Goal: Obtain resource: Download file/media

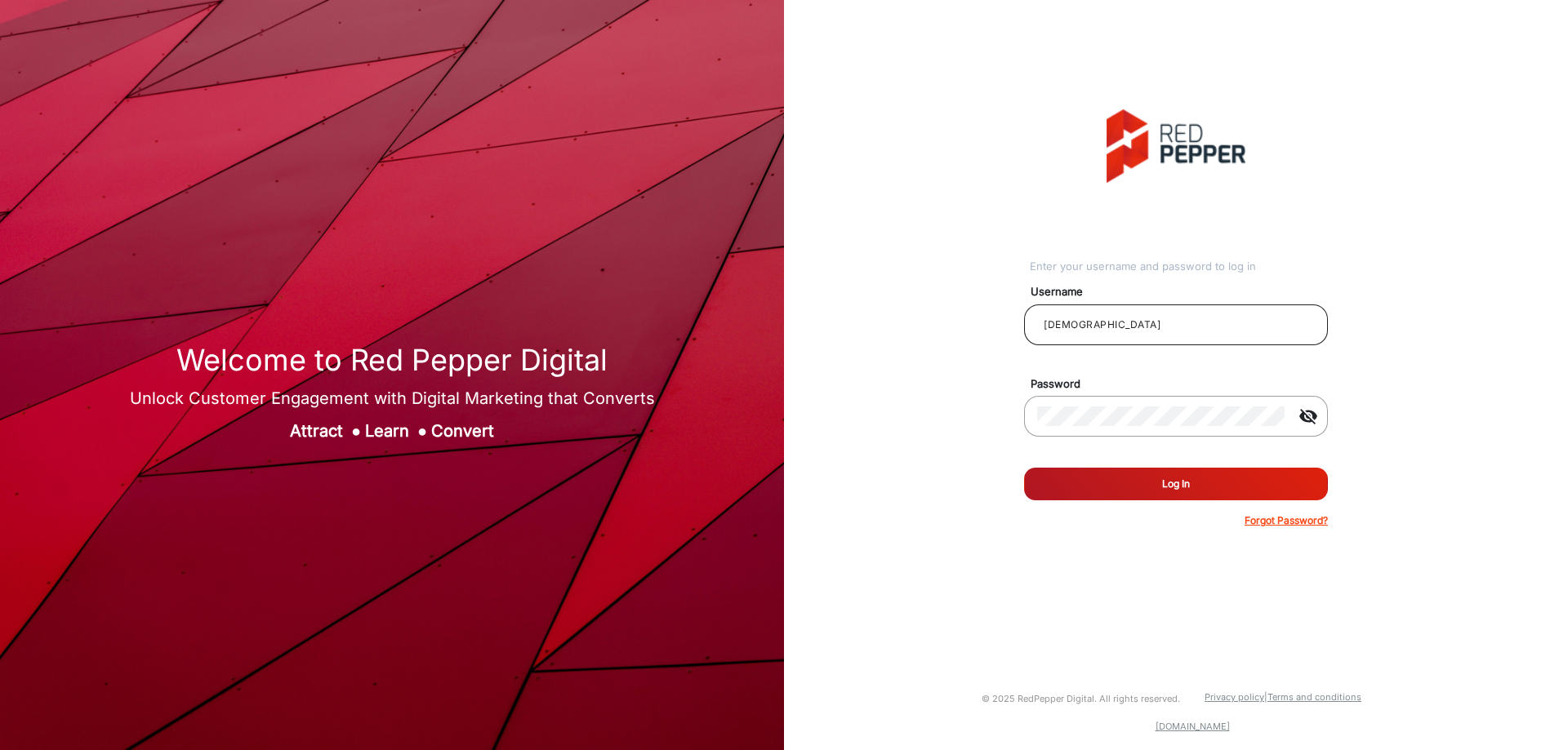
click at [1179, 342] on div "Testhabanero" at bounding box center [1176, 324] width 277 height 45
drag, startPoint x: 1147, startPoint y: 326, endPoint x: 994, endPoint y: 336, distance: 153.3
click at [994, 336] on div "Enter your username and password to log in Username Testhabanero Password visib…" at bounding box center [1176, 318] width 809 height 638
type input "[PERSON_NAME]"
click at [1217, 486] on button "Log In" at bounding box center [1176, 484] width 304 height 33
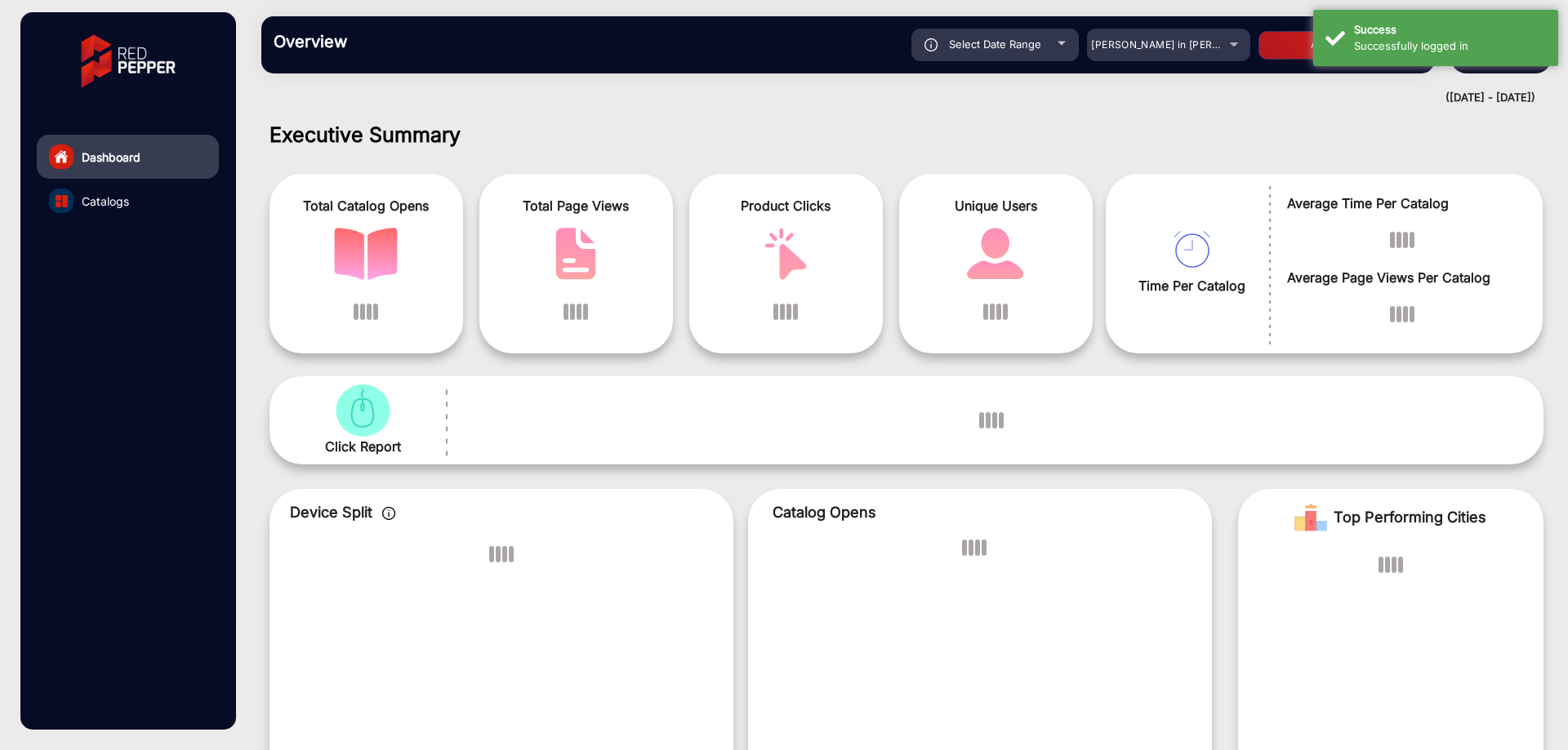
scroll to position [12, 0]
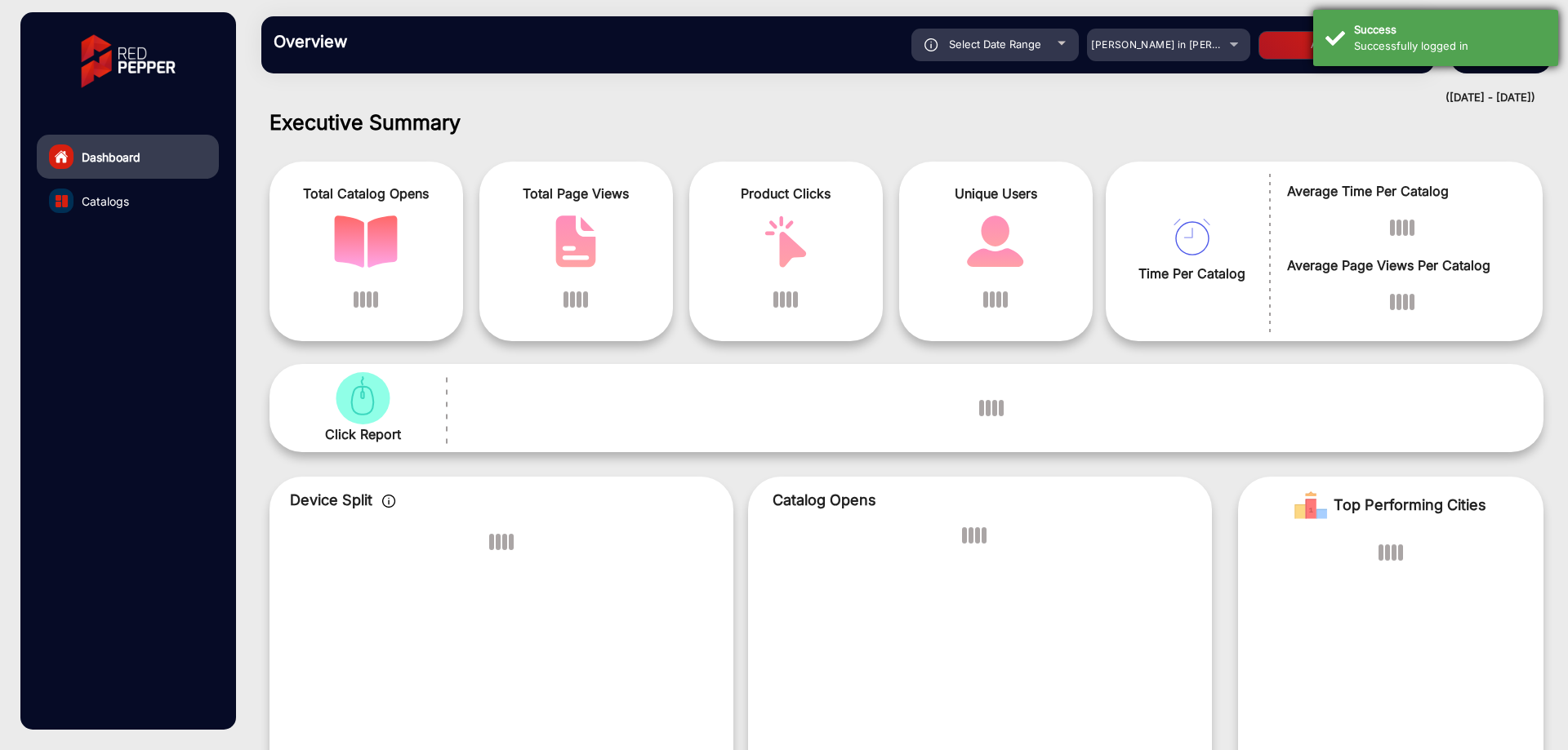
click at [1450, 27] on div "Success" at bounding box center [1450, 31] width 192 height 17
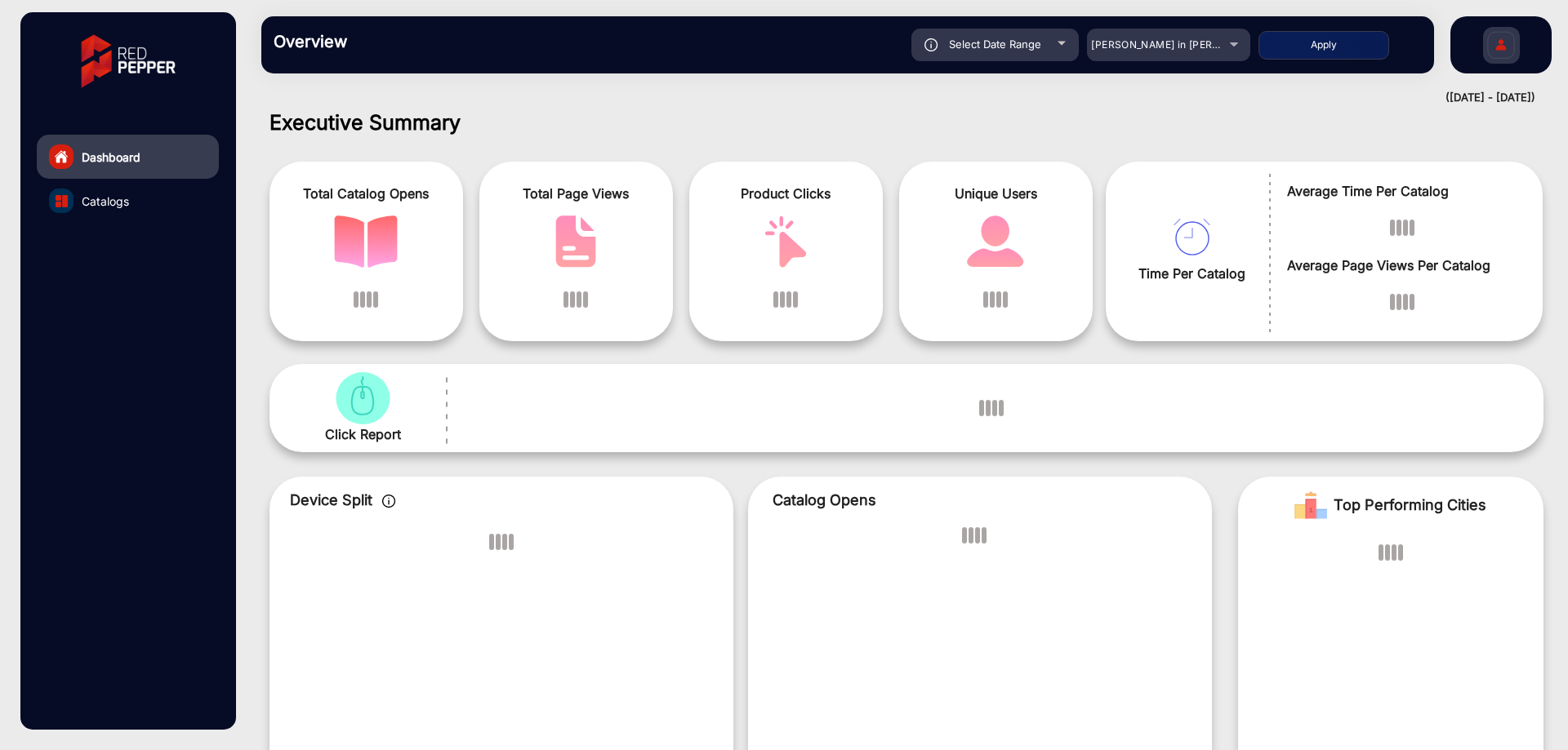
click at [1182, 64] on div "Overview Reports Understand what makes your customers tick and learn how they a…" at bounding box center [848, 45] width 1173 height 57
click at [1182, 47] on span "[PERSON_NAME] in [PERSON_NAME]" at bounding box center [1181, 45] width 181 height 12
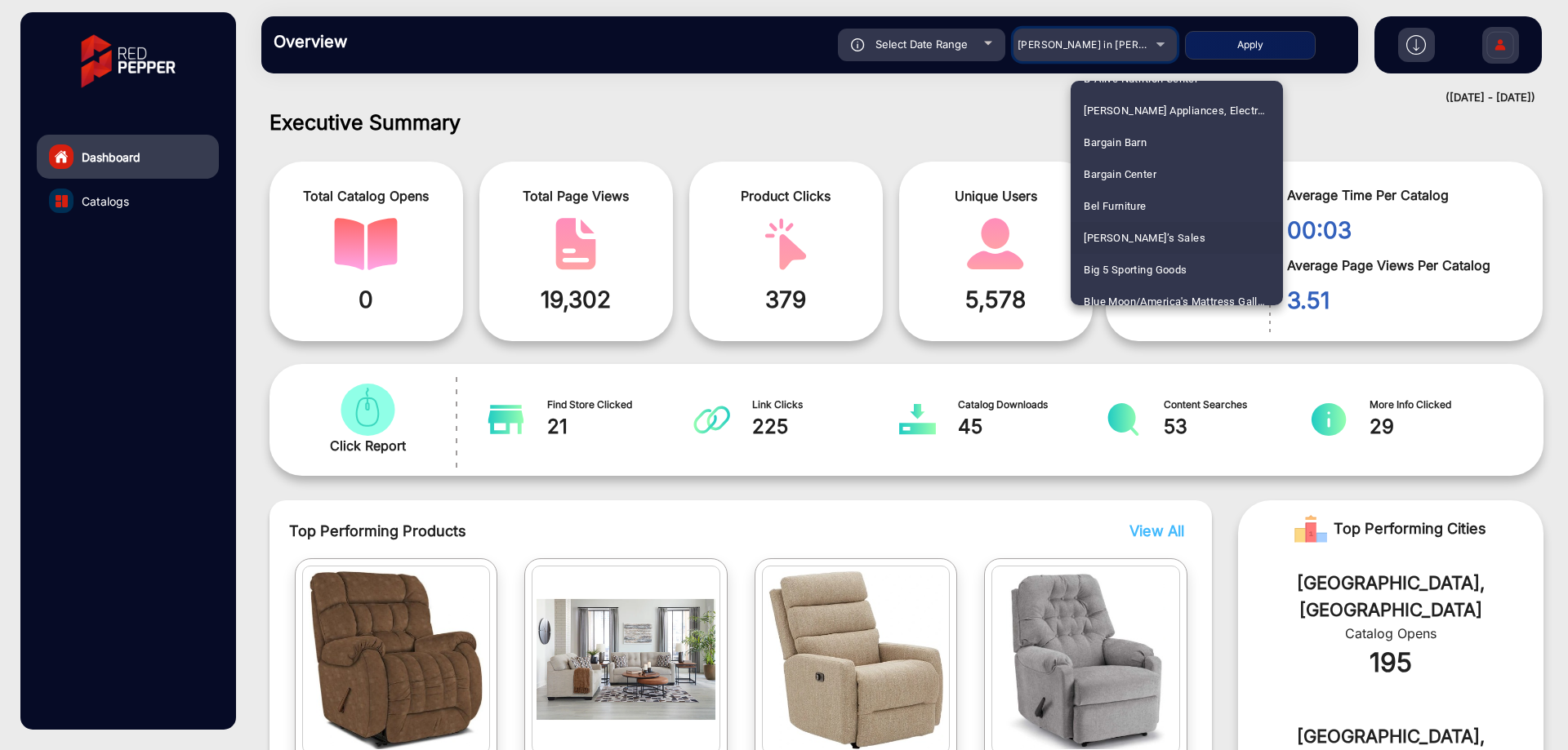
scroll to position [762, 0]
click at [1197, 188] on mat-option "Autozone Hot Deals" at bounding box center [1176, 201] width 212 height 32
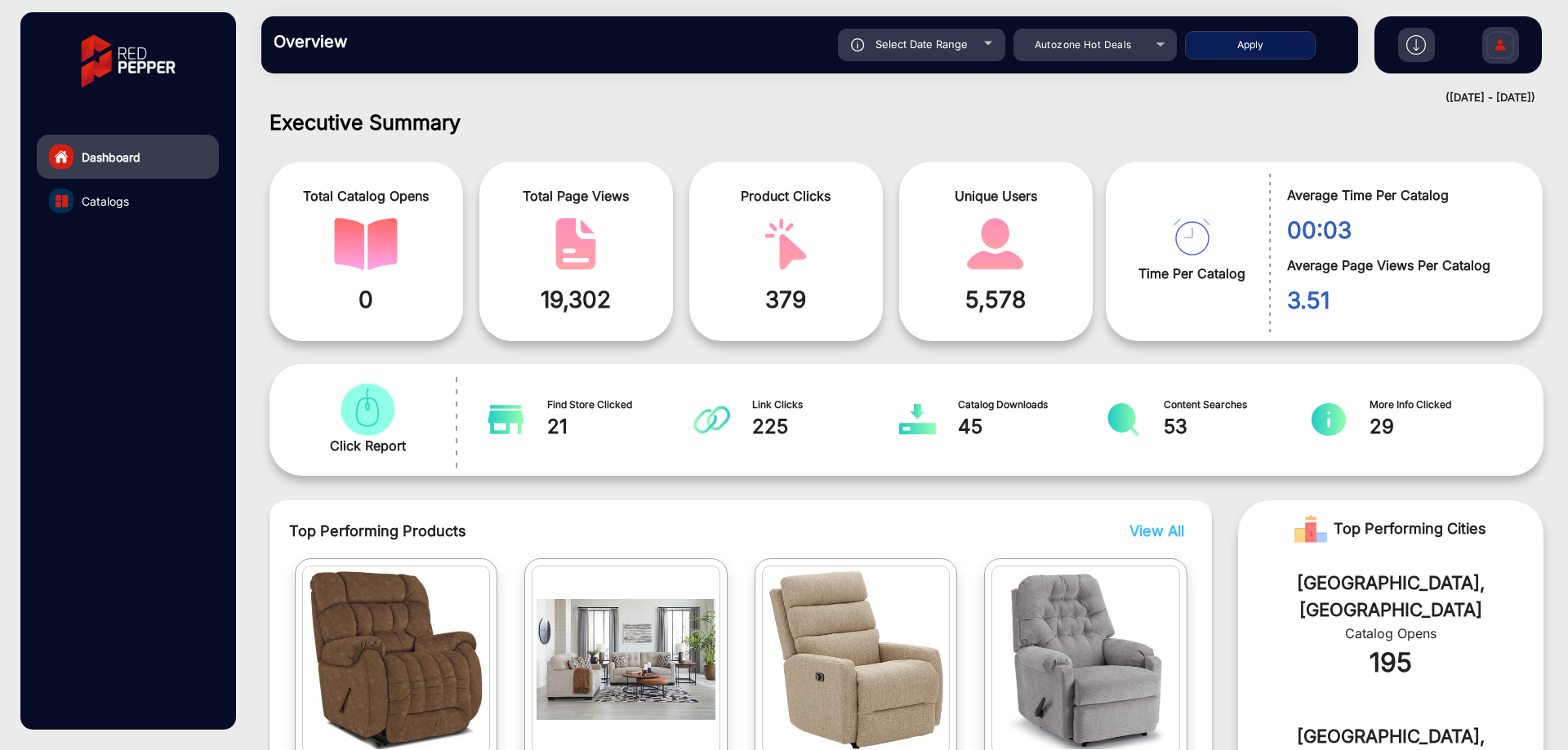
click at [1273, 36] on button "Apply" at bounding box center [1250, 45] width 130 height 29
type input "[DATE]"
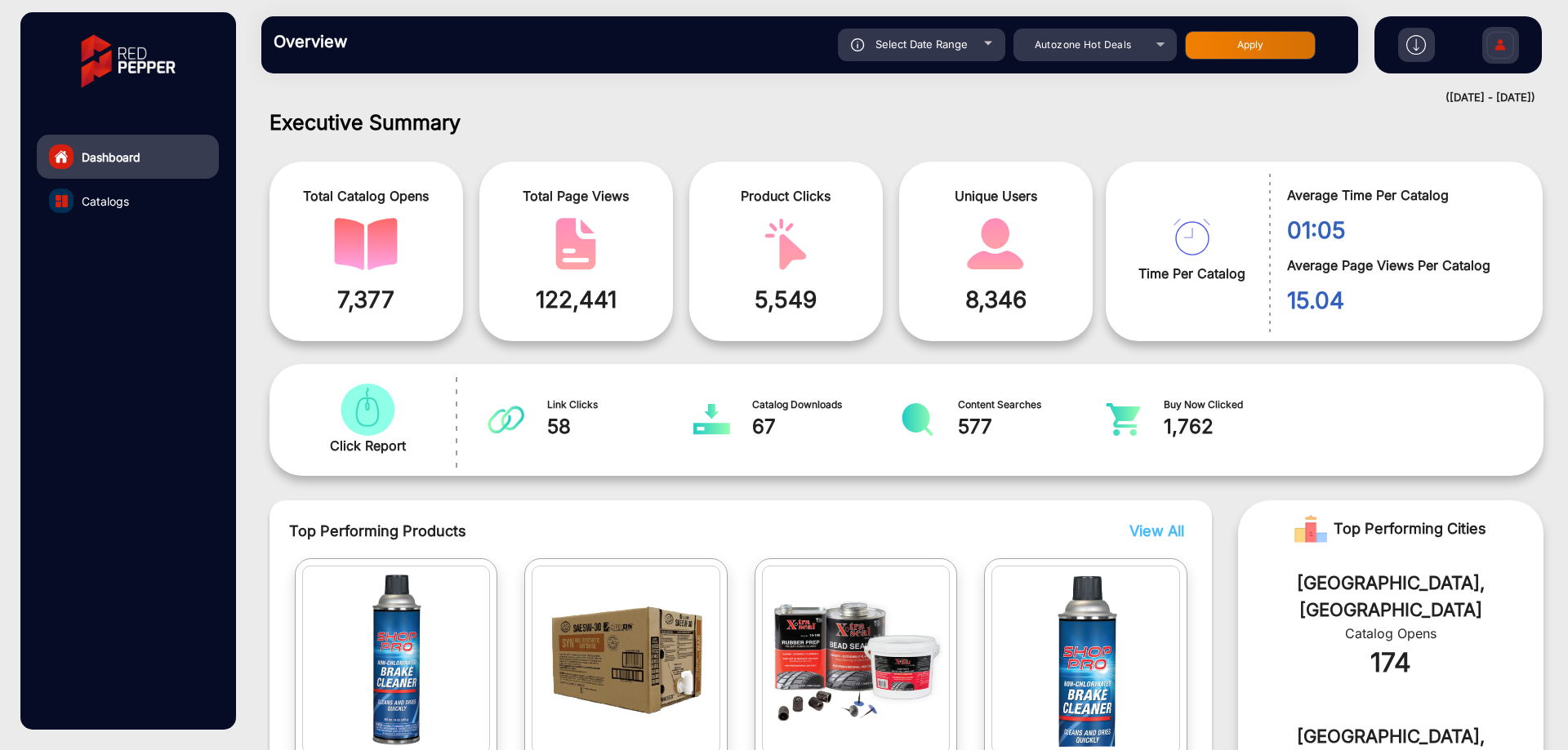
click at [948, 47] on span "Select Date Range" at bounding box center [922, 45] width 92 height 13
type input "[DATE]"
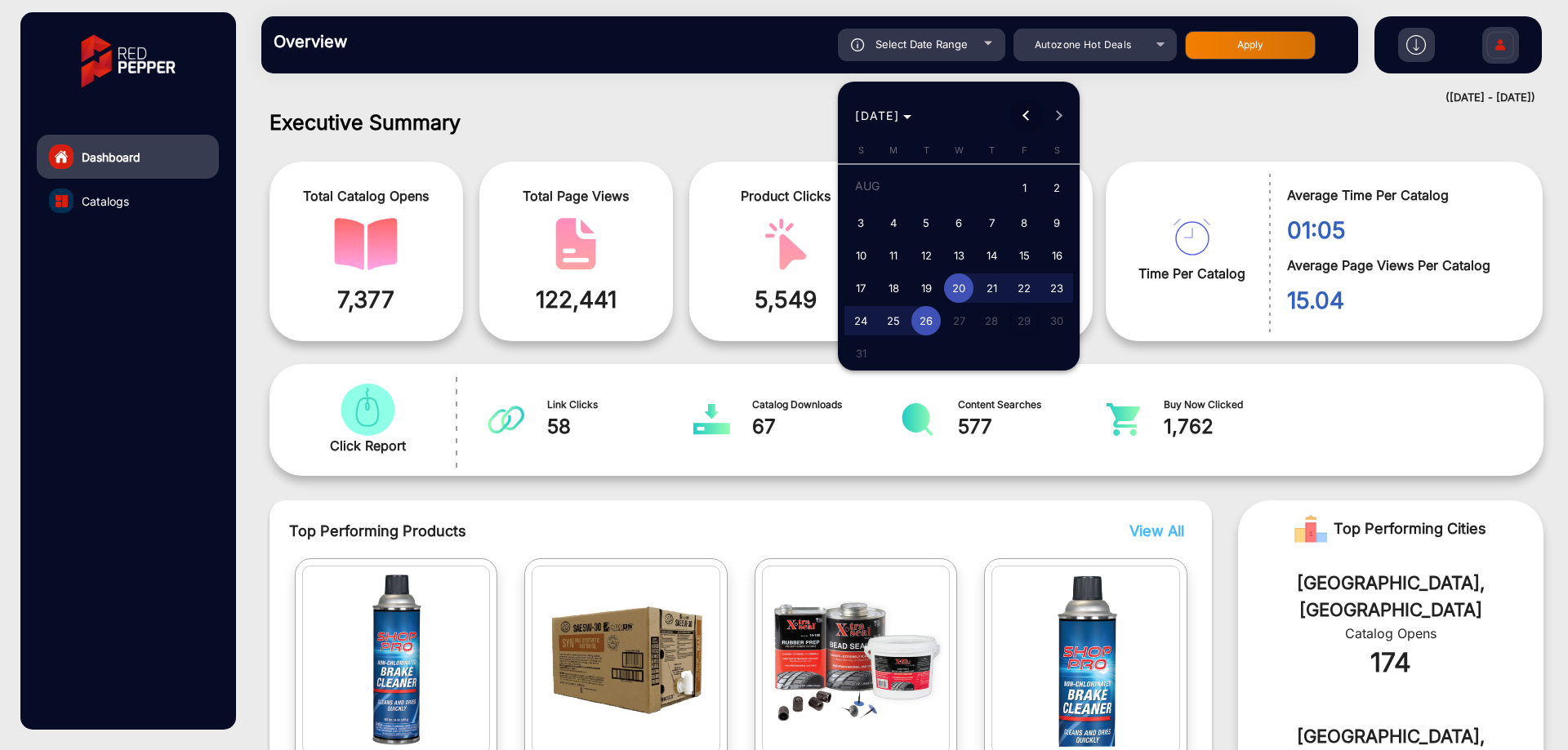
click at [1017, 119] on span "Previous month" at bounding box center [1027, 116] width 33 height 33
click at [925, 224] on span "1" at bounding box center [926, 219] width 30 height 30
type input "[DATE]"
click at [1067, 102] on span "Next month" at bounding box center [1060, 116] width 33 height 33
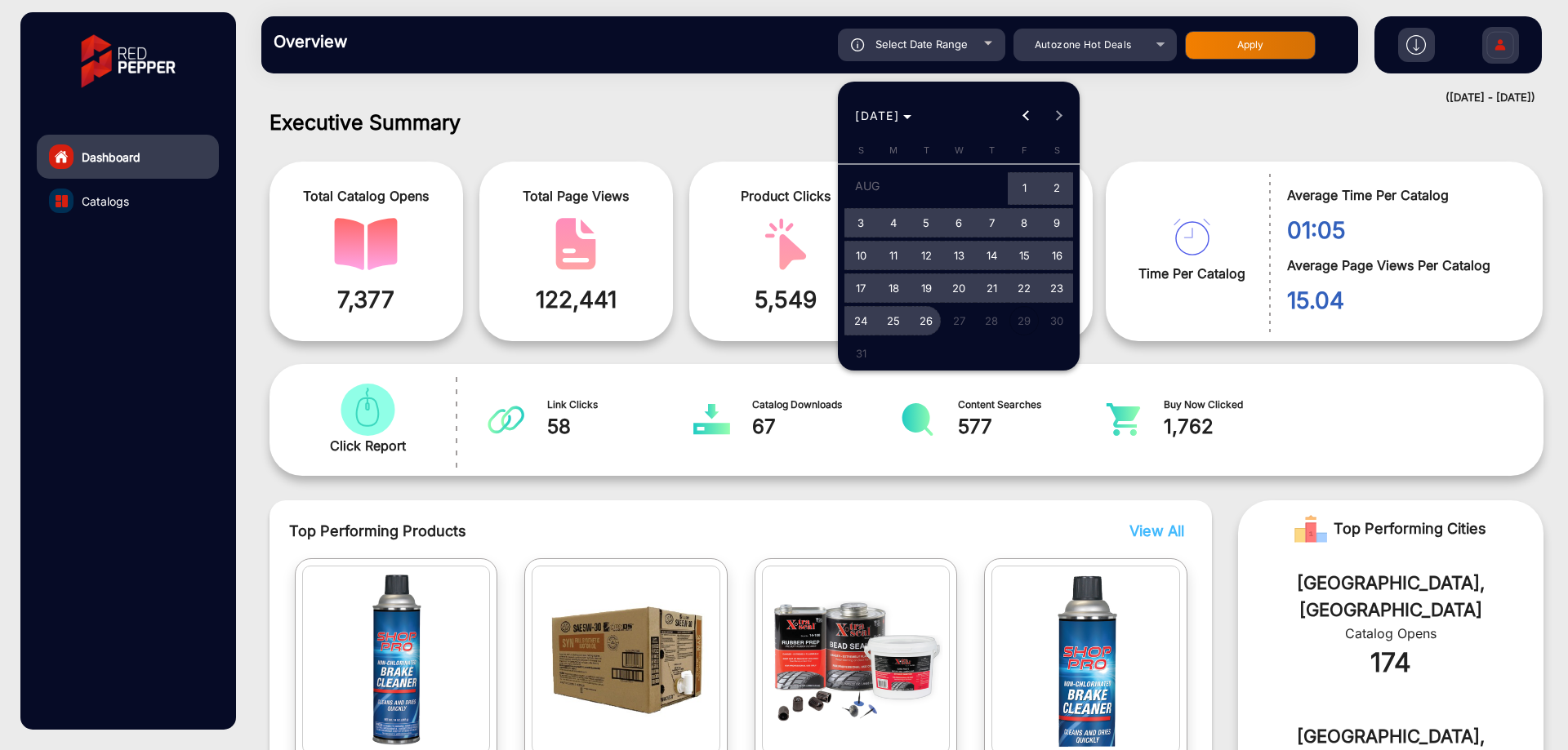
click at [931, 312] on span "26" at bounding box center [926, 321] width 30 height 30
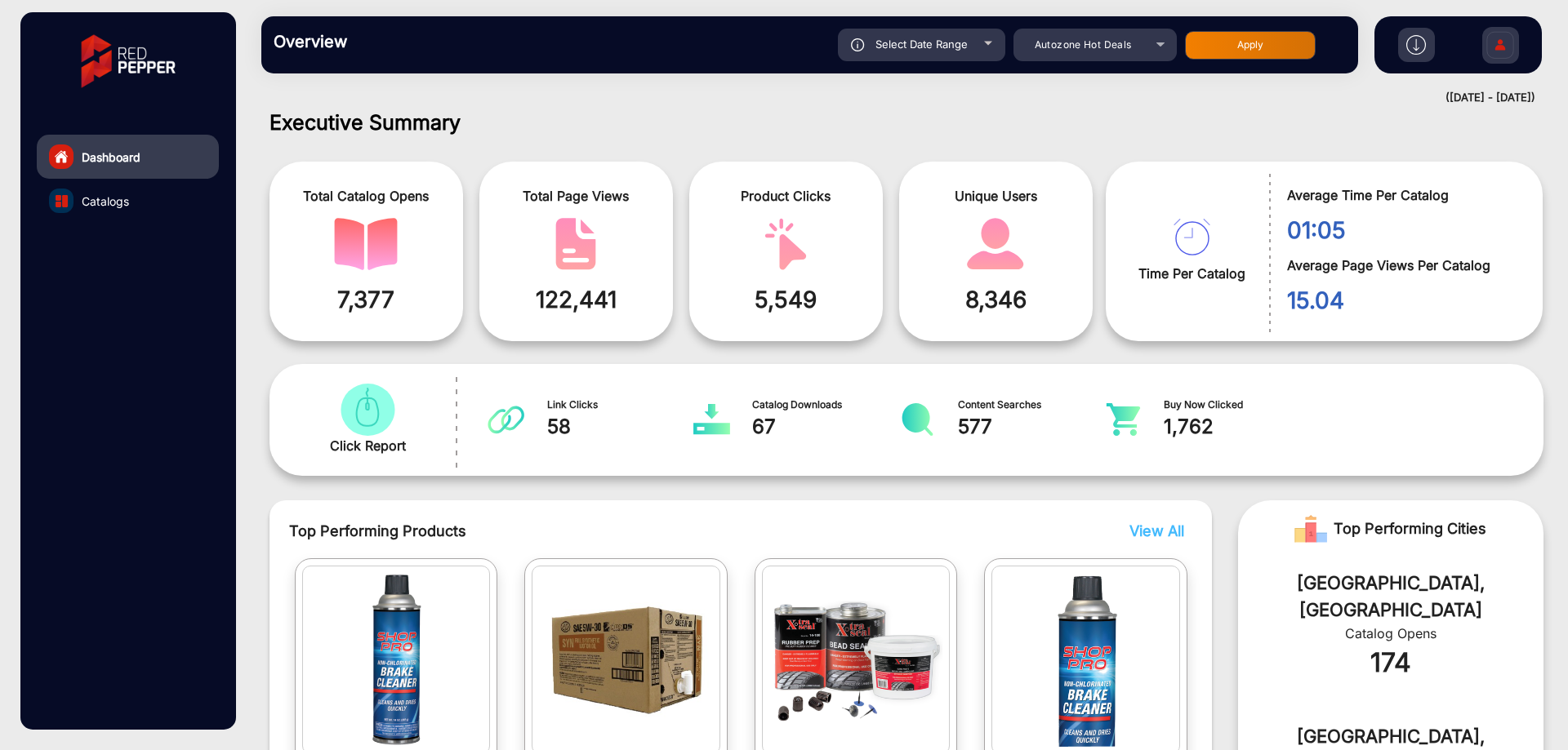
type input "[DATE]"
click at [1237, 40] on button "Apply" at bounding box center [1250, 45] width 130 height 29
type input "[DATE]"
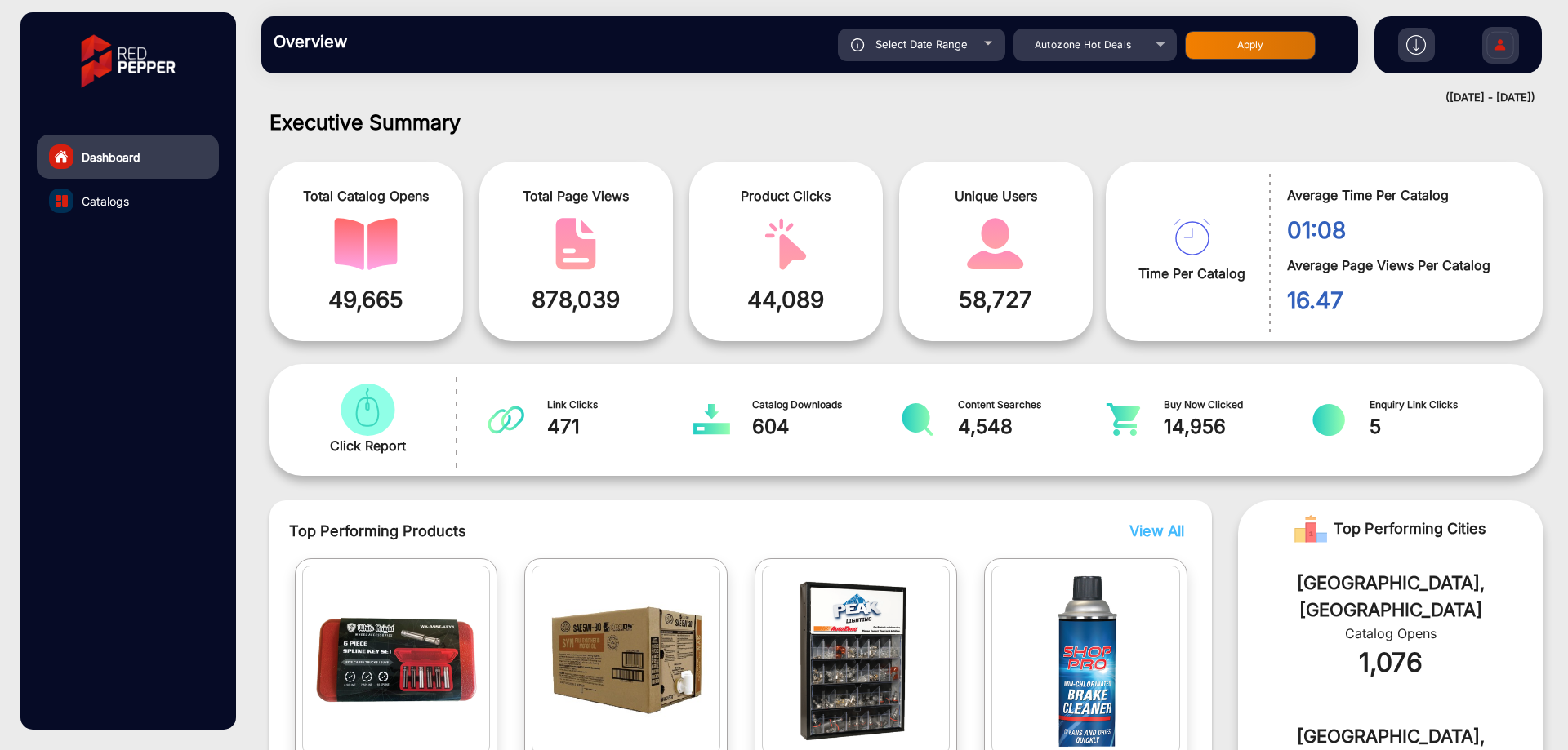
click at [201, 210] on link "Catalogs" at bounding box center [128, 200] width 182 height 44
click at [171, 204] on link "Catalogs" at bounding box center [128, 200] width 182 height 44
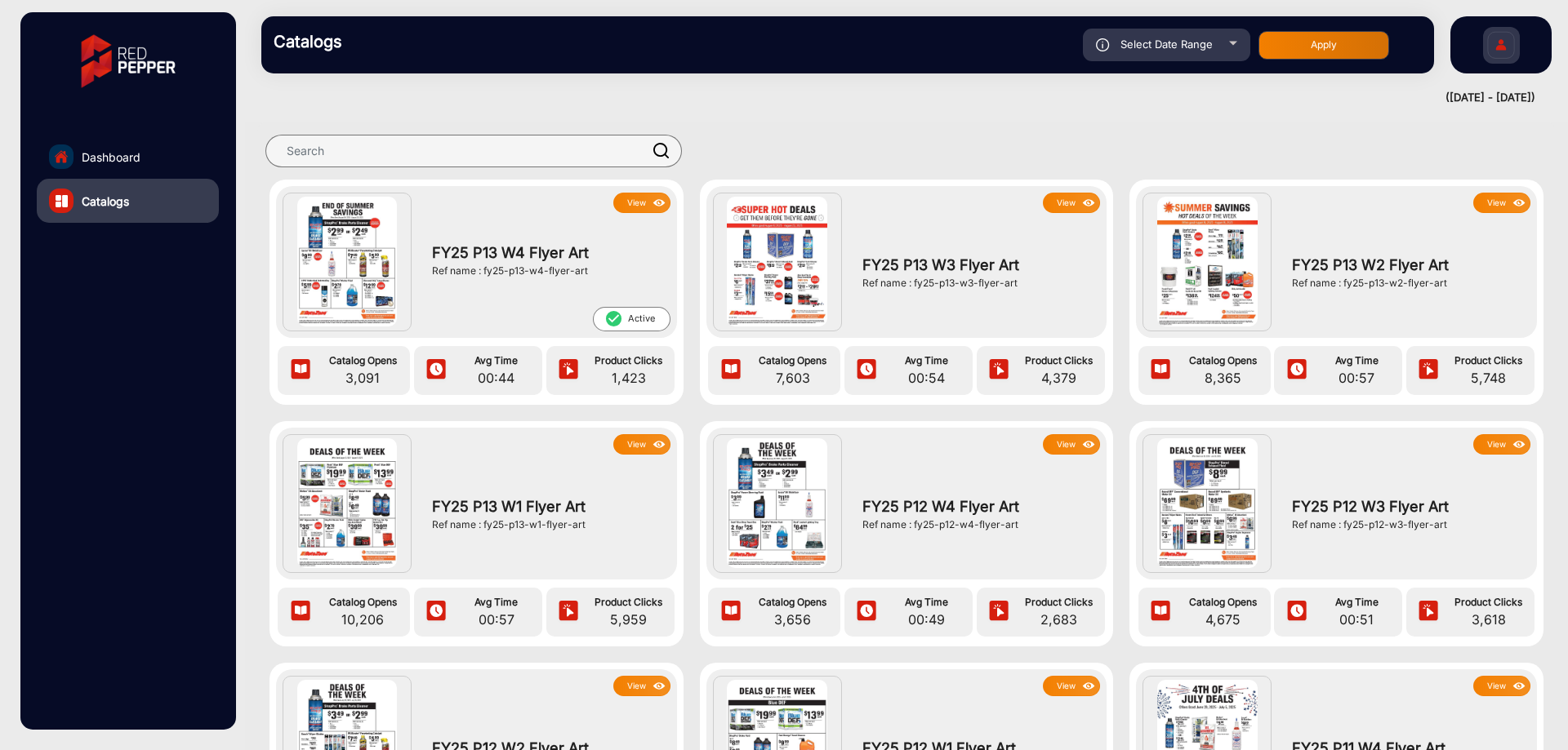
click at [641, 198] on button "View" at bounding box center [641, 203] width 57 height 21
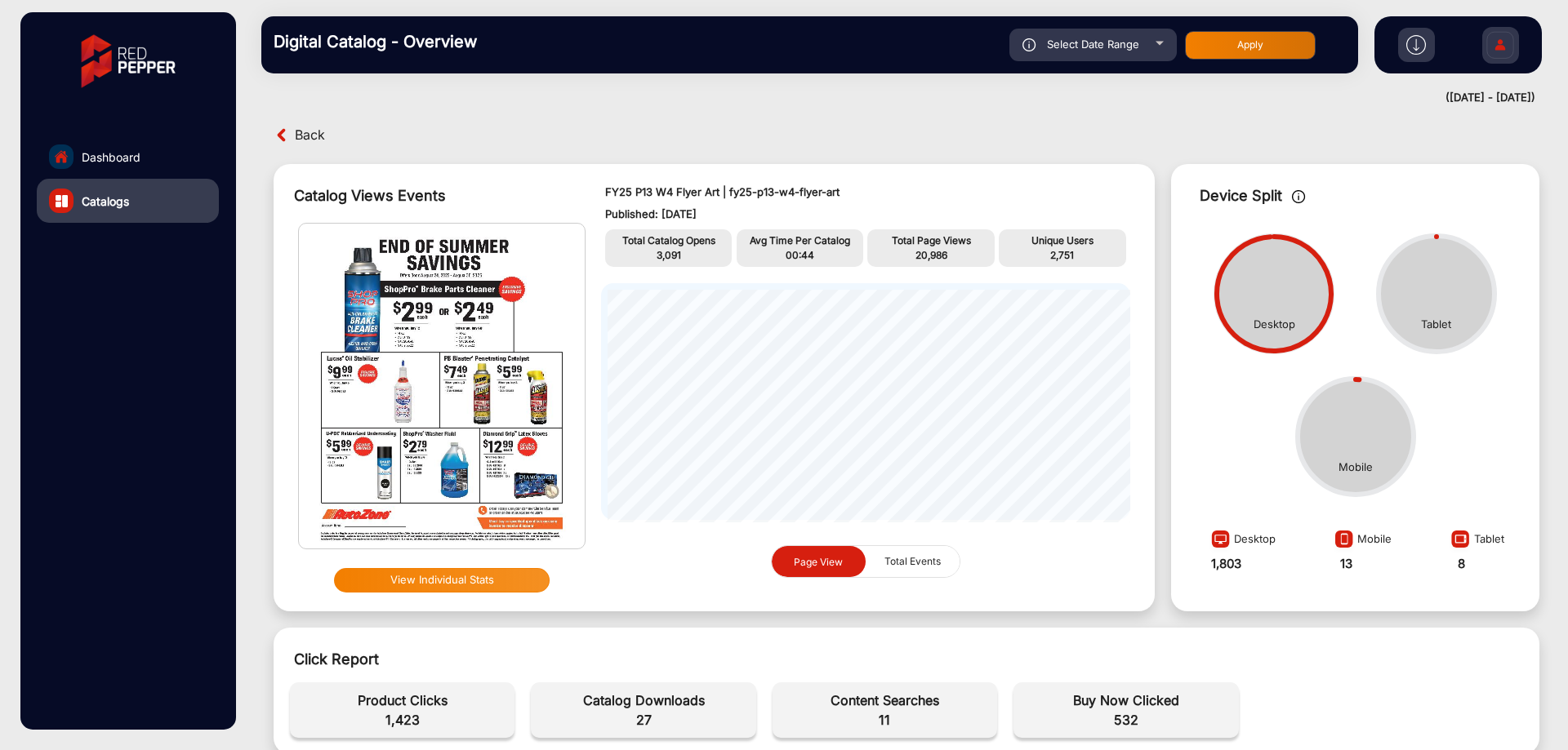
drag, startPoint x: 490, startPoint y: 571, endPoint x: 494, endPoint y: 557, distance: 14.6
click at [492, 564] on div "View Individual Stats" at bounding box center [442, 581] width 287 height 38
click at [502, 579] on button "View Individual Stats" at bounding box center [442, 581] width 215 height 25
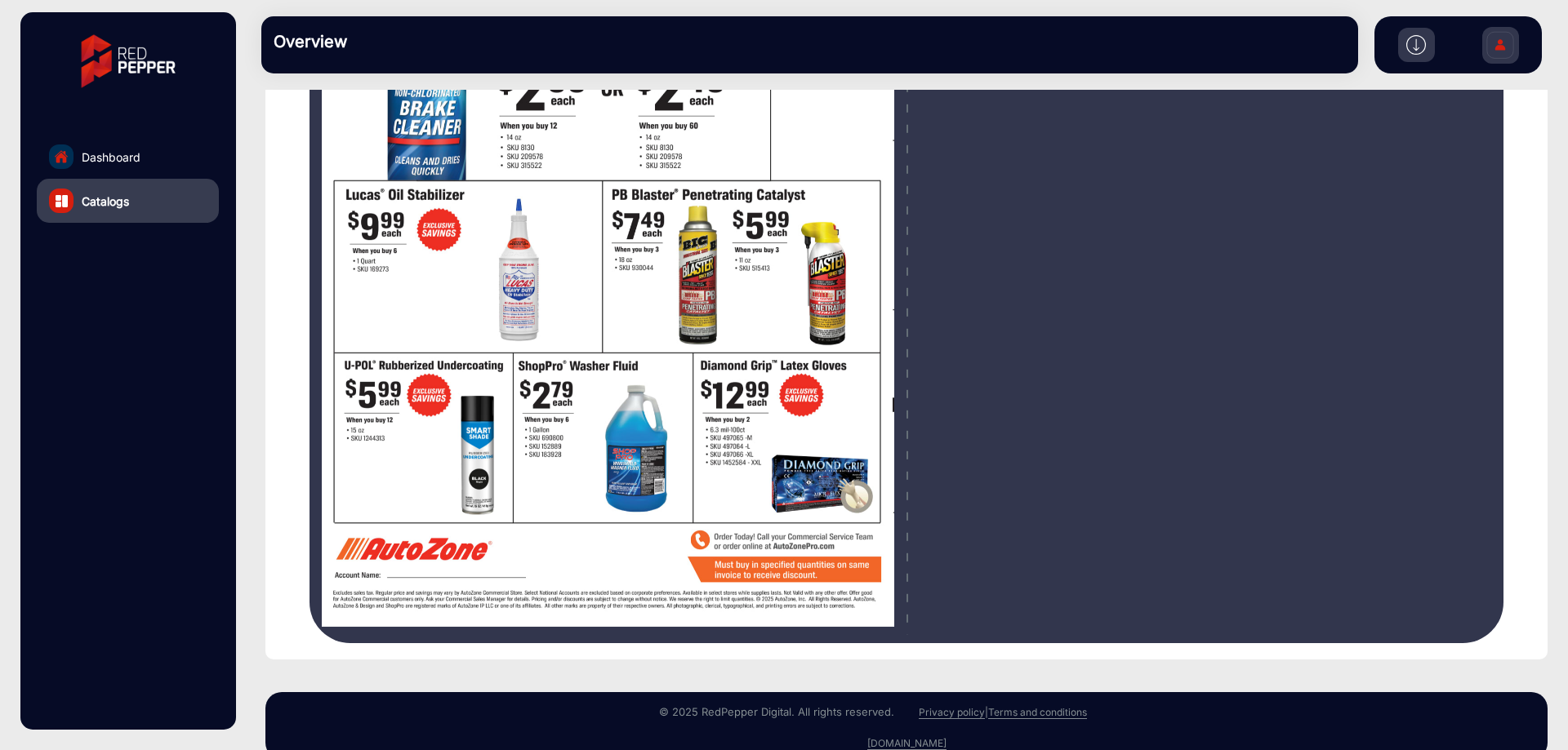
scroll to position [109, 0]
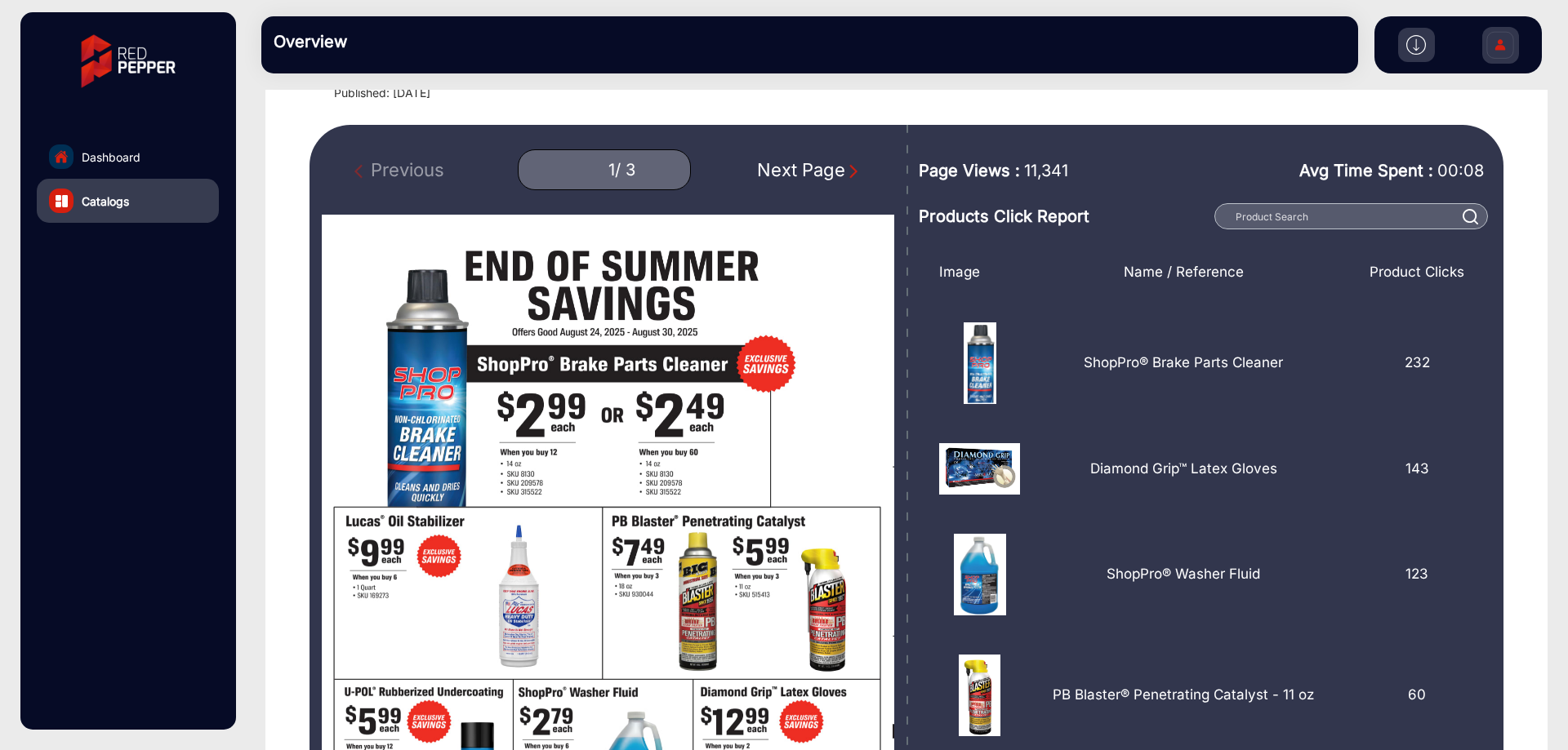
click at [770, 187] on div "Previous 1 / 3 Next Page" at bounding box center [608, 169] width 573 height 40
click at [777, 184] on div "Previous 1 / 3 Next Page" at bounding box center [608, 169] width 573 height 40
click at [781, 178] on div "Next Page" at bounding box center [809, 170] width 105 height 27
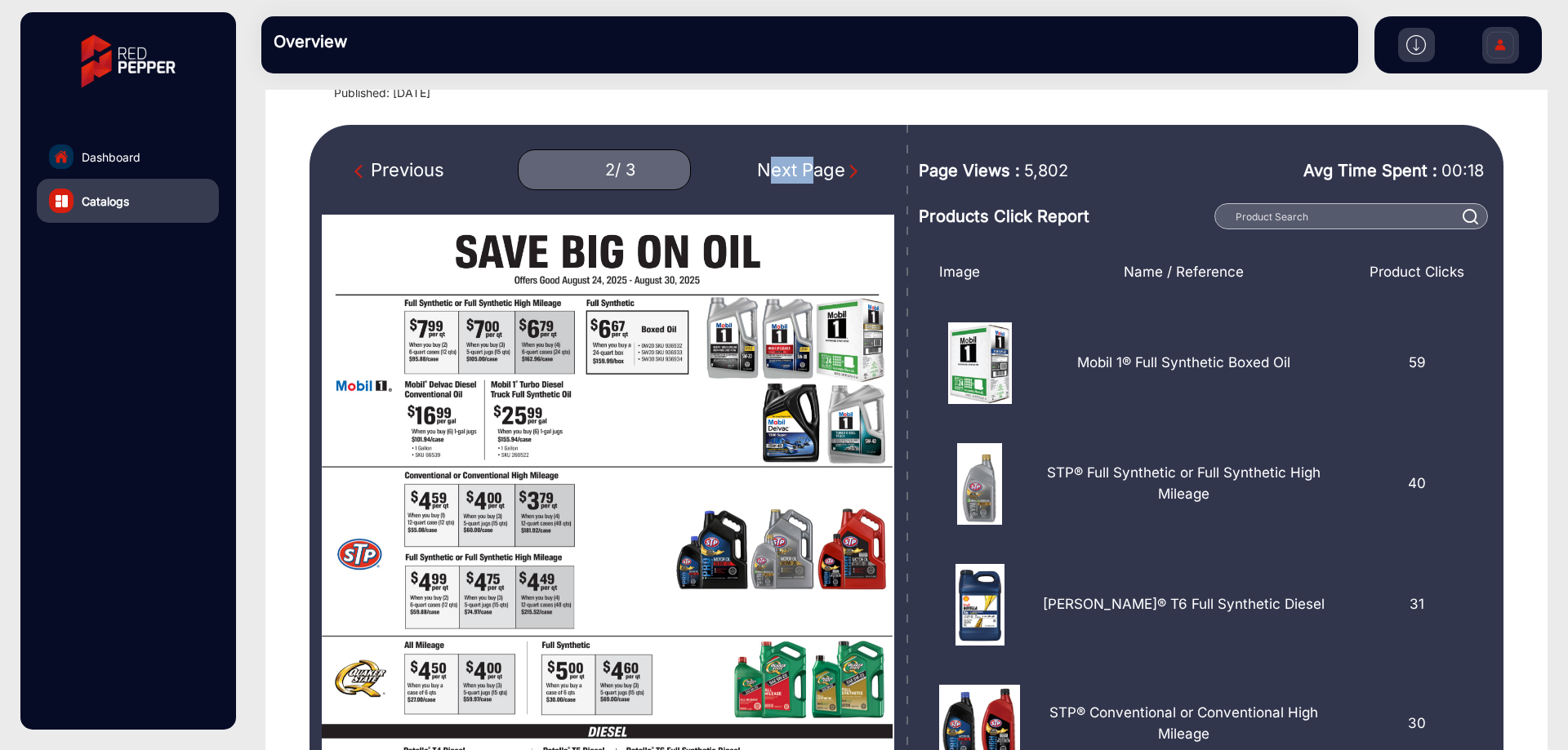
click at [781, 178] on div "Next Page" at bounding box center [809, 170] width 105 height 27
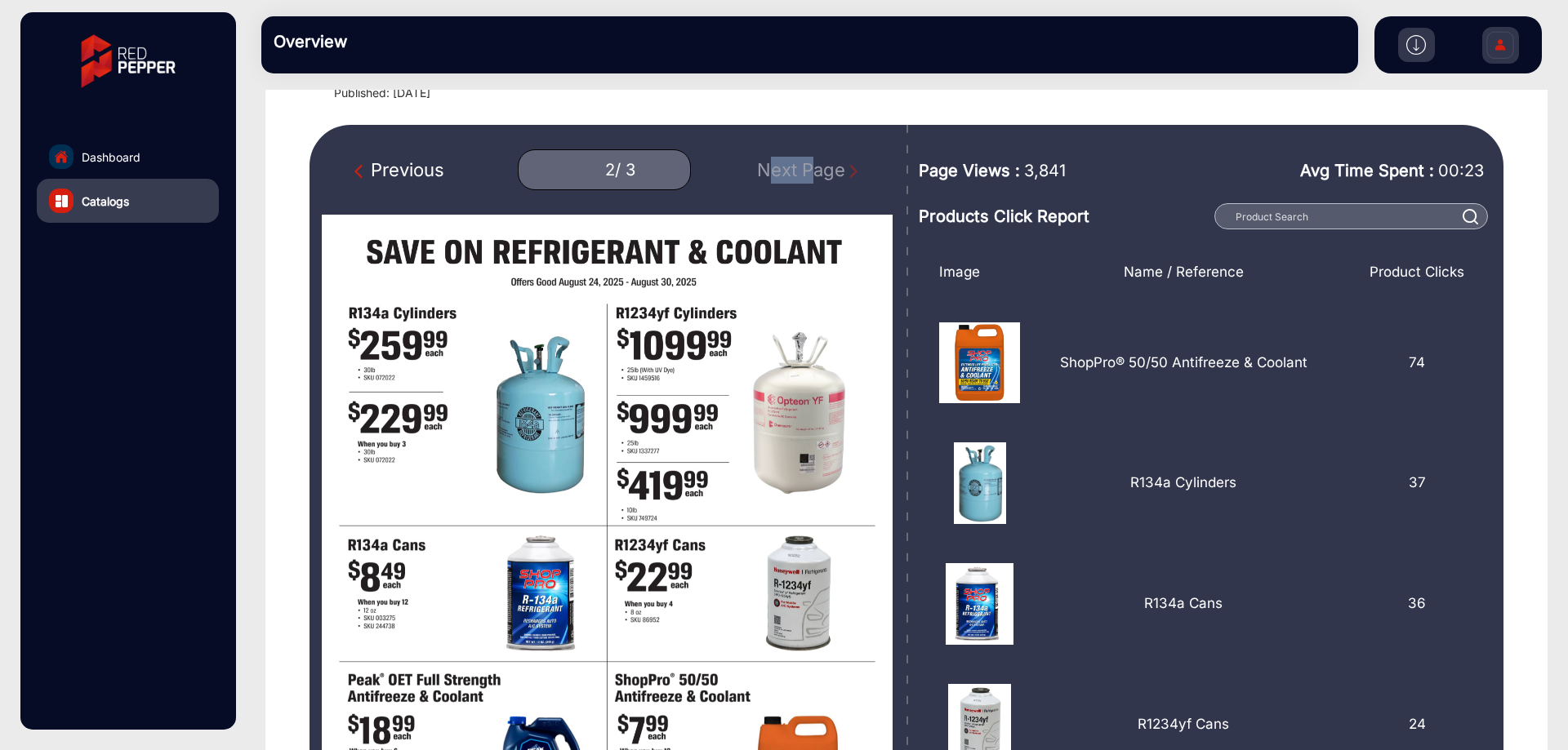
type input "3"
click at [781, 178] on div "Previous 3 / 3 Next Page" at bounding box center [608, 169] width 573 height 40
click at [447, 172] on div "Previous 3 / 3 Next Page" at bounding box center [608, 169] width 573 height 40
click at [131, 186] on link "Catalogs" at bounding box center [128, 200] width 182 height 44
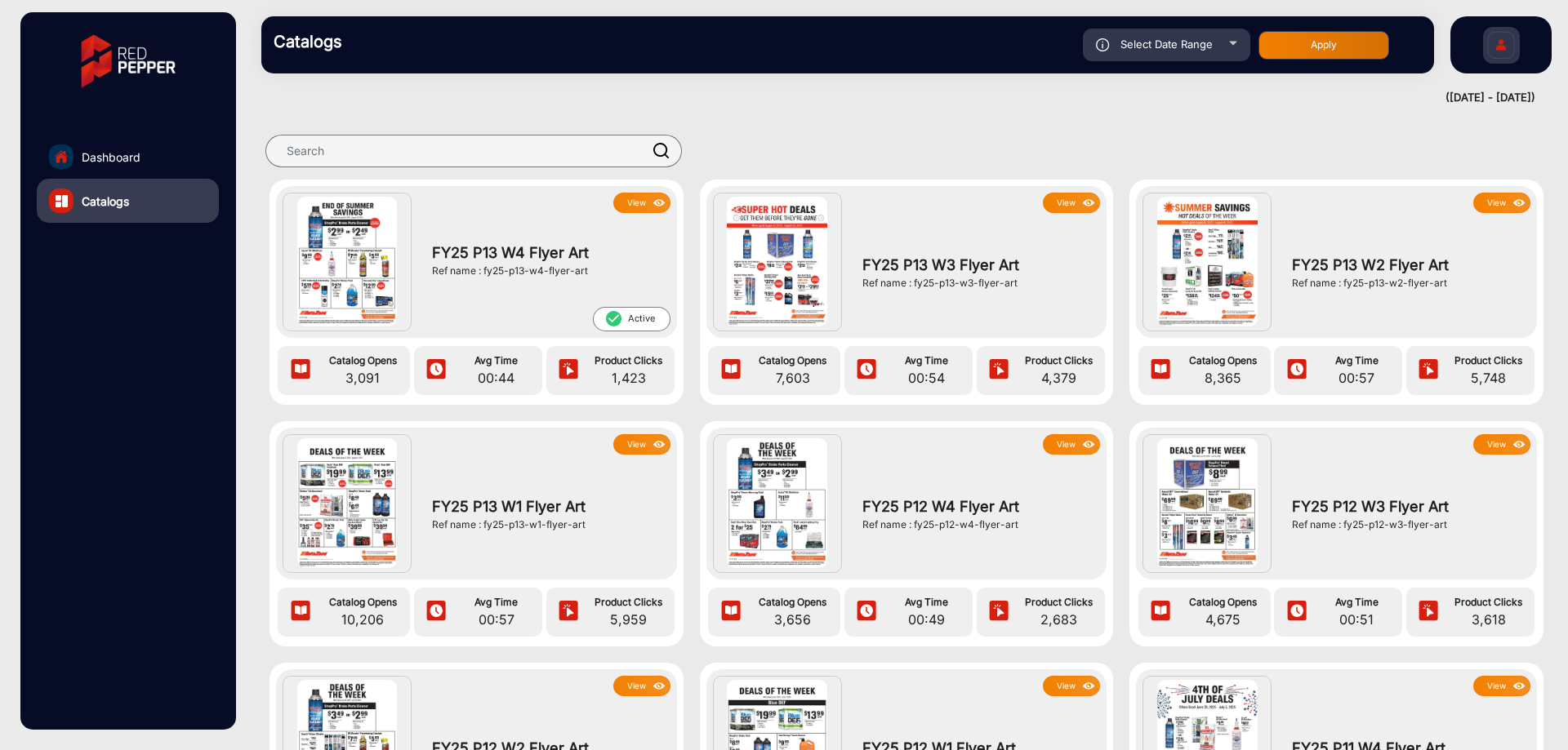
click at [627, 206] on button "View" at bounding box center [641, 203] width 57 height 21
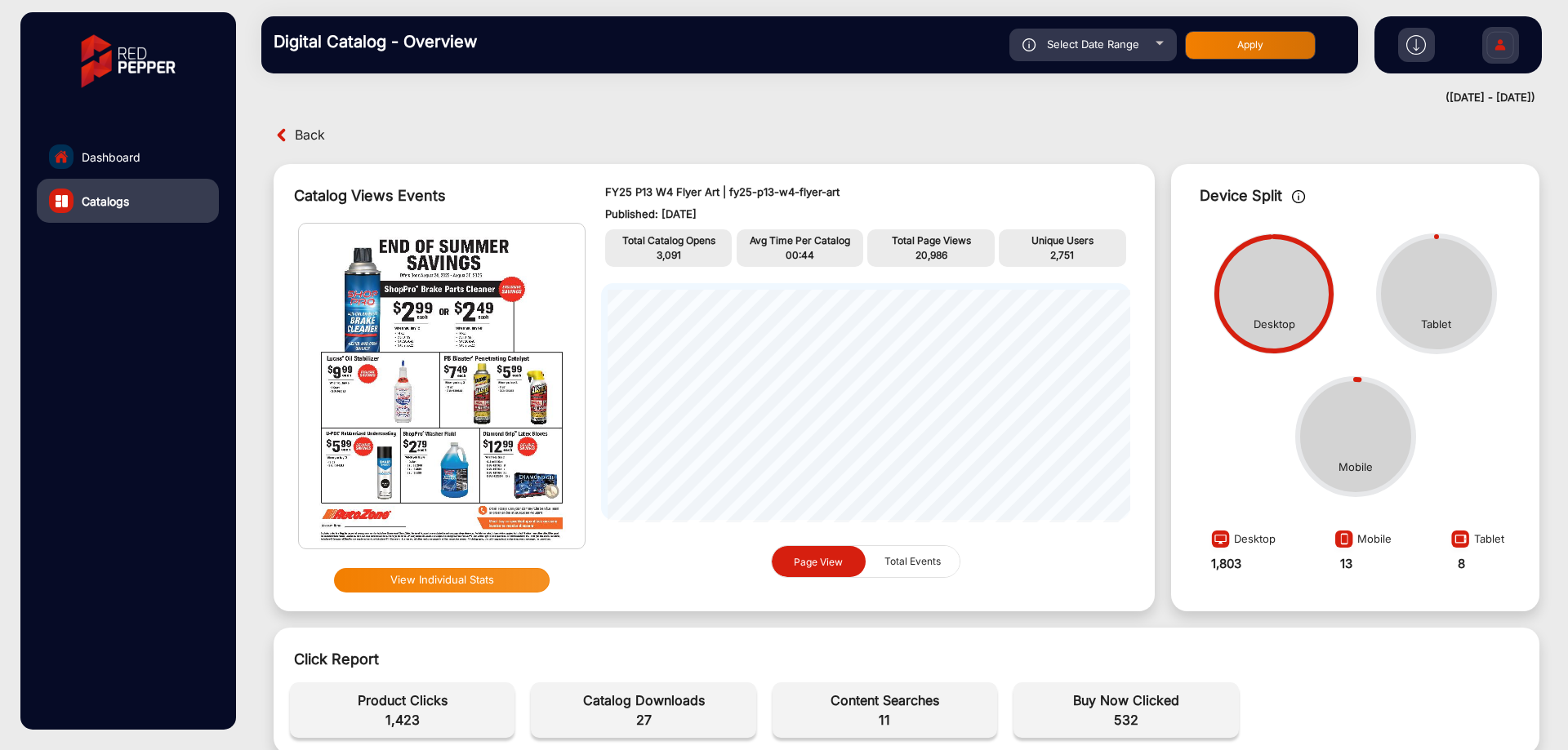
click at [1413, 38] on div at bounding box center [1416, 45] width 37 height 35
click at [1413, 38] on img at bounding box center [1416, 45] width 20 height 20
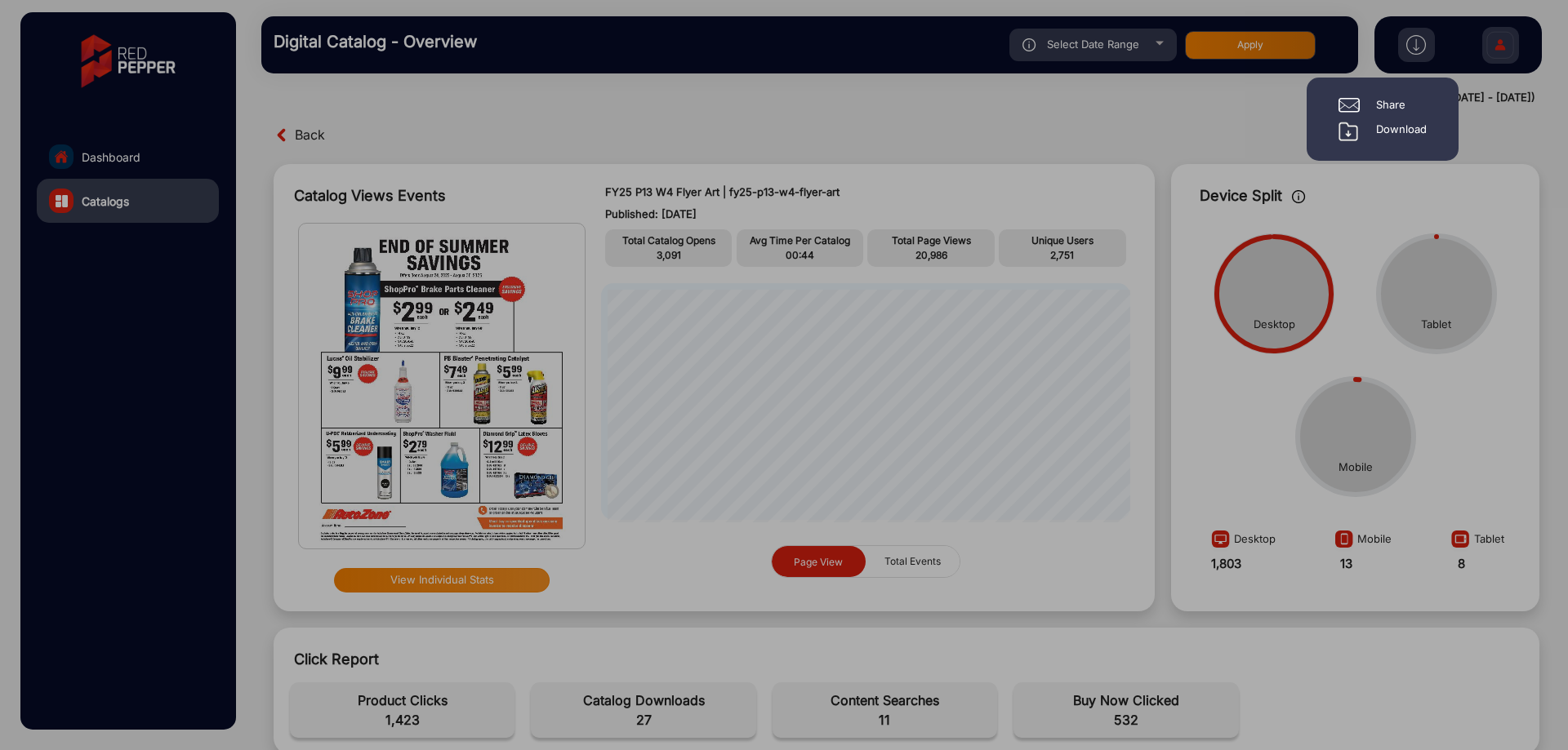
click at [1400, 116] on div "Share Download" at bounding box center [1382, 119] width 113 height 44
drag, startPoint x: 1400, startPoint y: 116, endPoint x: 1400, endPoint y: 130, distance: 14.0
click at [1400, 130] on div "Share Download" at bounding box center [1382, 119] width 113 height 44
click at [1400, 130] on div "Download" at bounding box center [1400, 131] width 50 height 20
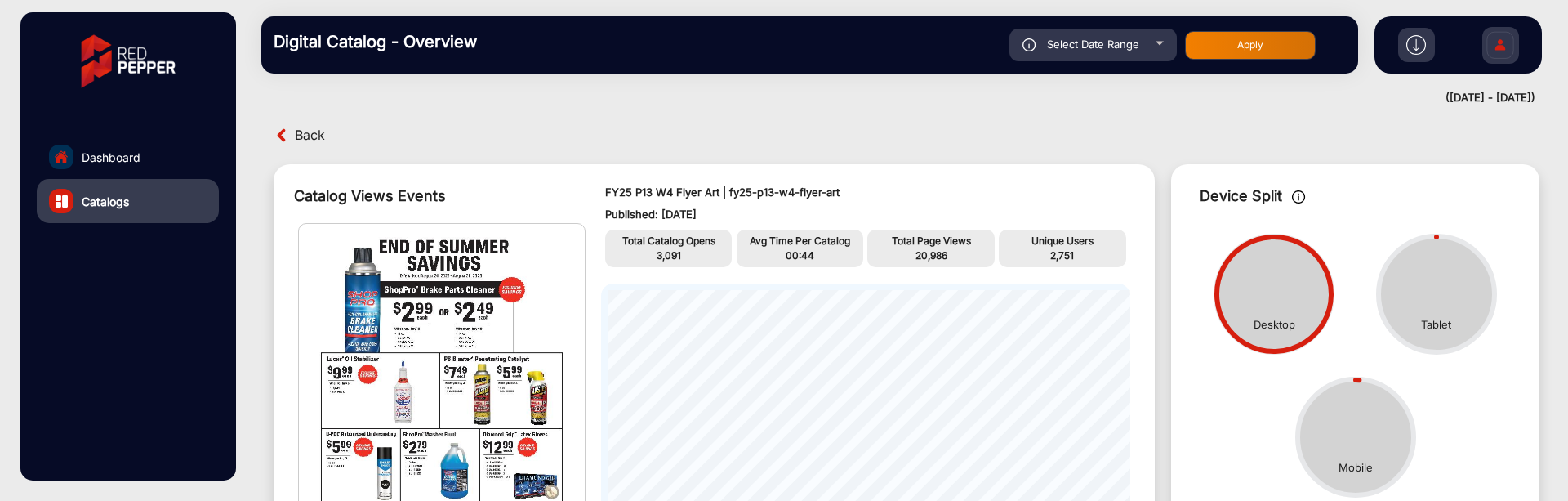
click at [1422, 50] on img at bounding box center [1416, 45] width 20 height 20
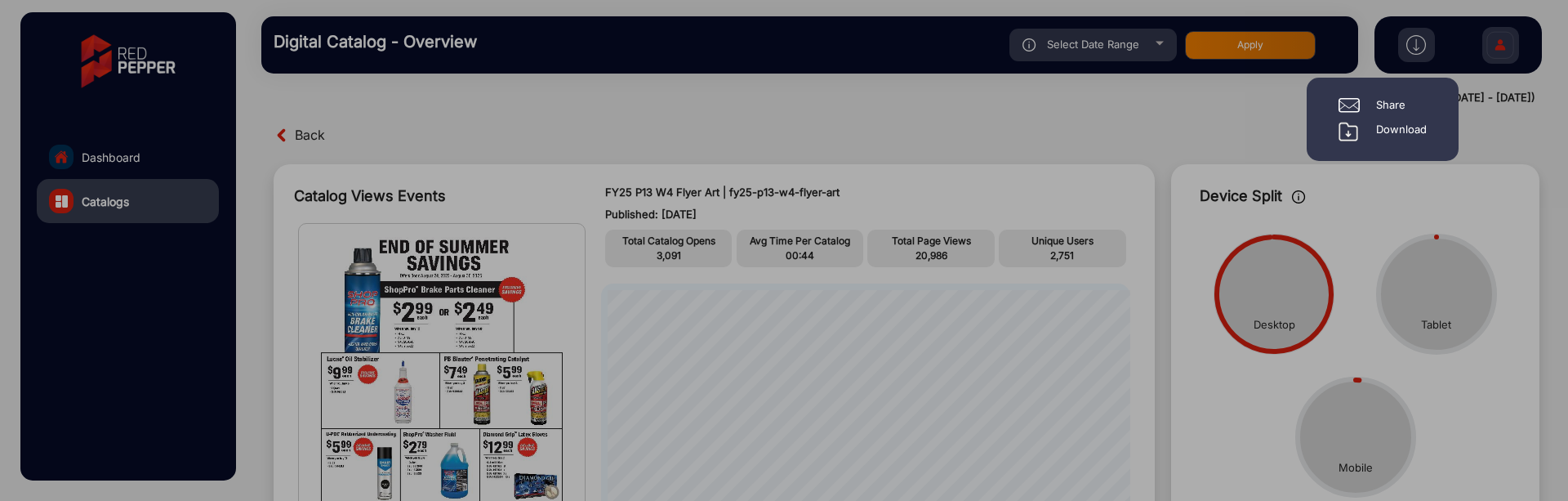
click at [1408, 125] on div "Share Download" at bounding box center [1382, 119] width 113 height 44
click at [1408, 125] on div "Download" at bounding box center [1400, 131] width 50 height 20
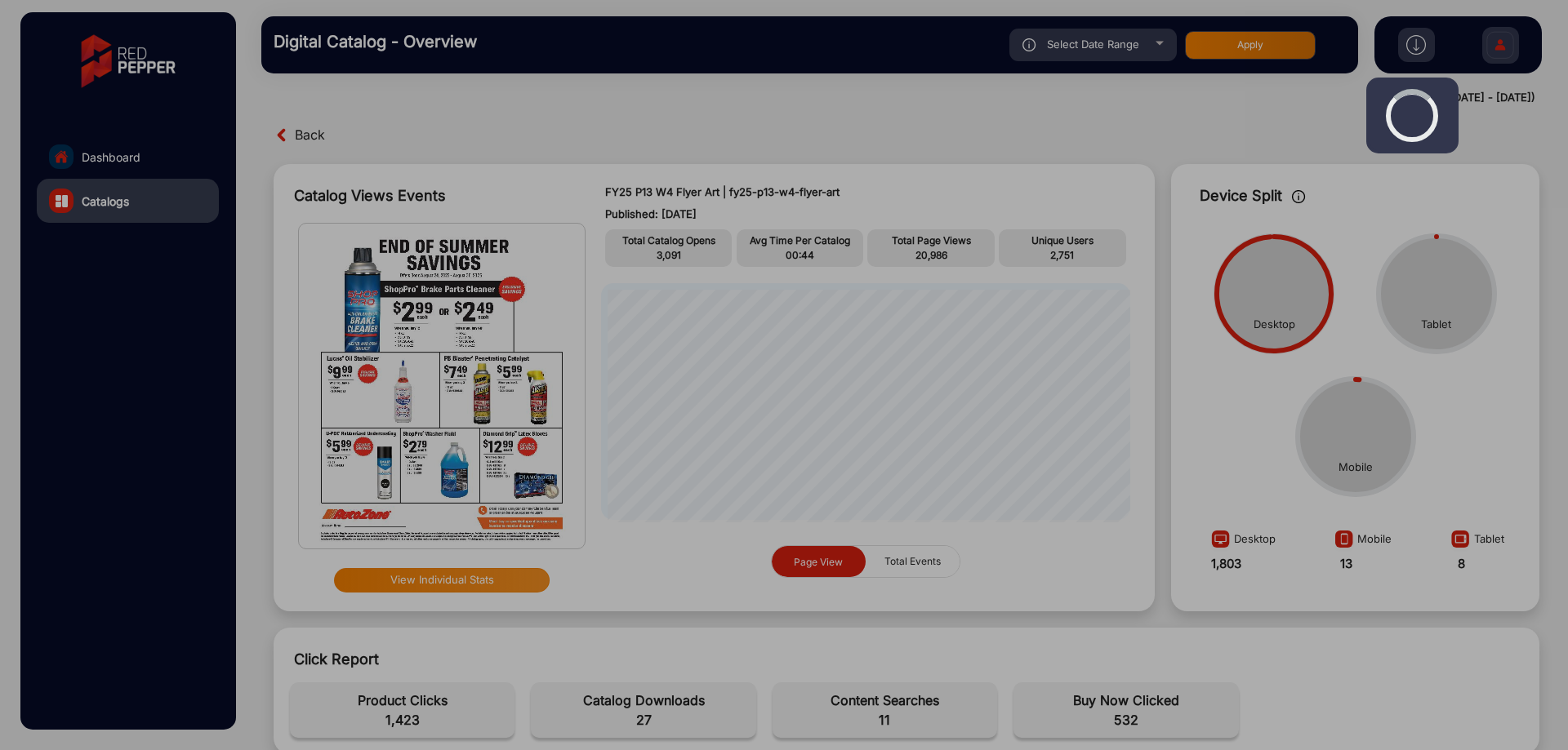
click at [183, 159] on div at bounding box center [784, 375] width 1568 height 750
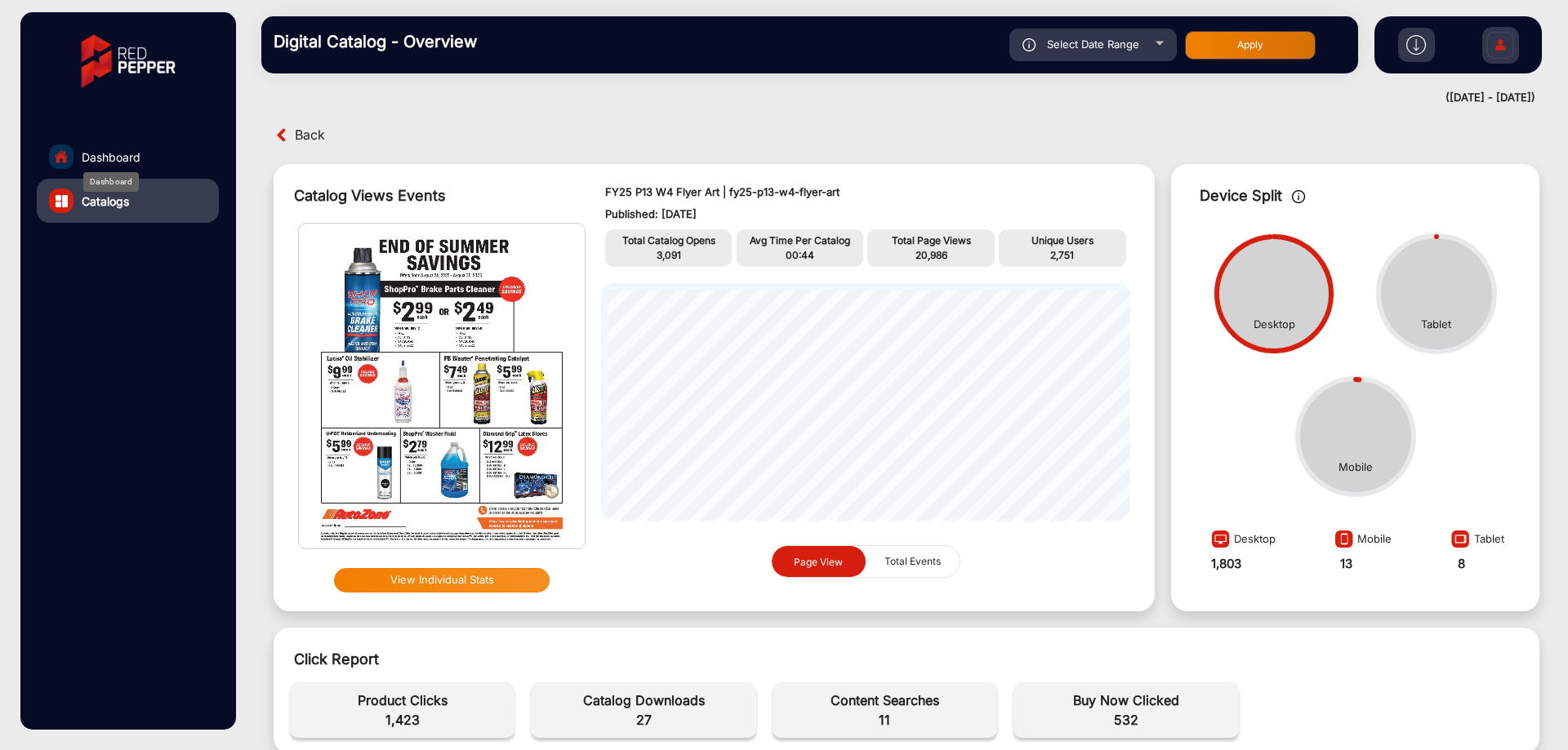
click at [122, 172] on div "Dashboard" at bounding box center [111, 182] width 55 height 20
click at [122, 156] on span "Dashboard" at bounding box center [111, 157] width 59 height 17
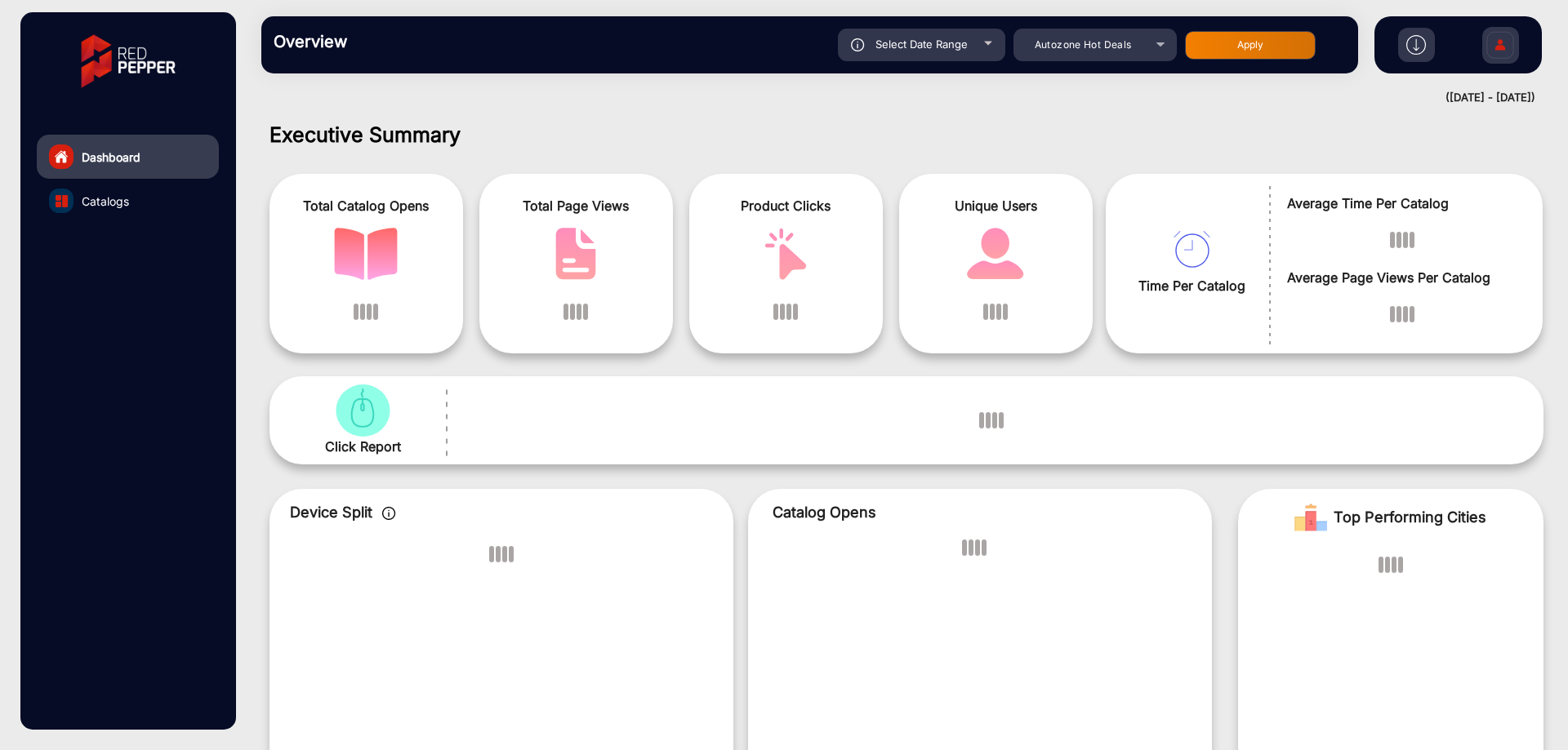
scroll to position [12, 0]
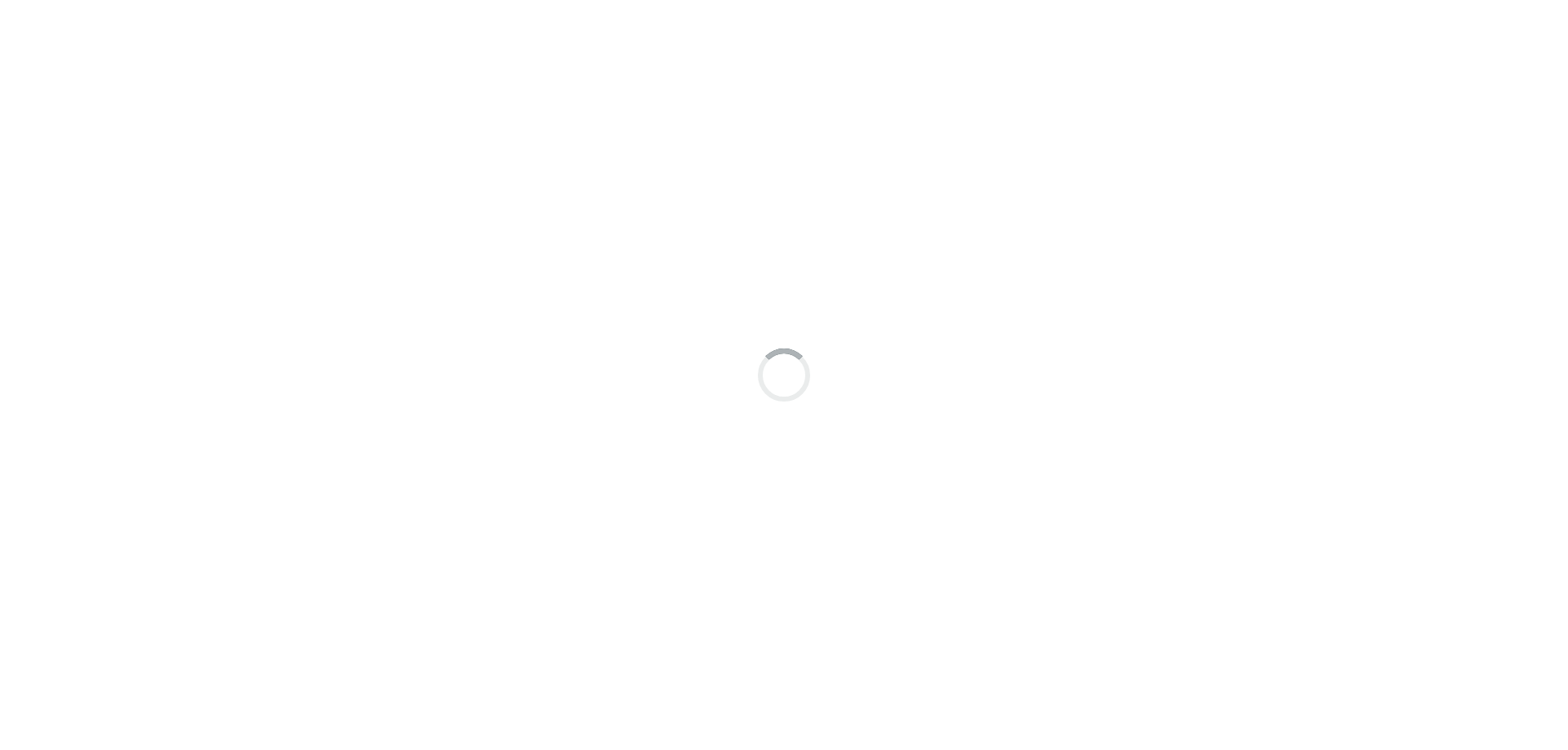
scroll to position [12, 0]
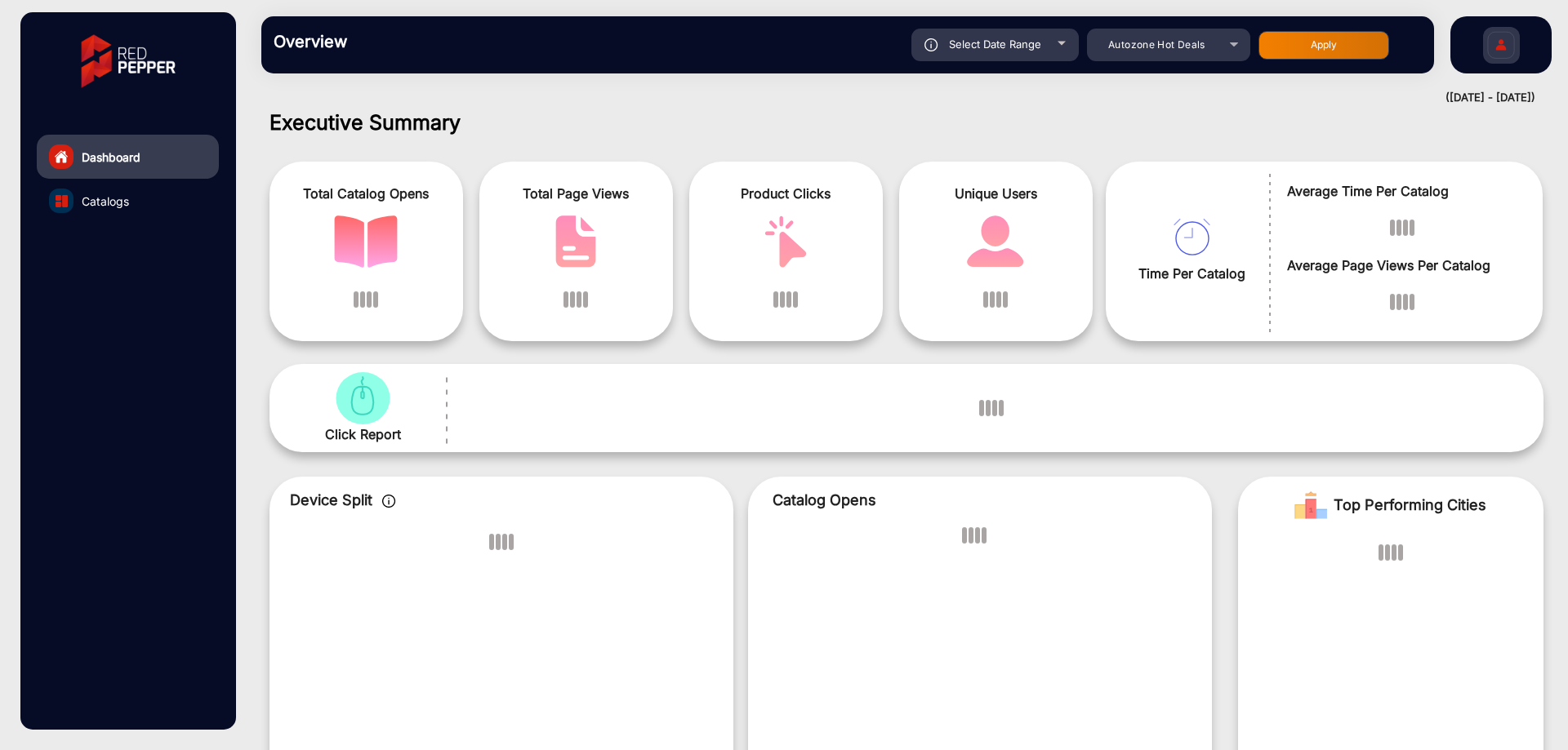
click at [1500, 40] on img at bounding box center [1501, 47] width 35 height 57
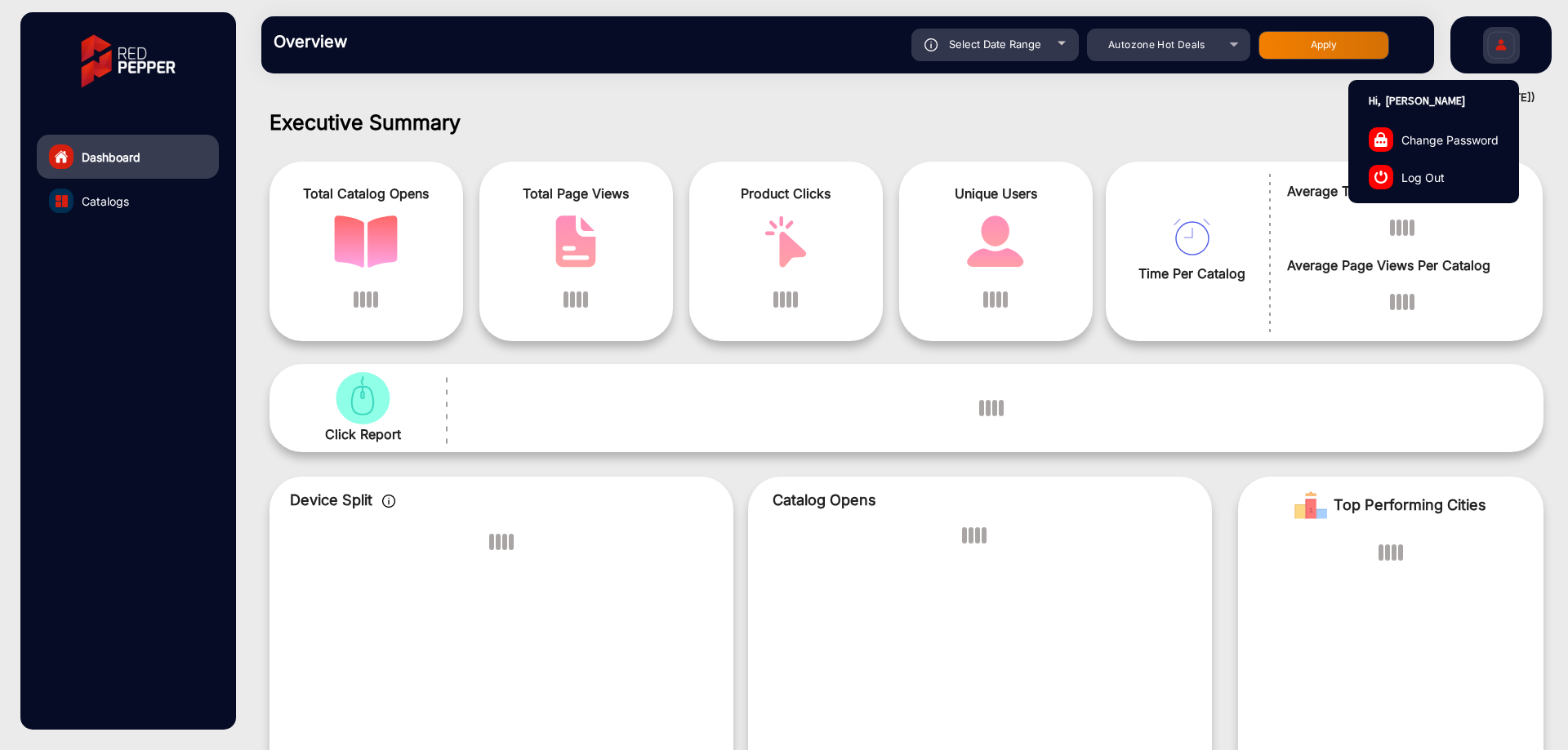
click at [1438, 167] on link "Log Out" at bounding box center [1433, 177] width 169 height 38
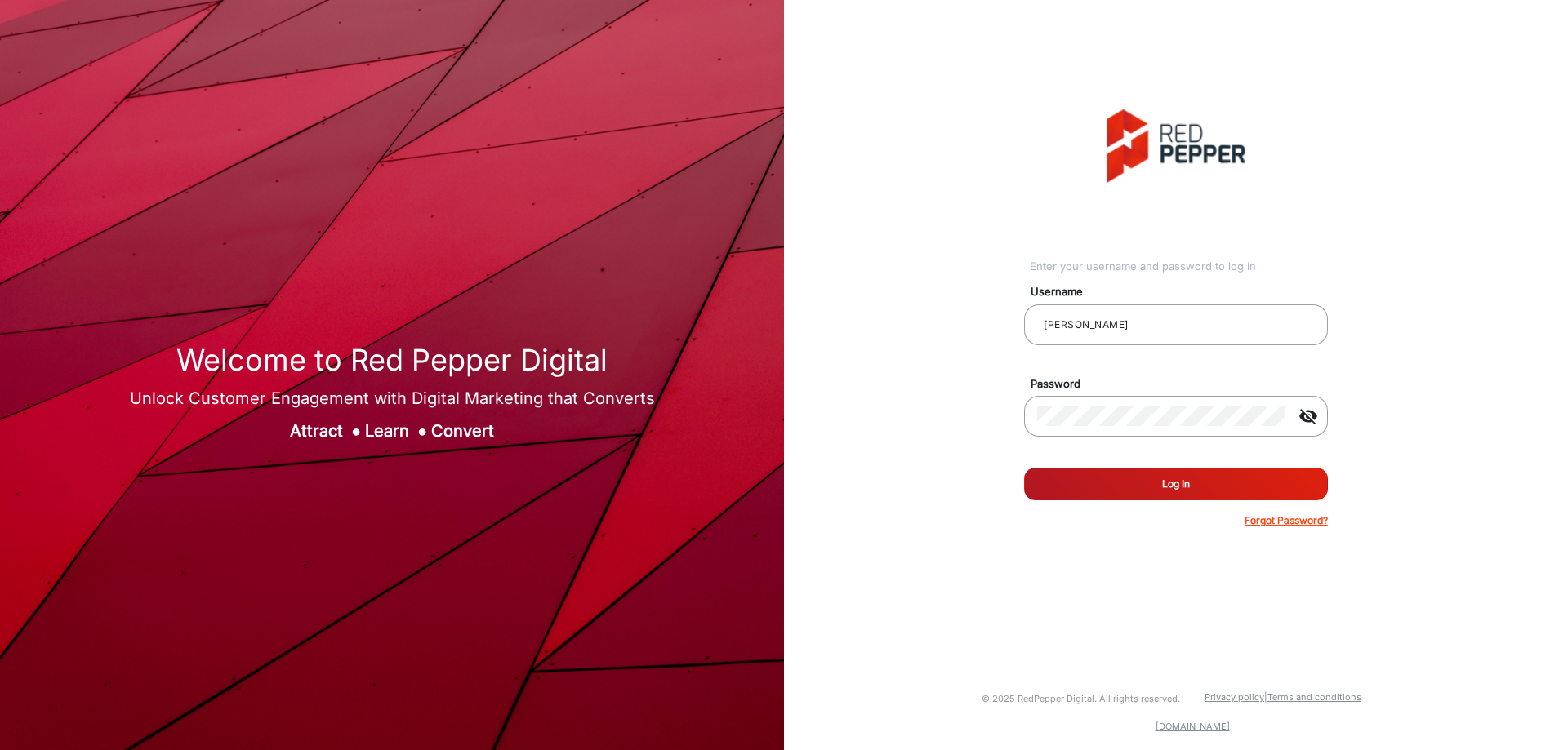
click at [1210, 490] on button "Log In" at bounding box center [1176, 484] width 304 height 33
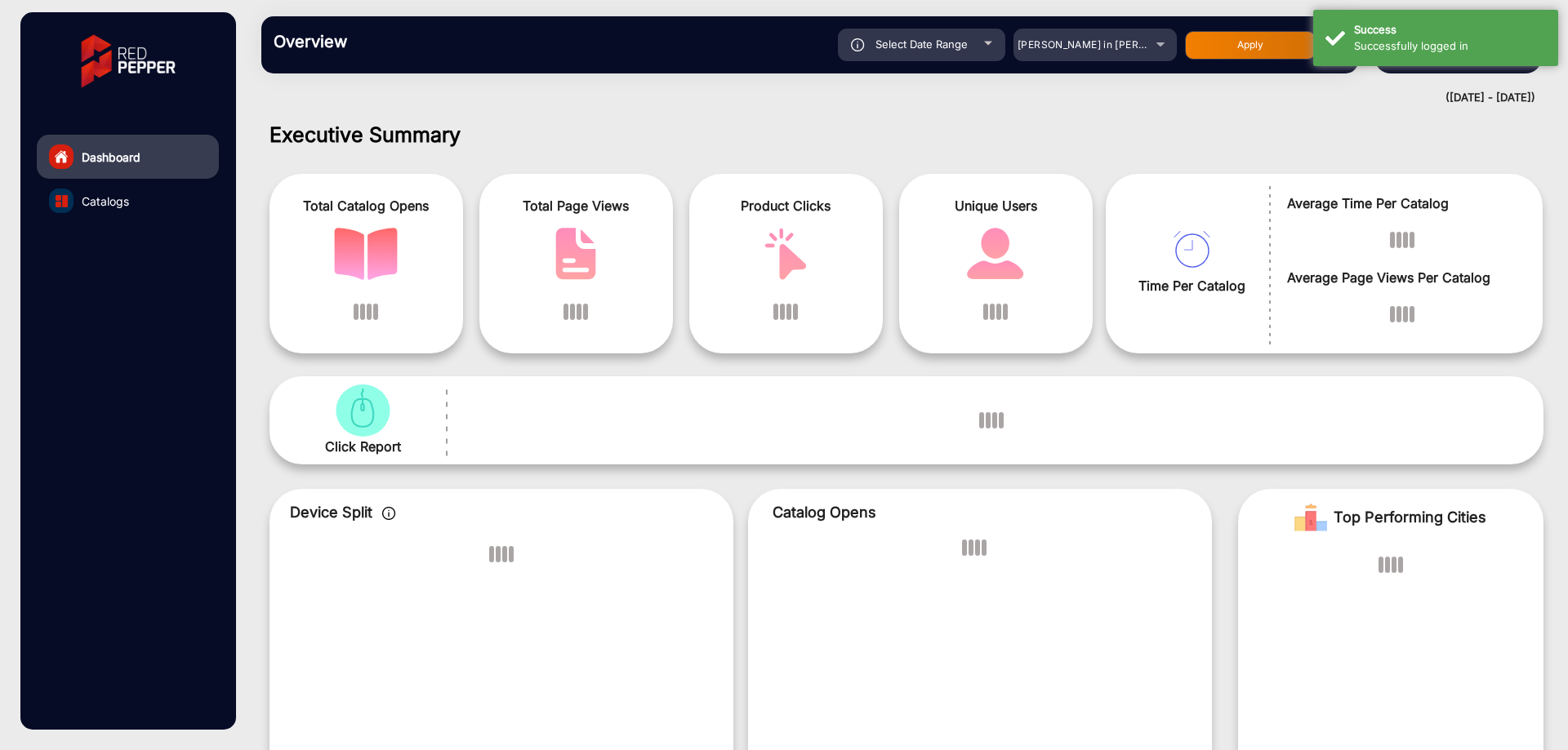
scroll to position [12, 0]
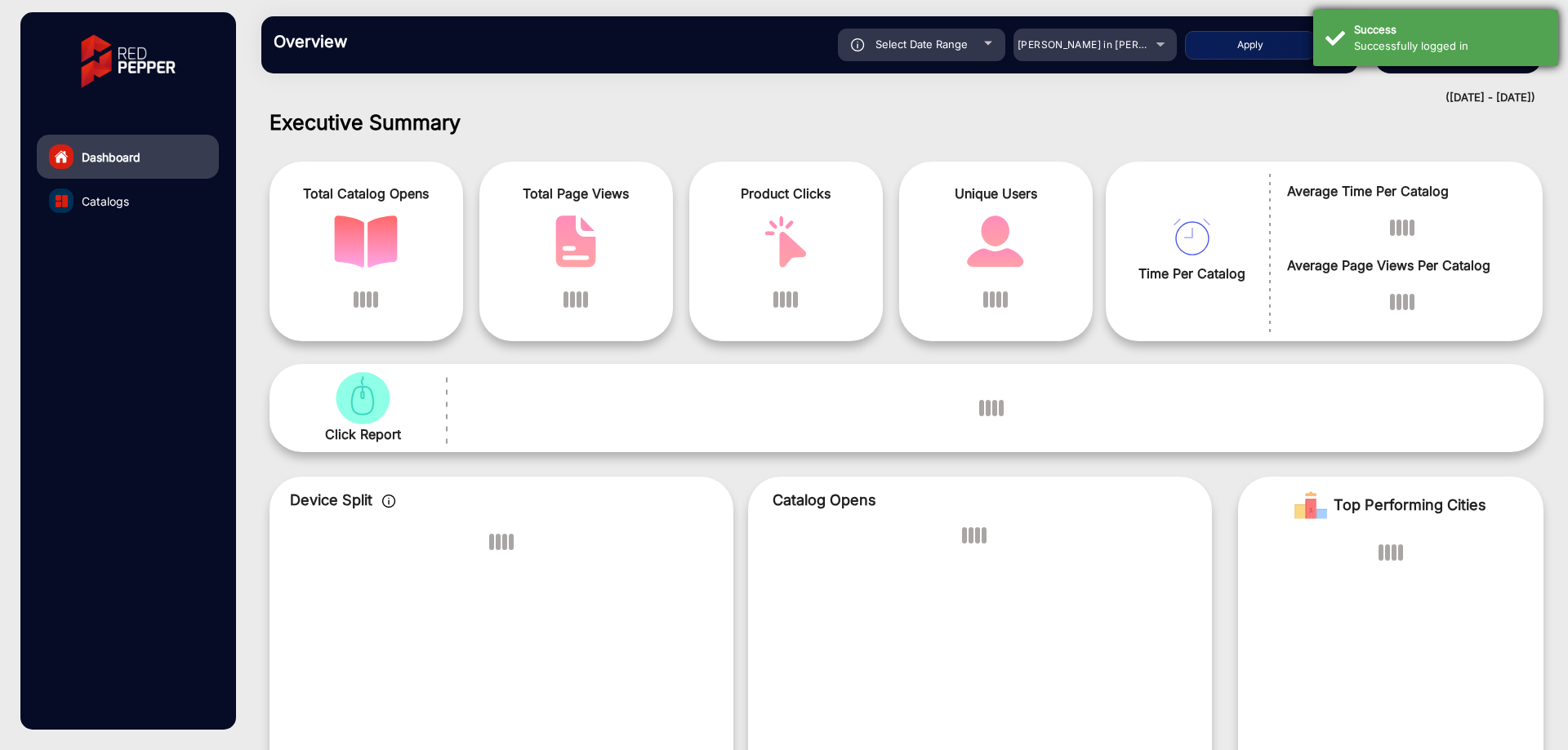
click at [1424, 47] on div "Successfully logged in" at bounding box center [1450, 47] width 192 height 17
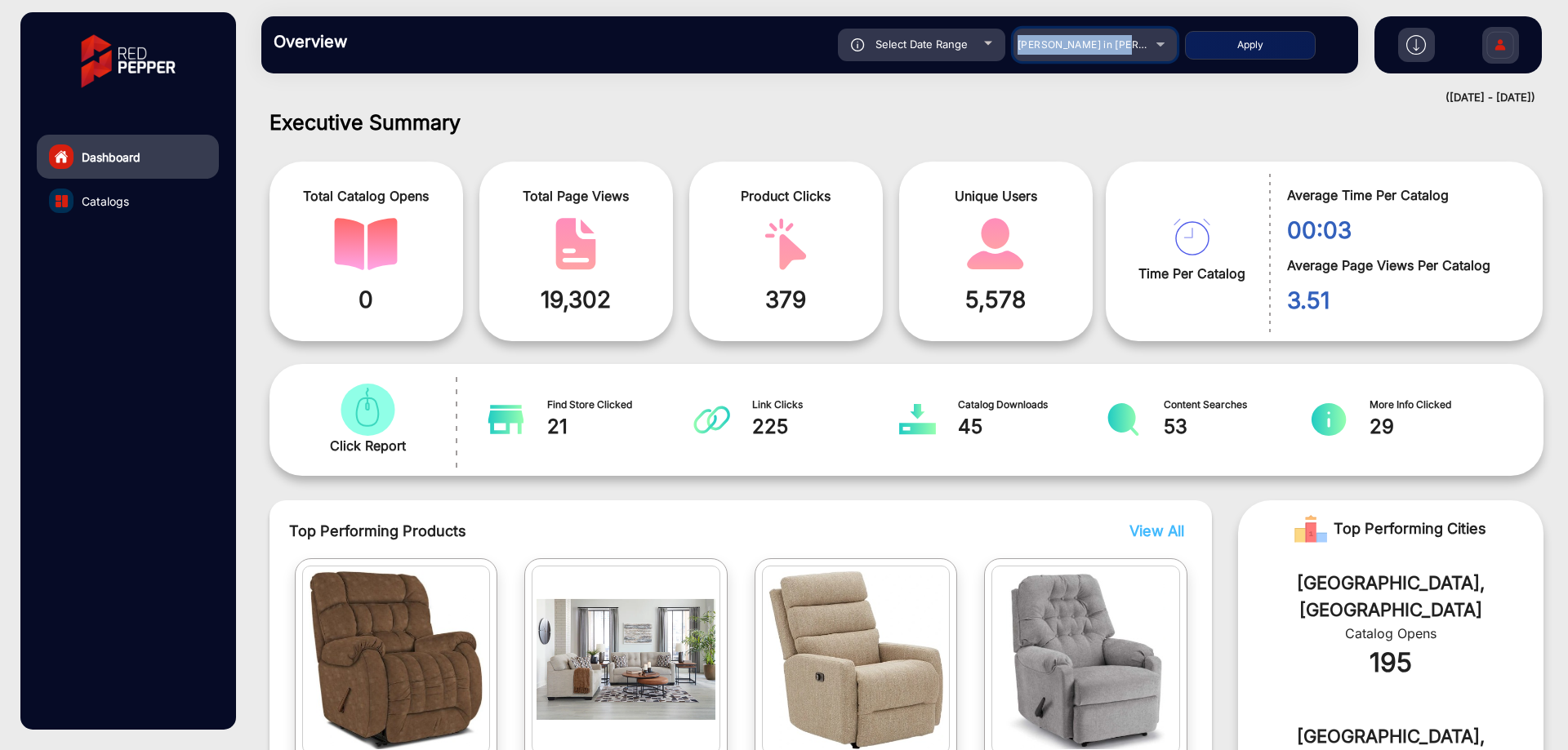
drag, startPoint x: 1122, startPoint y: 31, endPoint x: 1123, endPoint y: 42, distance: 11.0
click at [1123, 42] on mat-select "[PERSON_NAME] in [PERSON_NAME]" at bounding box center [1095, 45] width 163 height 33
click at [1123, 42] on span "[PERSON_NAME] in [PERSON_NAME]" at bounding box center [1108, 45] width 181 height 12
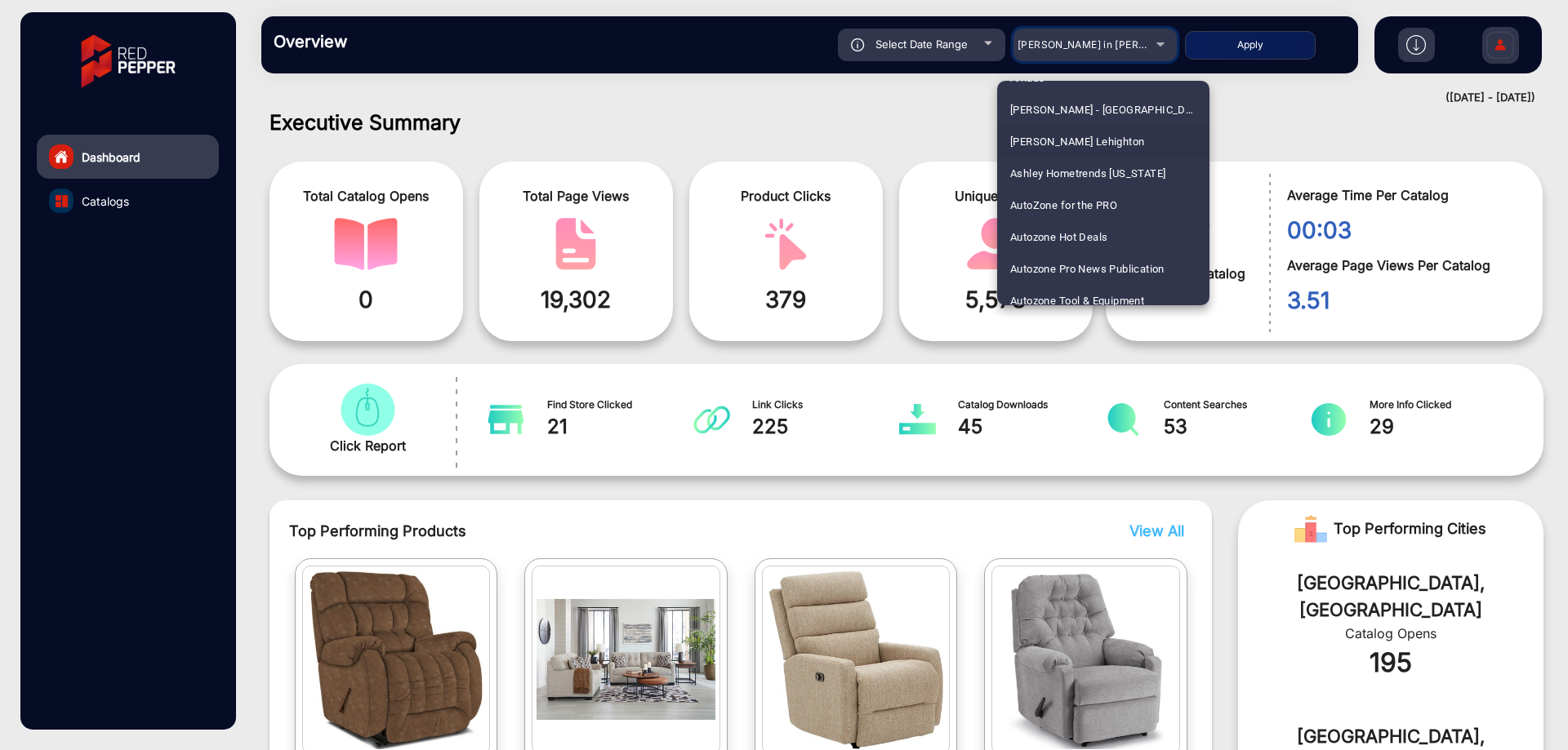
scroll to position [762, 0]
click at [1098, 207] on span "Autozone Hot Deals" at bounding box center [1059, 201] width 97 height 32
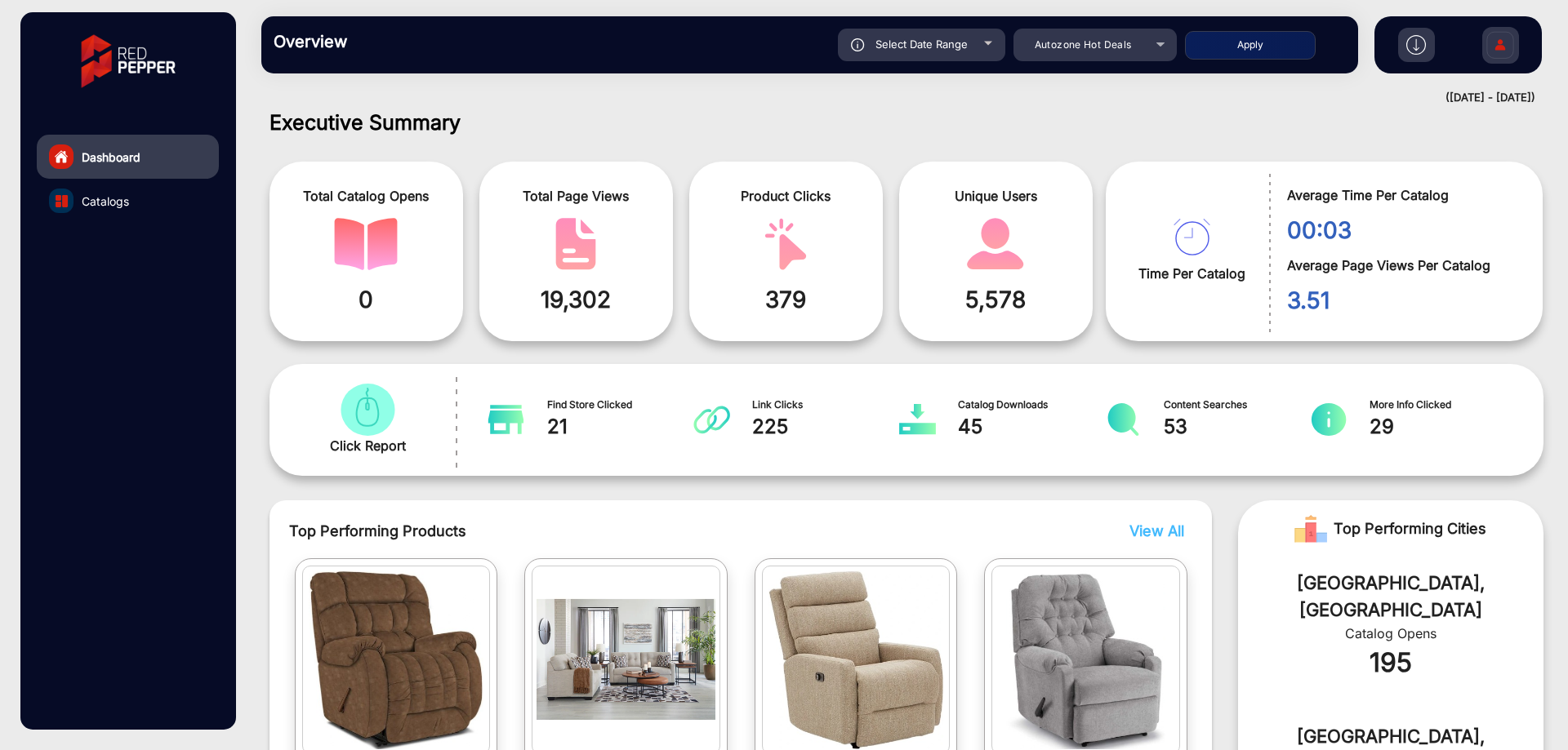
click at [1262, 61] on div "Overview Reports Understand what makes your customers tick and learn how they a…" at bounding box center [810, 45] width 1097 height 57
click at [1265, 39] on button "Apply" at bounding box center [1250, 45] width 130 height 29
type input "[DATE]"
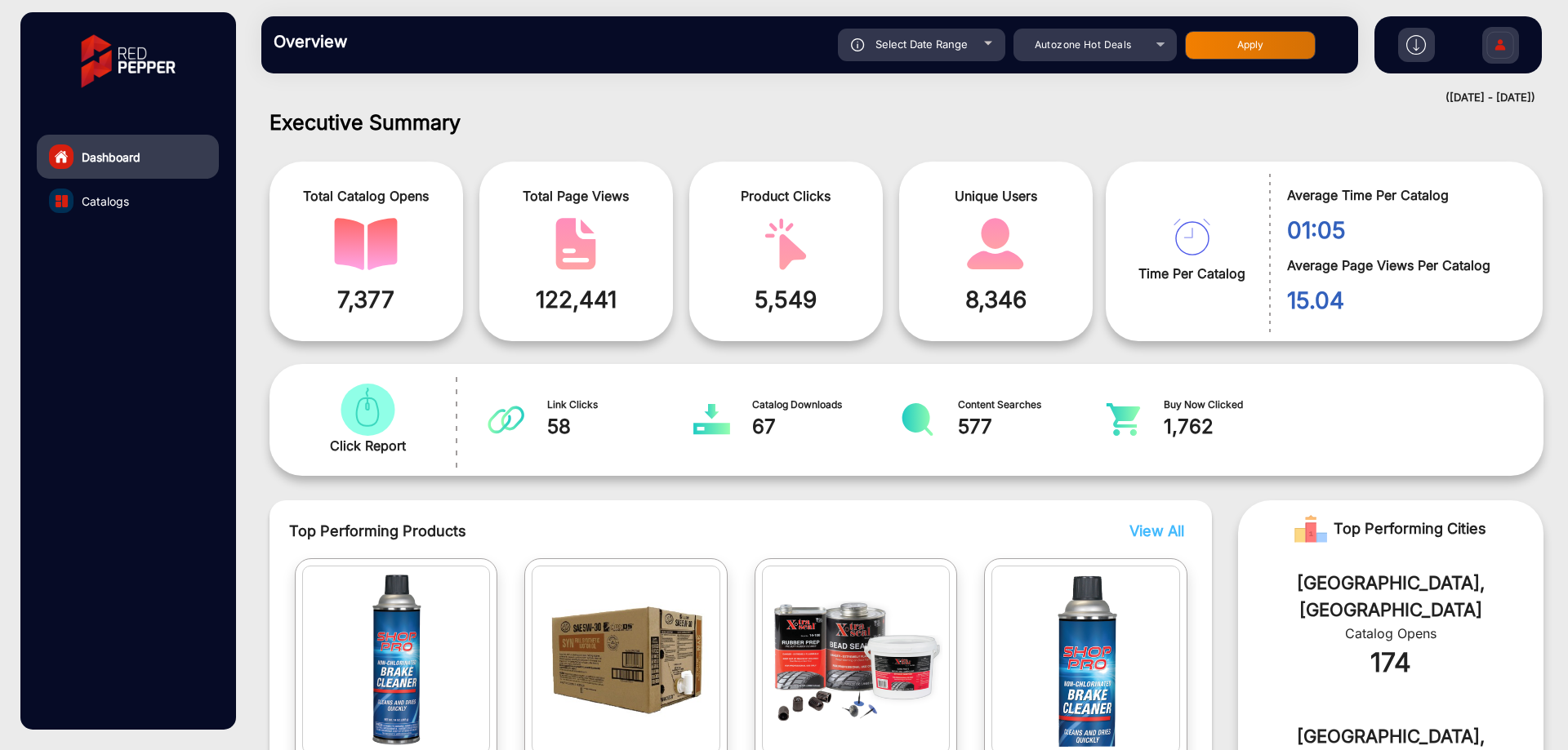
click at [169, 186] on link "Catalogs" at bounding box center [128, 200] width 182 height 44
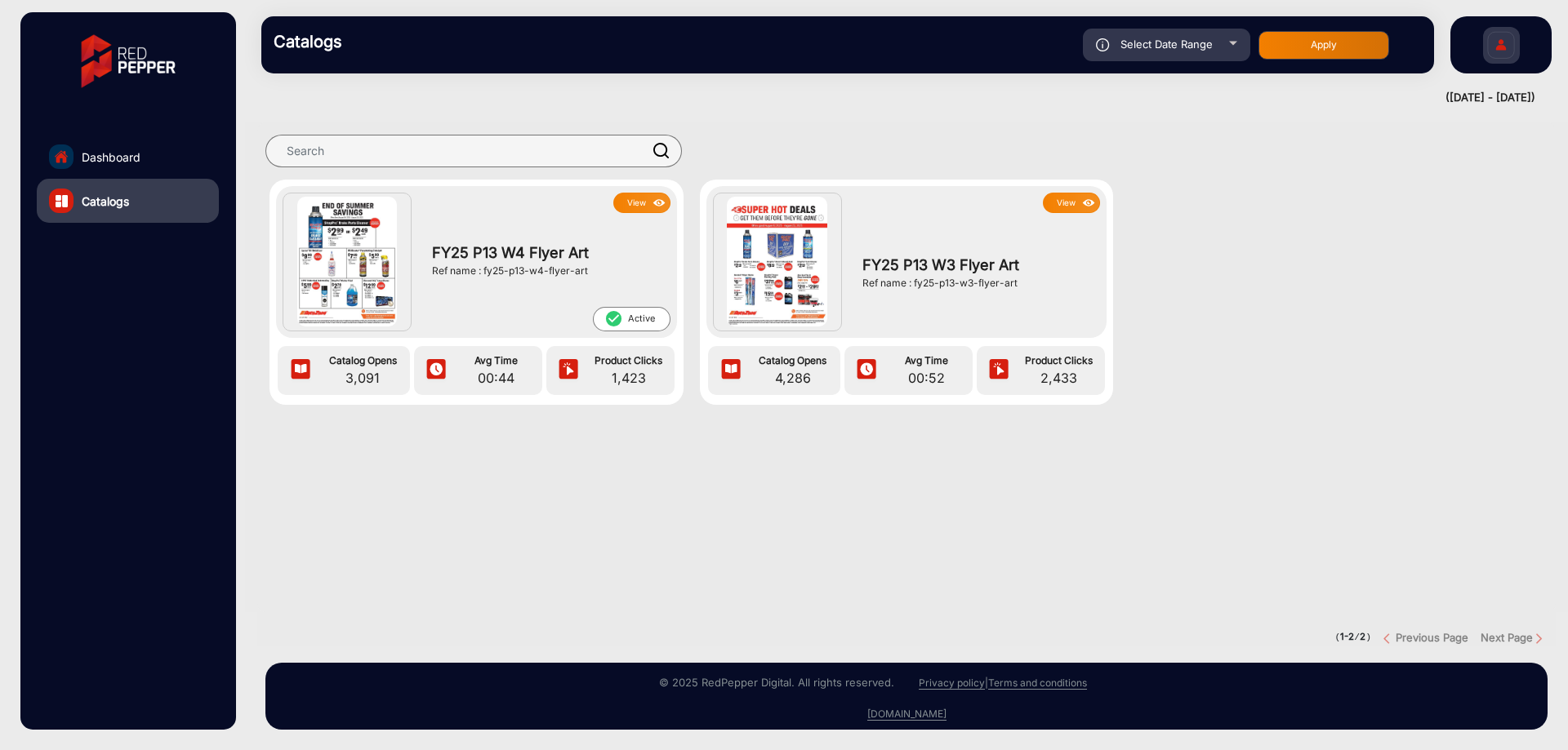
click at [624, 203] on button "View" at bounding box center [641, 203] width 57 height 21
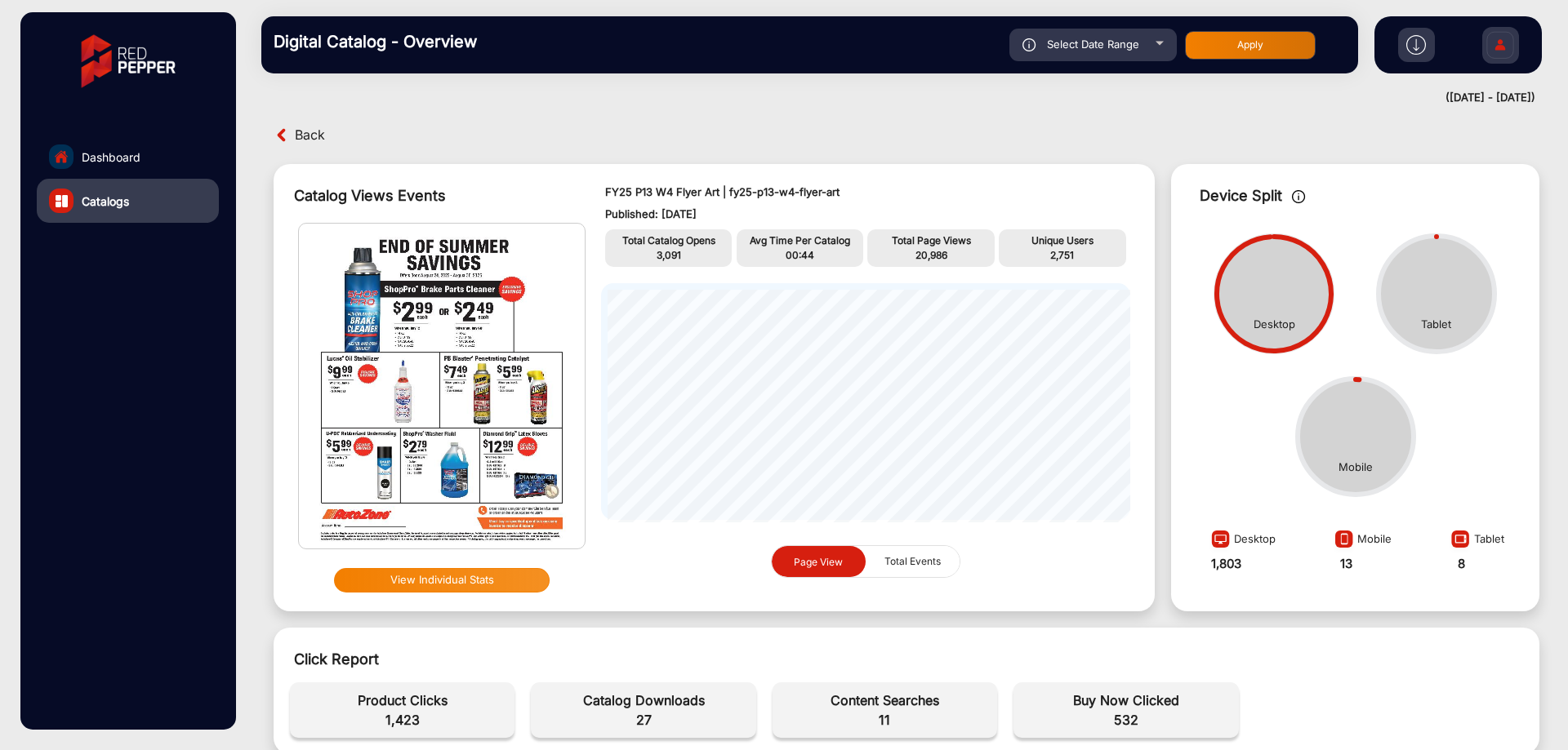
click at [1419, 49] on img at bounding box center [1416, 45] width 20 height 20
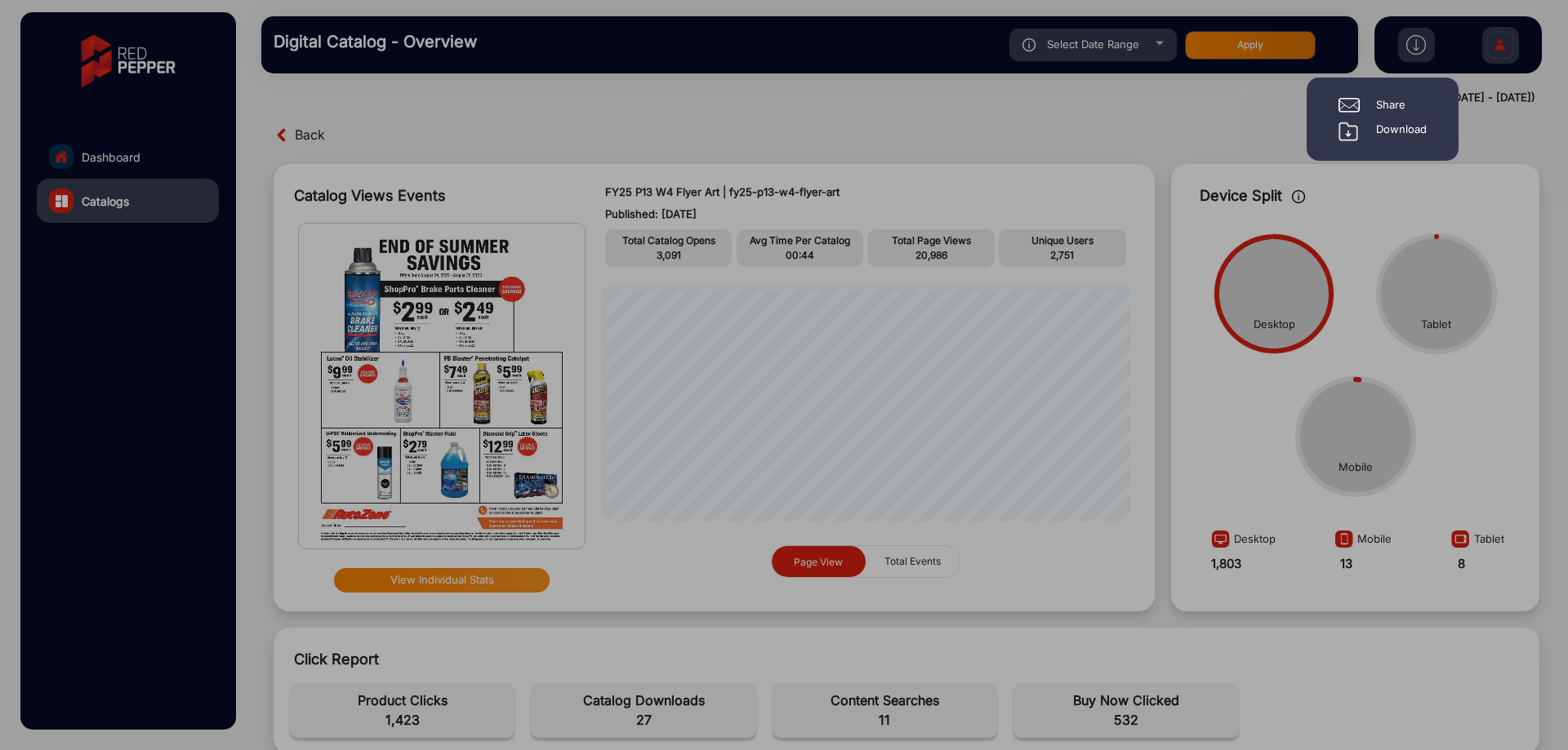
click at [1415, 121] on div "Download" at bounding box center [1400, 131] width 50 height 20
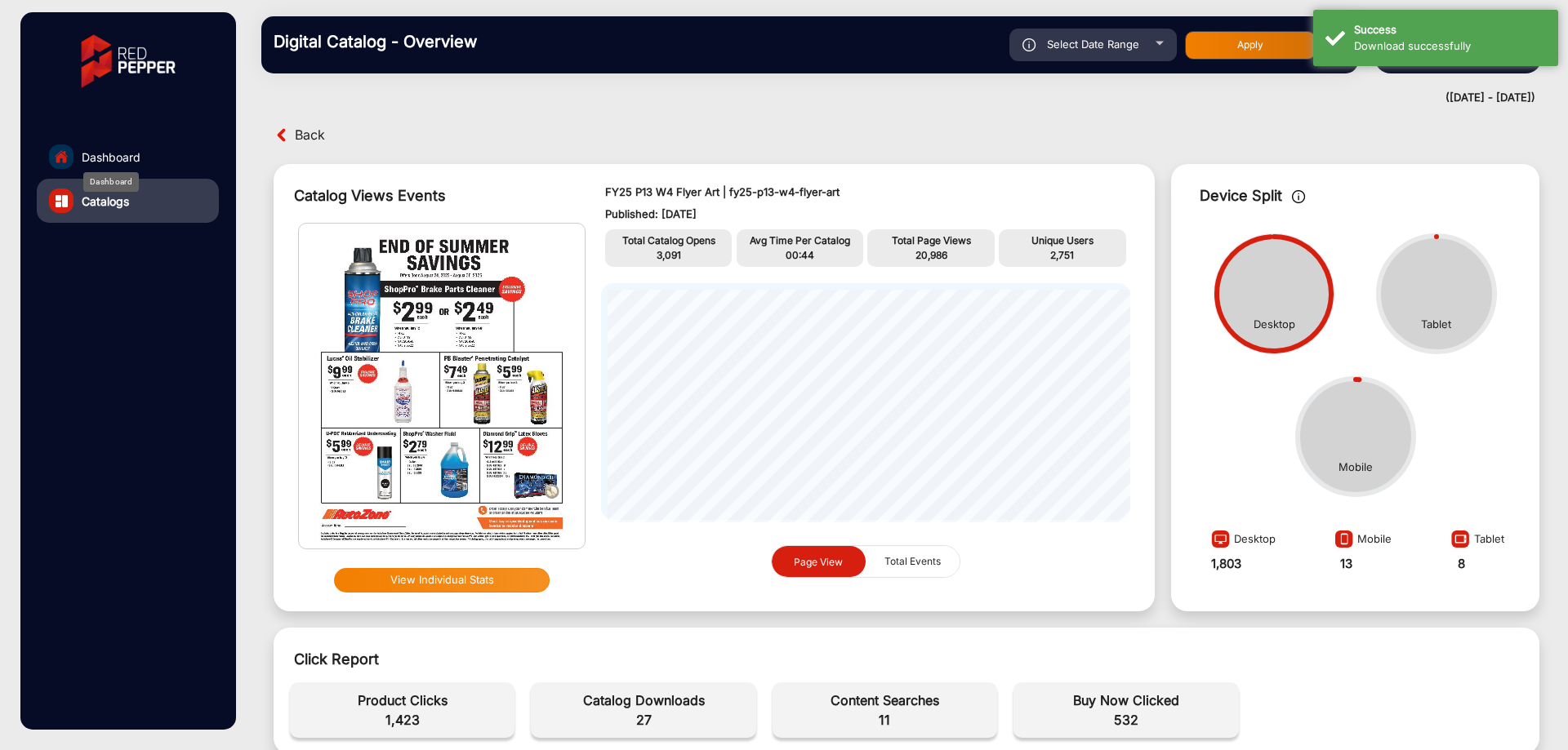
click at [119, 155] on span "Dashboard" at bounding box center [111, 157] width 59 height 17
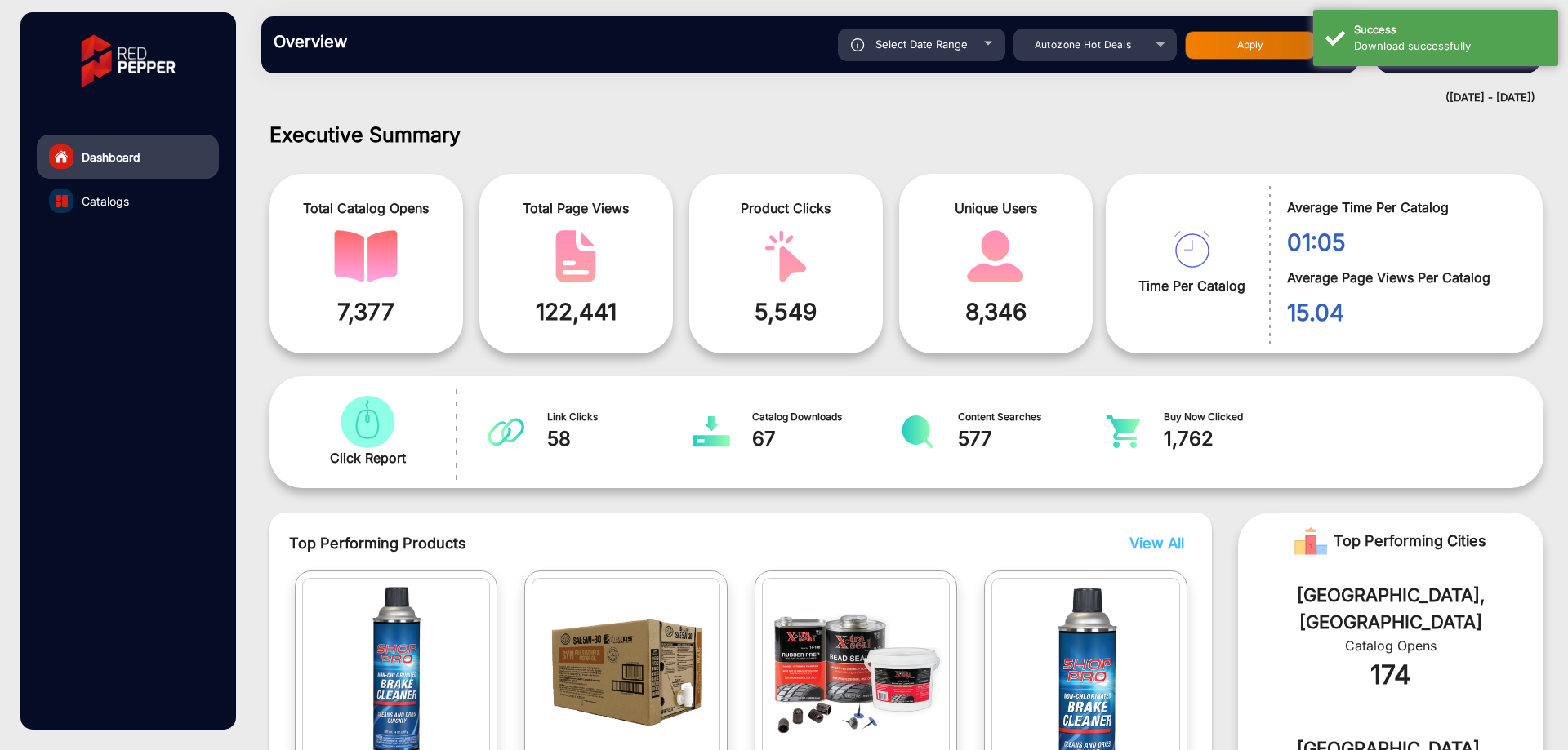
scroll to position [12, 0]
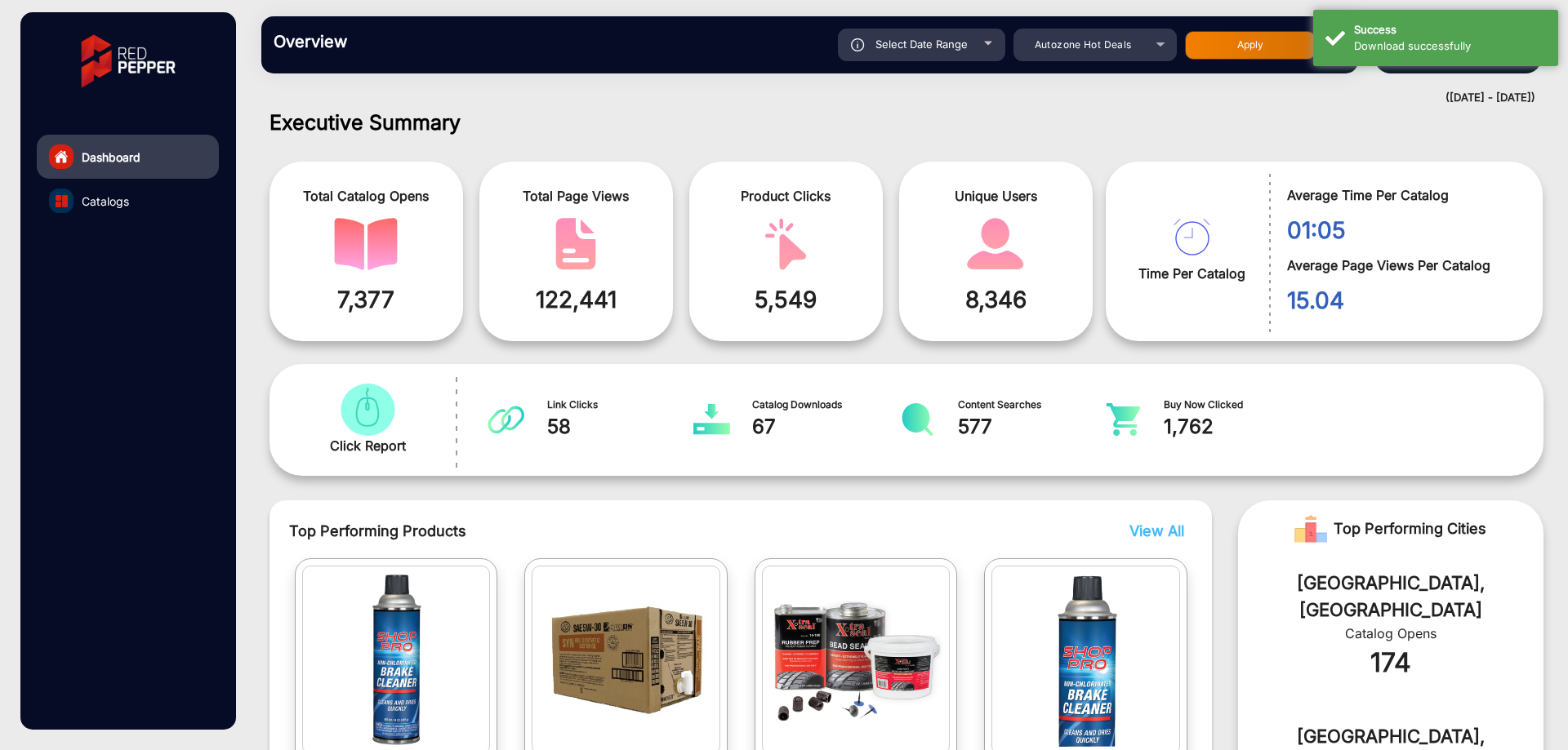
click at [950, 54] on div "Select Date Range" at bounding box center [921, 45] width 168 height 33
type input "[DATE]"
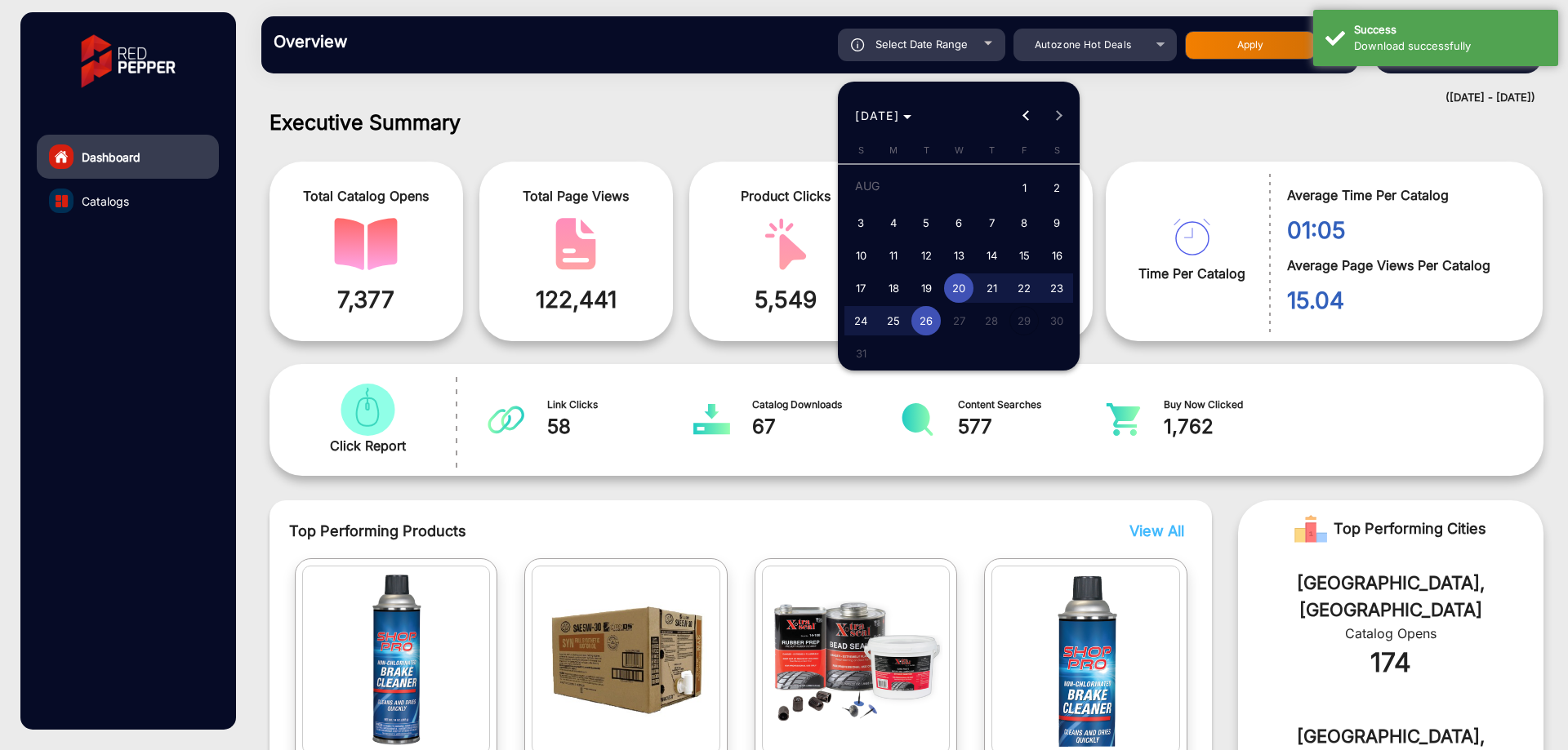
click at [1017, 191] on span "1" at bounding box center [1024, 189] width 30 height 34
type input "[DATE]"
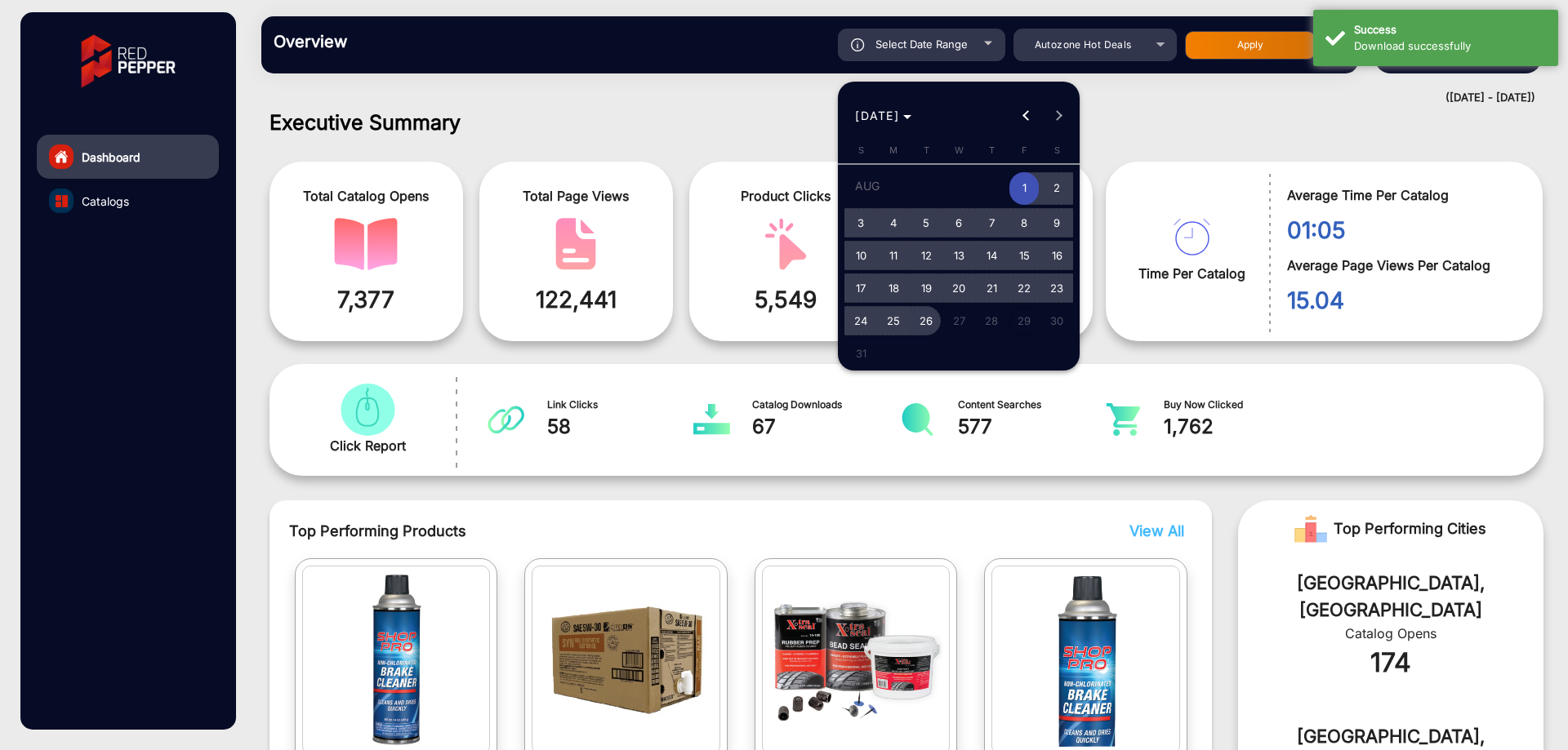
click at [937, 308] on button "26" at bounding box center [926, 321] width 33 height 33
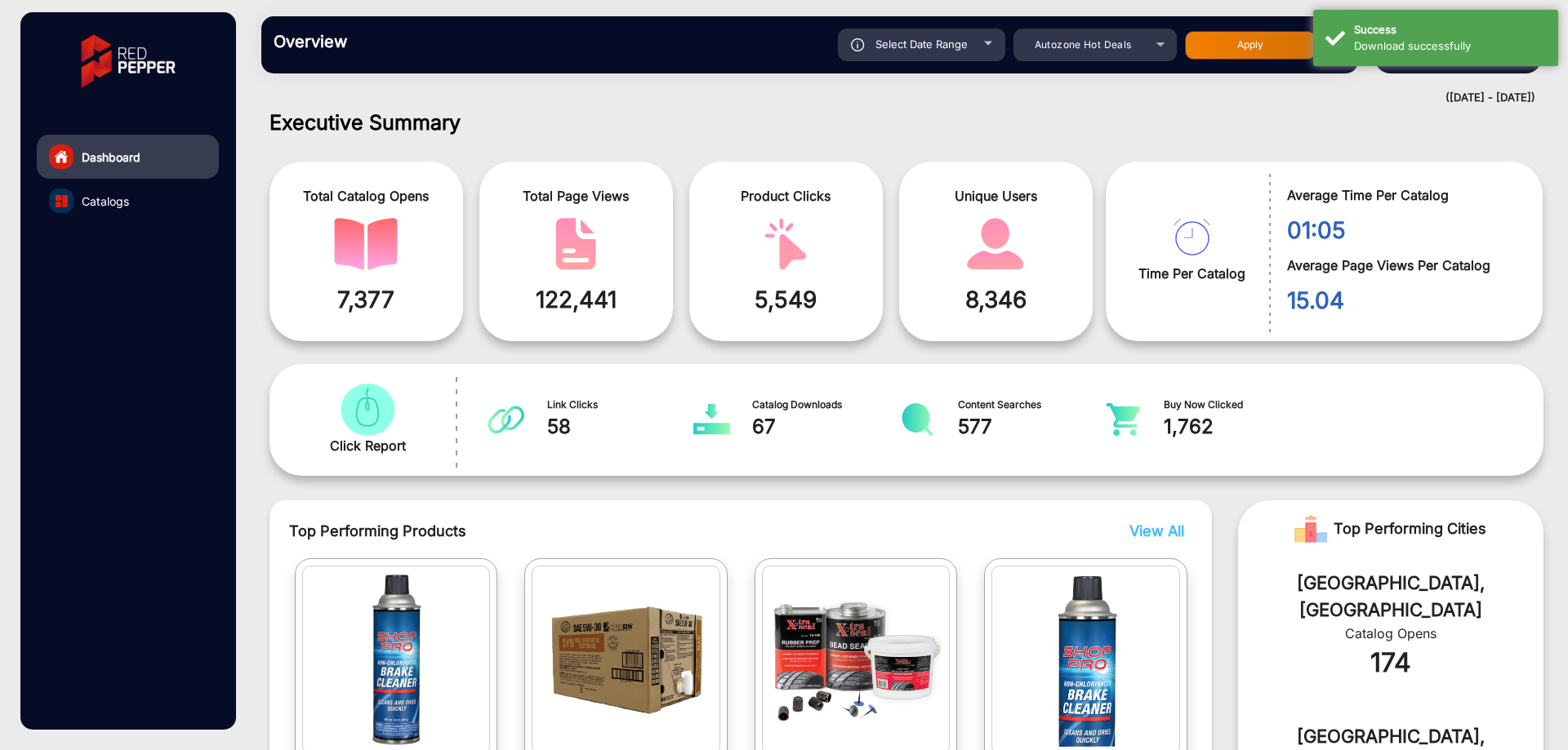
type input "[DATE]"
click at [1254, 51] on button "Apply" at bounding box center [1250, 45] width 130 height 29
type input "[DATE]"
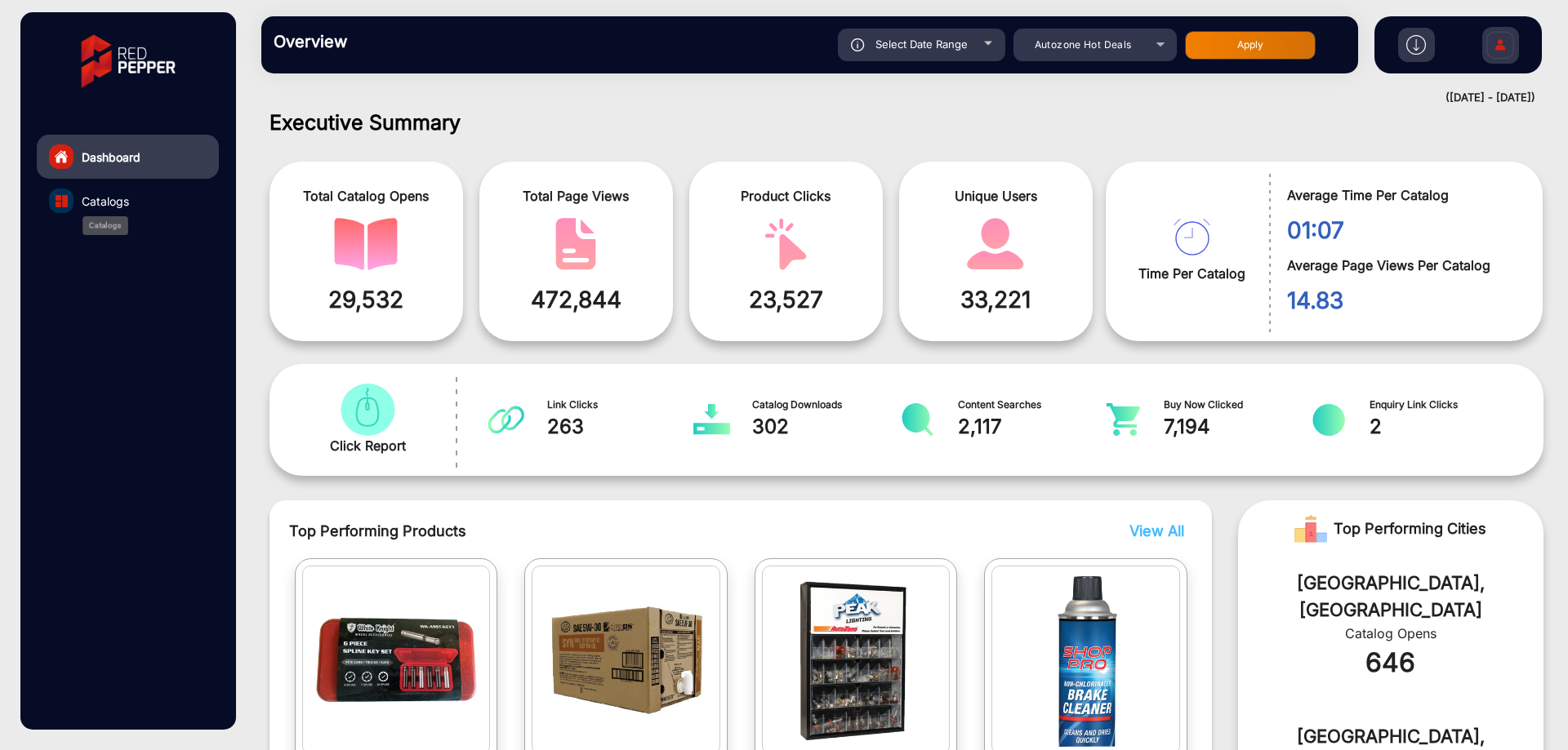
click at [110, 195] on span "Catalogs" at bounding box center [105, 201] width 47 height 17
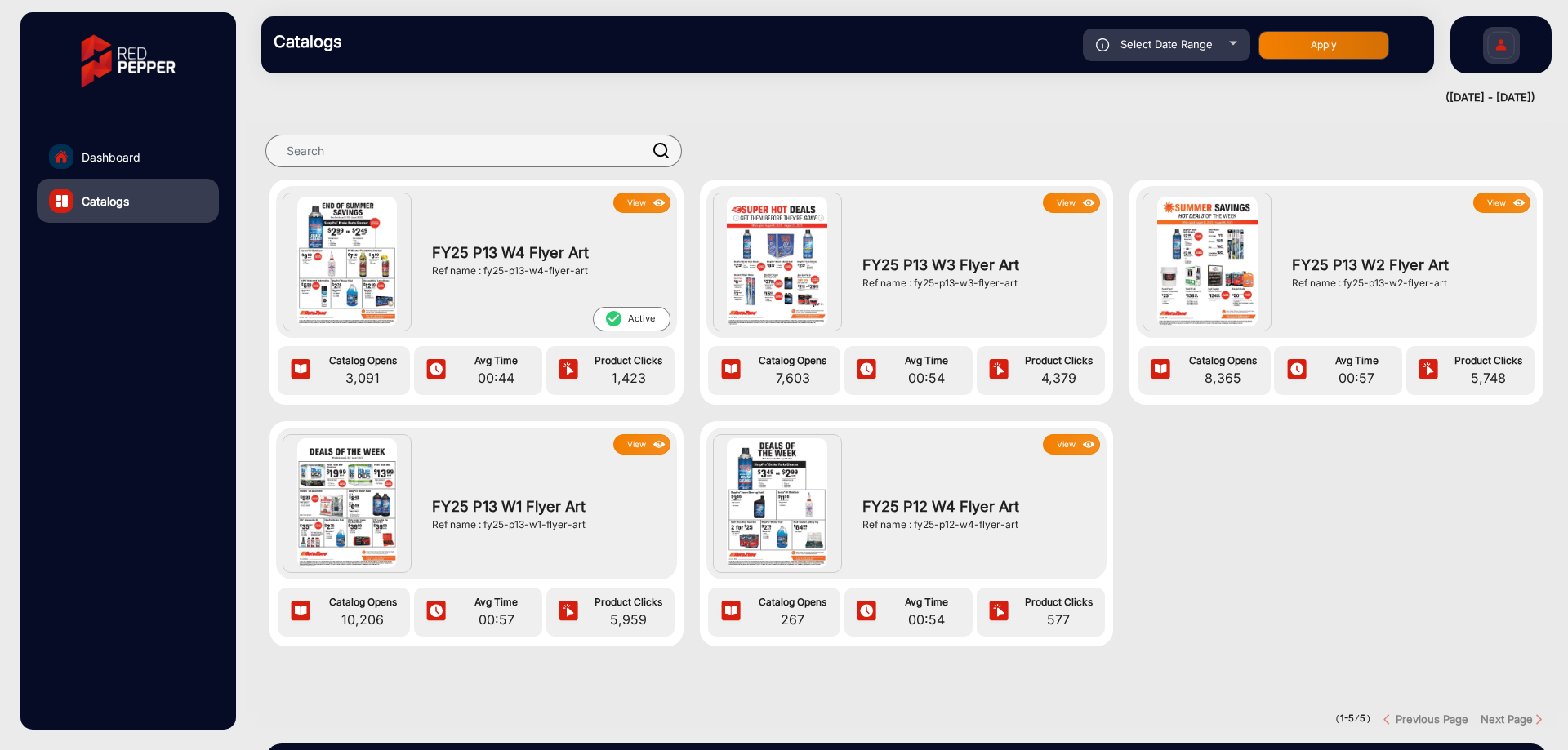
click at [650, 203] on img at bounding box center [659, 204] width 19 height 18
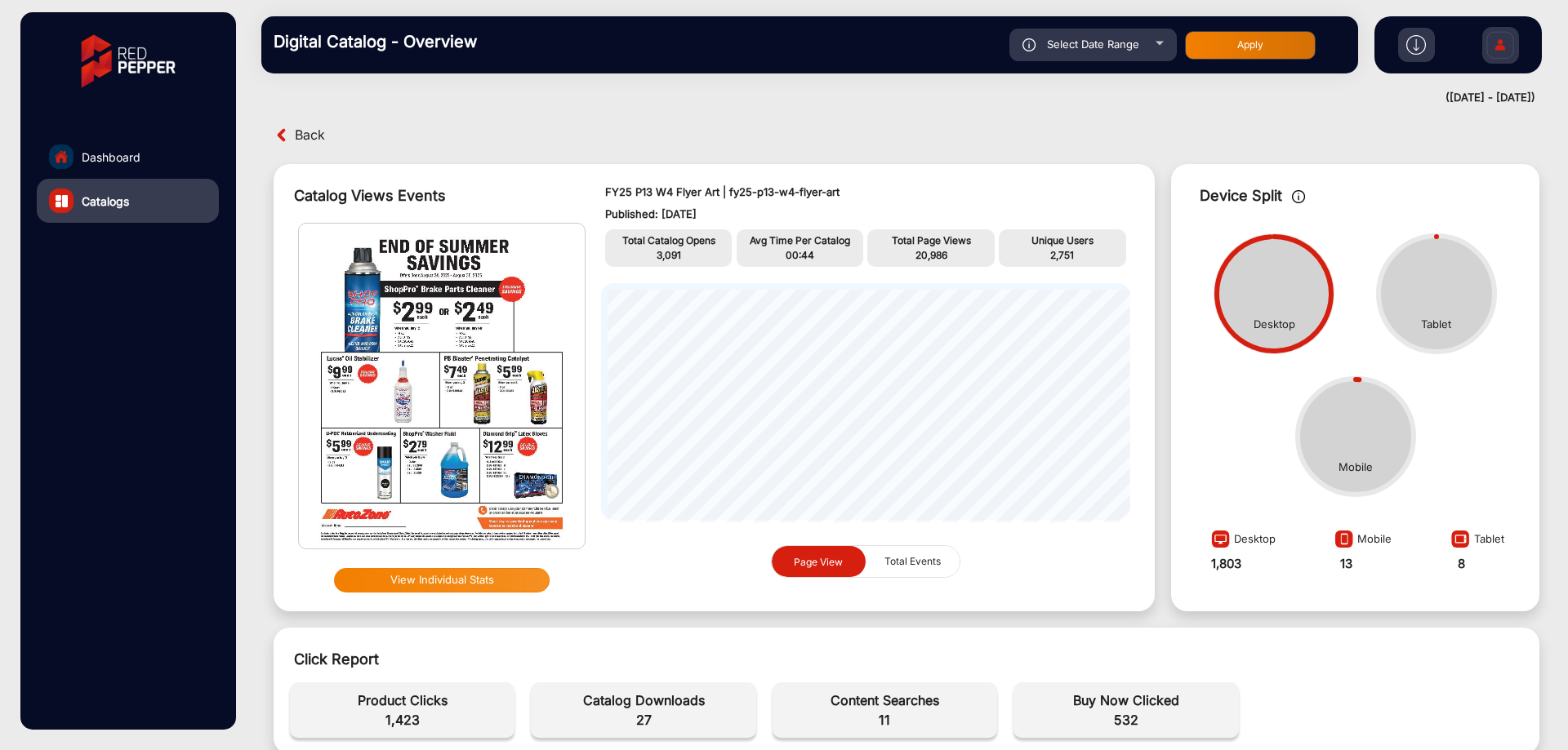
drag, startPoint x: 1070, startPoint y: 141, endPoint x: 1141, endPoint y: 511, distance: 376.8
click at [1141, 511] on div "FY25 P13 W4 Flyer Art | fy25-p13-w4-flyer-art Published: [DATE] Total Catalog O…" at bounding box center [865, 388] width 562 height 431
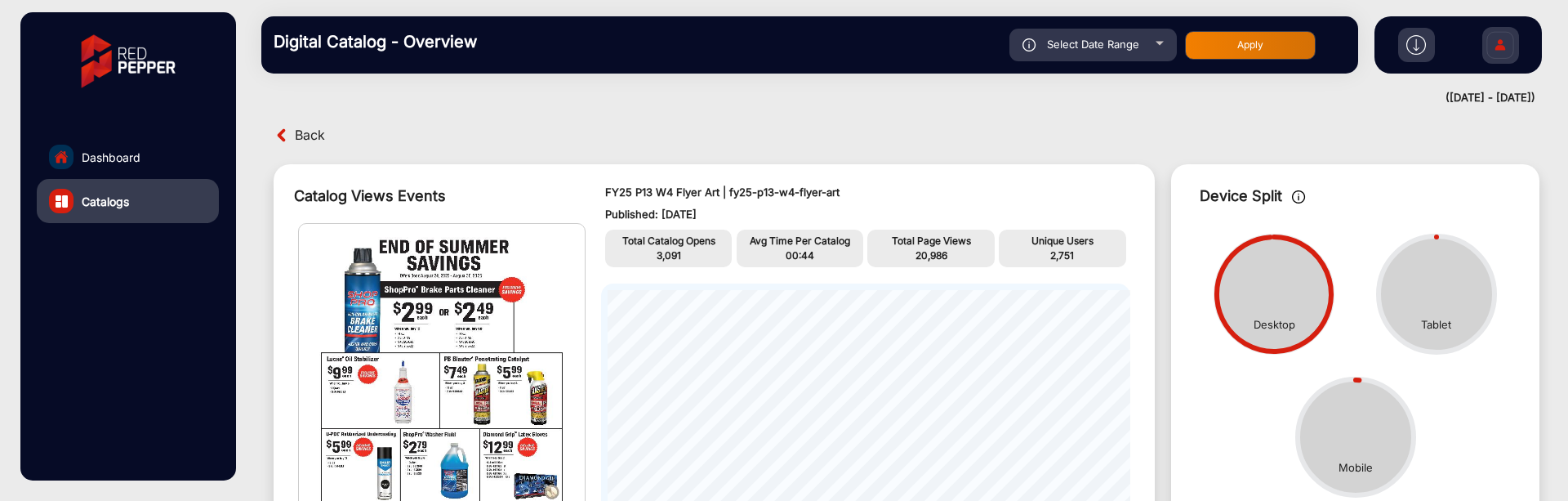
click at [1424, 52] on img at bounding box center [1416, 45] width 20 height 20
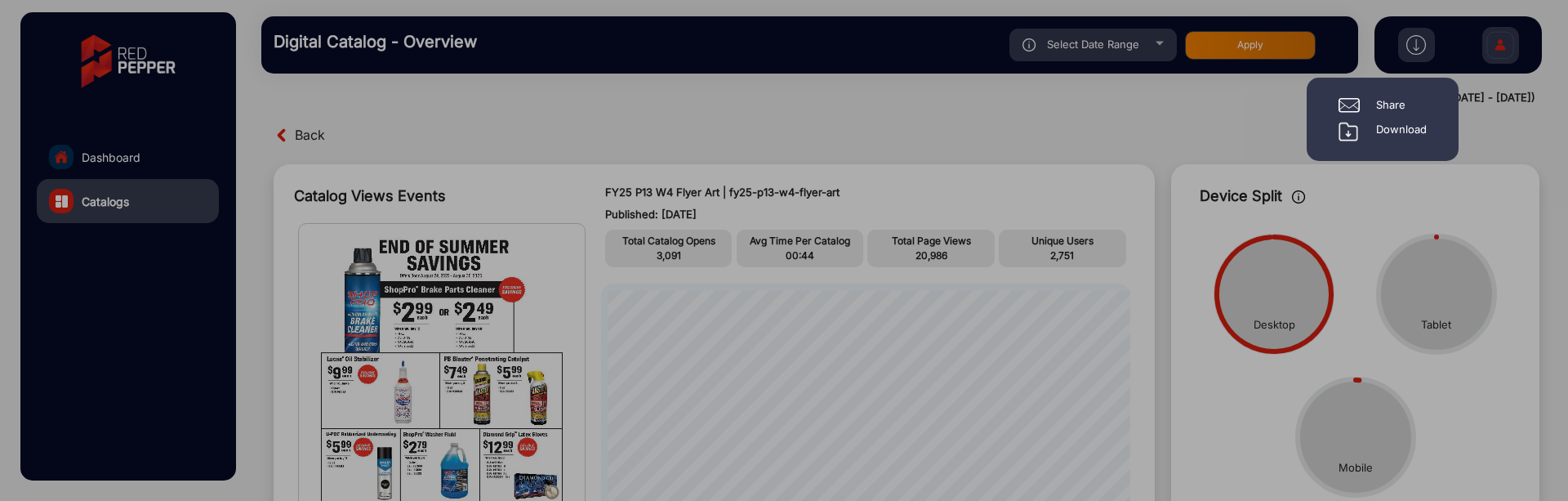
click at [1407, 129] on div "Download" at bounding box center [1400, 131] width 50 height 20
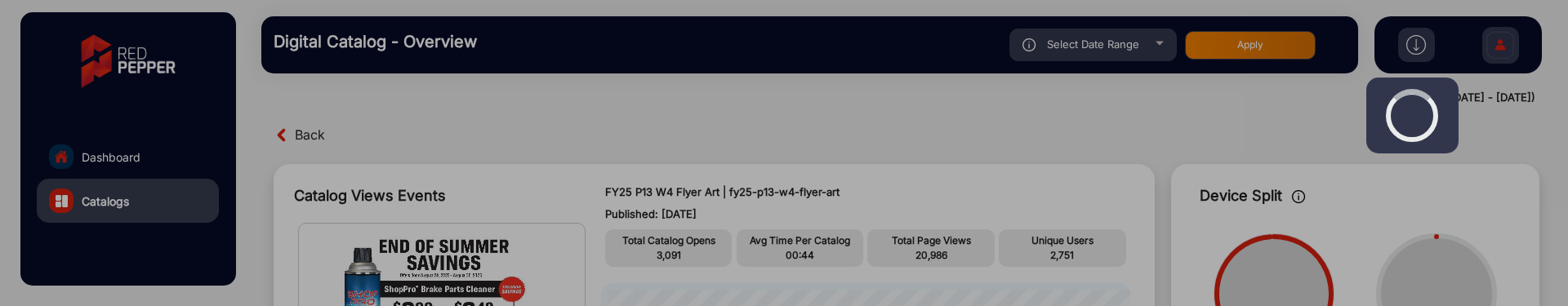
click at [1032, 189] on div at bounding box center [784, 153] width 1568 height 306
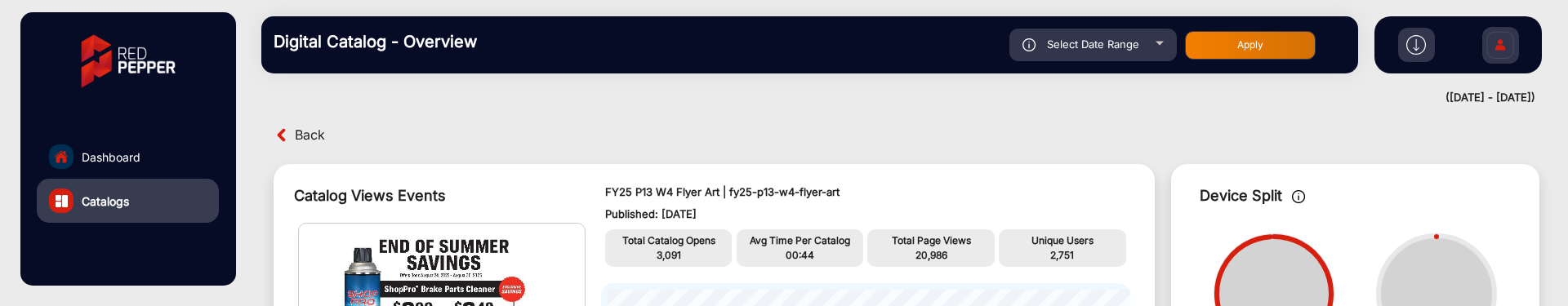
click at [1424, 42] on img at bounding box center [1416, 45] width 20 height 20
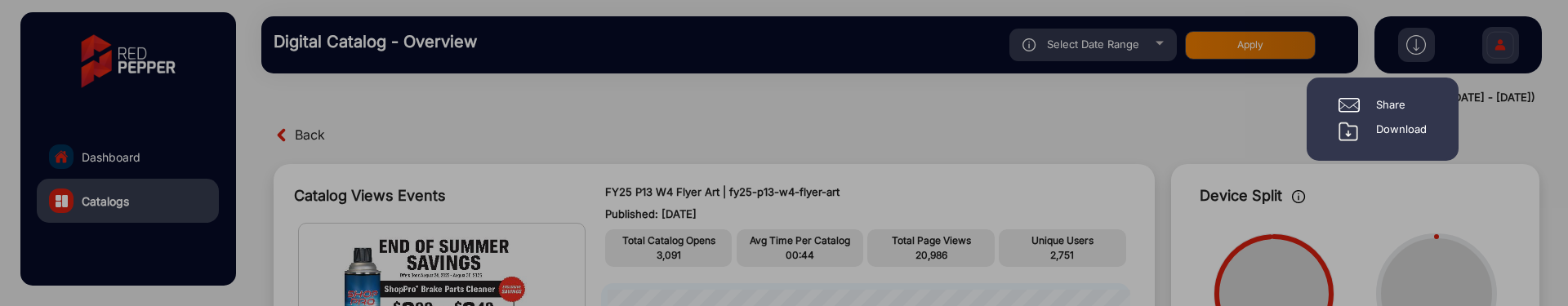
click at [1405, 130] on div "Download" at bounding box center [1400, 131] width 50 height 20
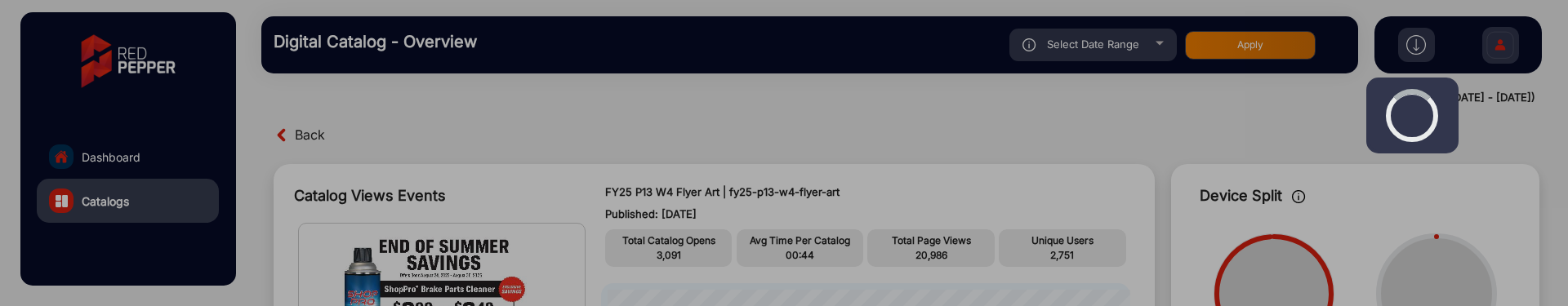
click at [384, 175] on div at bounding box center [784, 153] width 1568 height 306
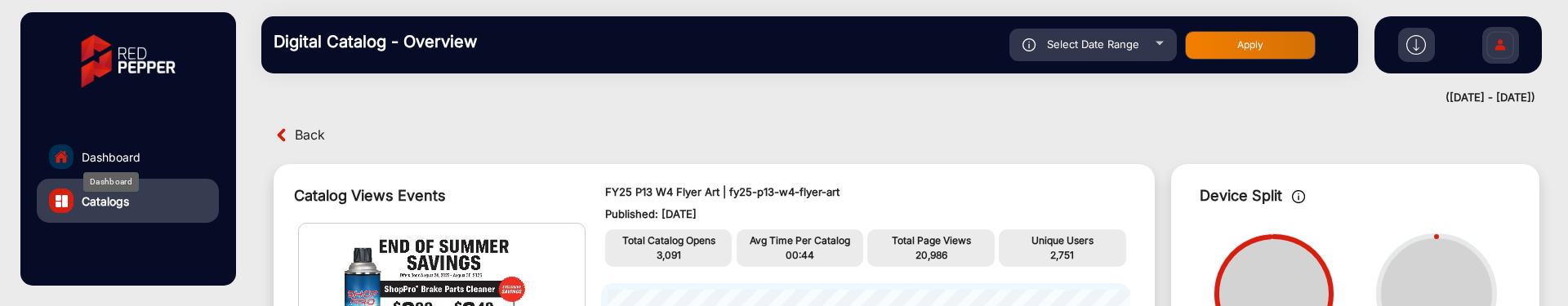
click at [125, 157] on span "Dashboard" at bounding box center [111, 157] width 59 height 17
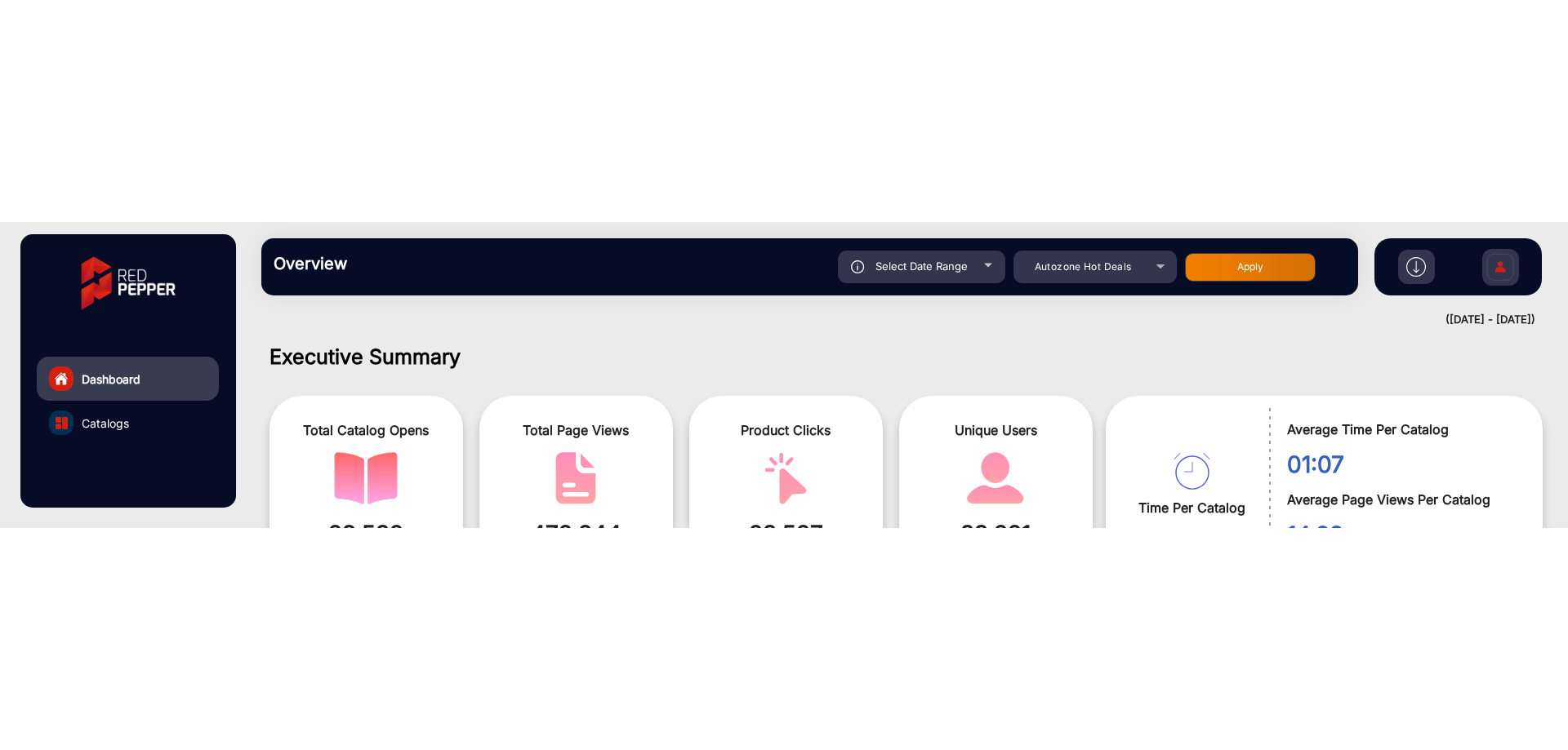
scroll to position [12, 0]
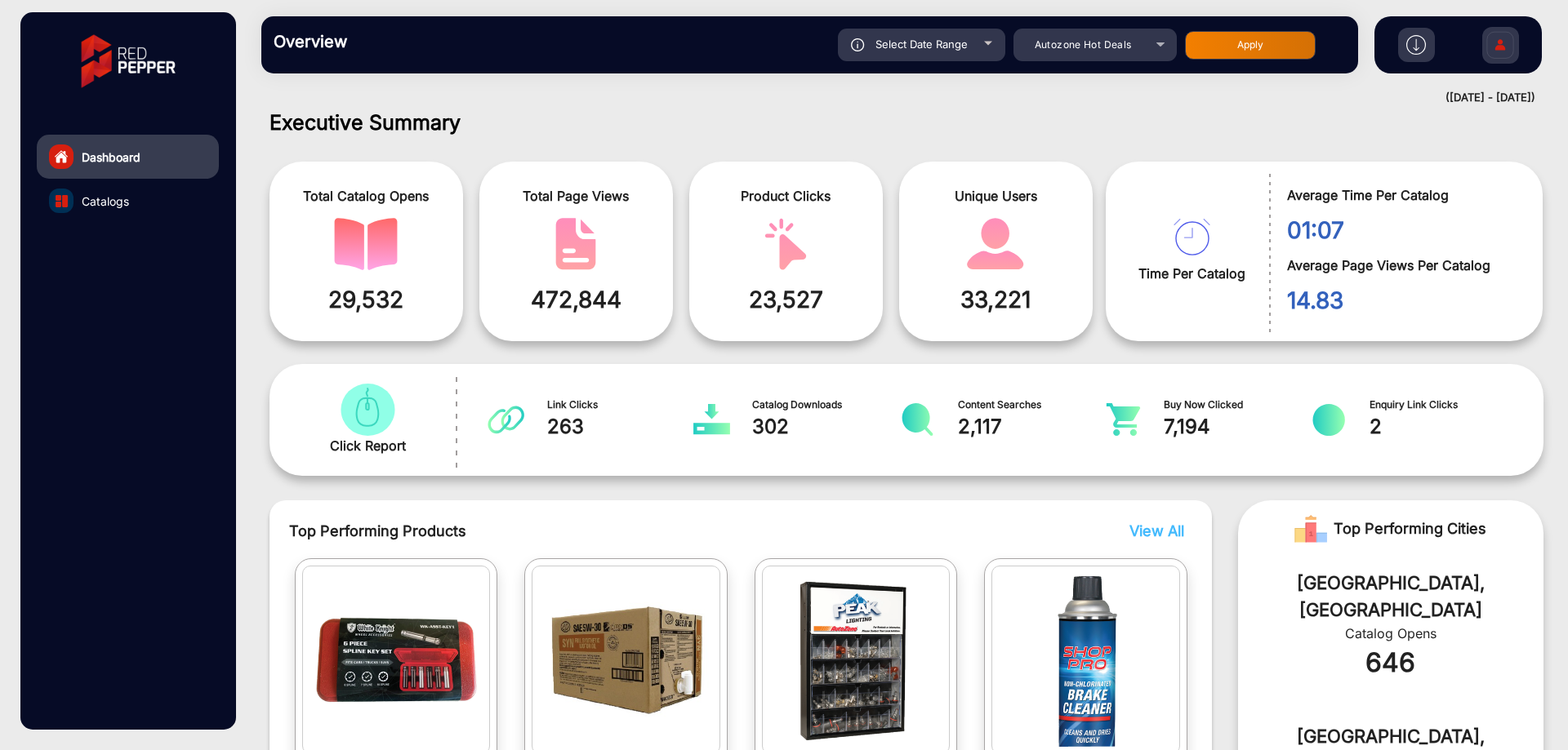
click at [145, 208] on link "Catalogs" at bounding box center [128, 200] width 182 height 44
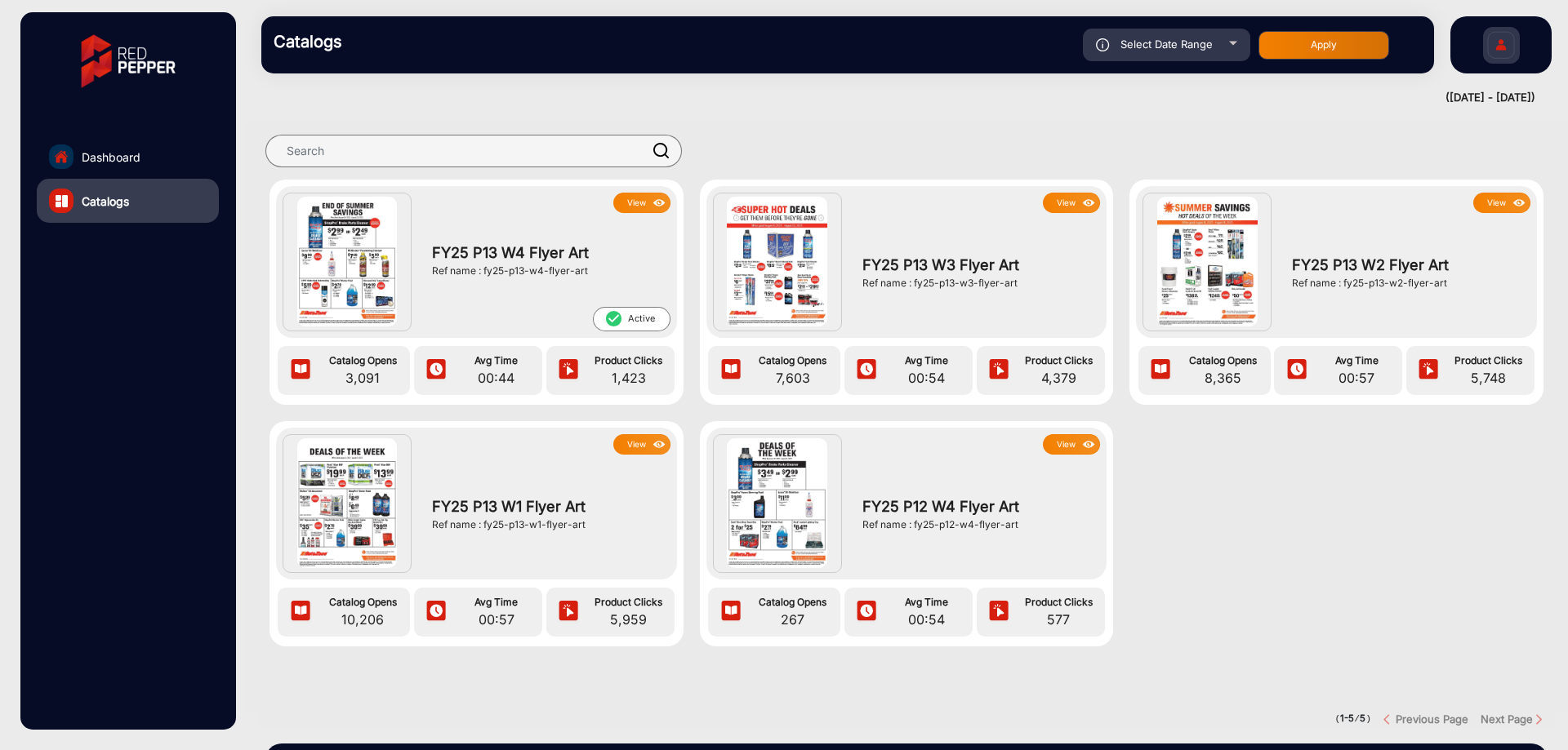
click at [650, 202] on img at bounding box center [659, 204] width 19 height 18
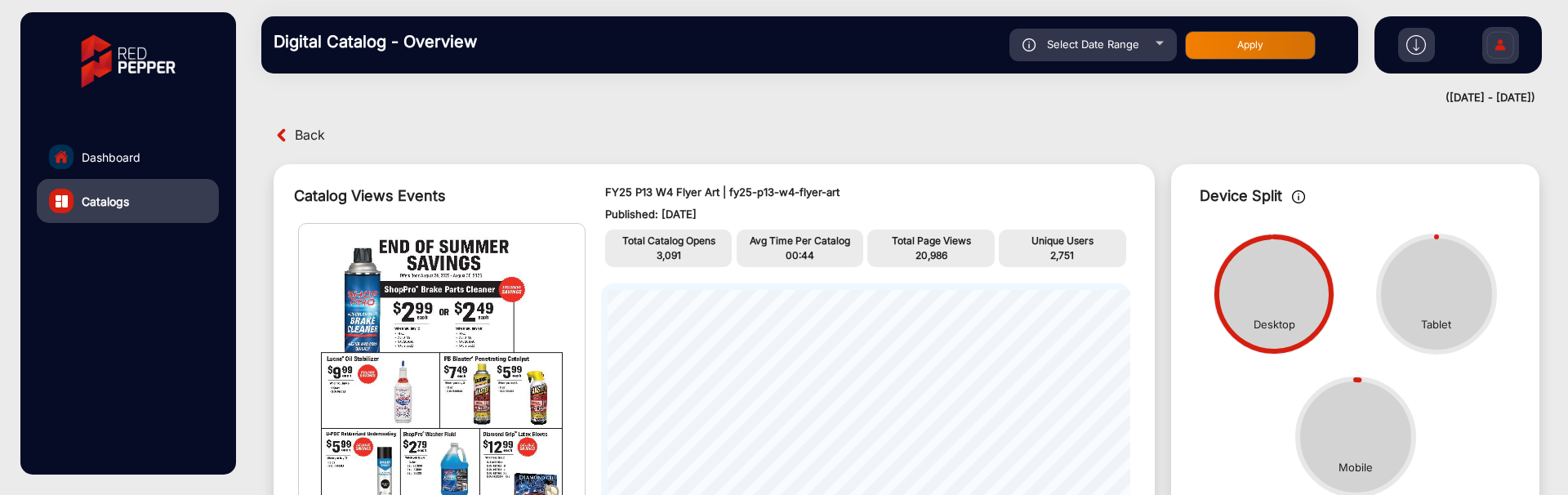
click at [1410, 40] on img at bounding box center [1416, 45] width 20 height 20
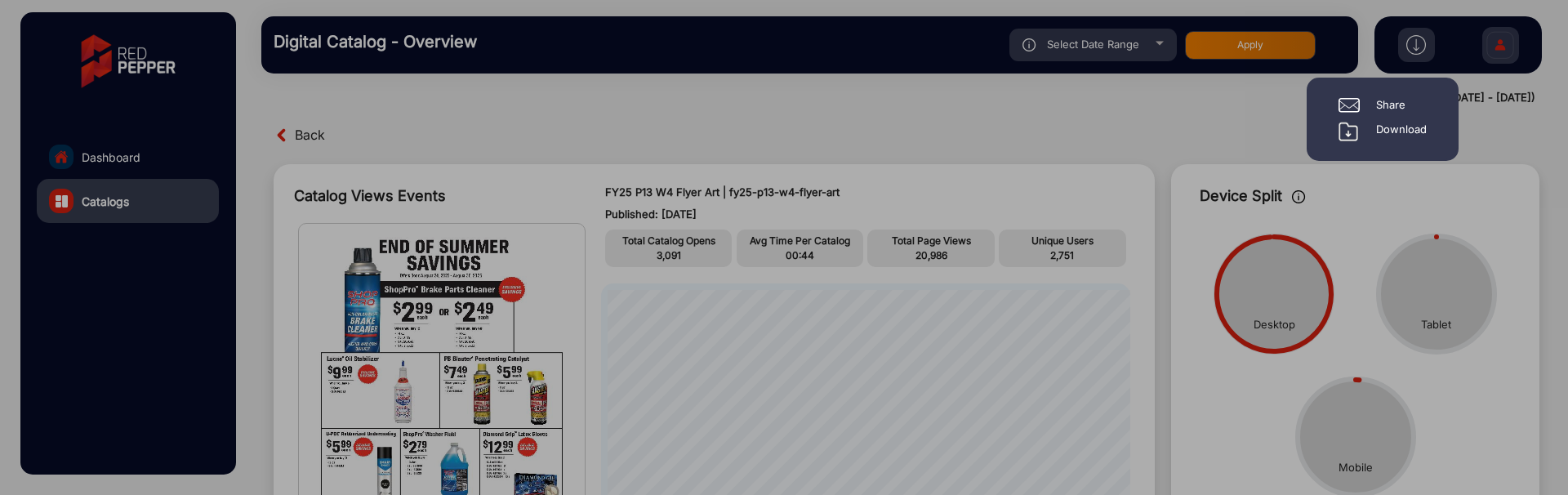
click at [1400, 133] on div "Download" at bounding box center [1400, 131] width 50 height 20
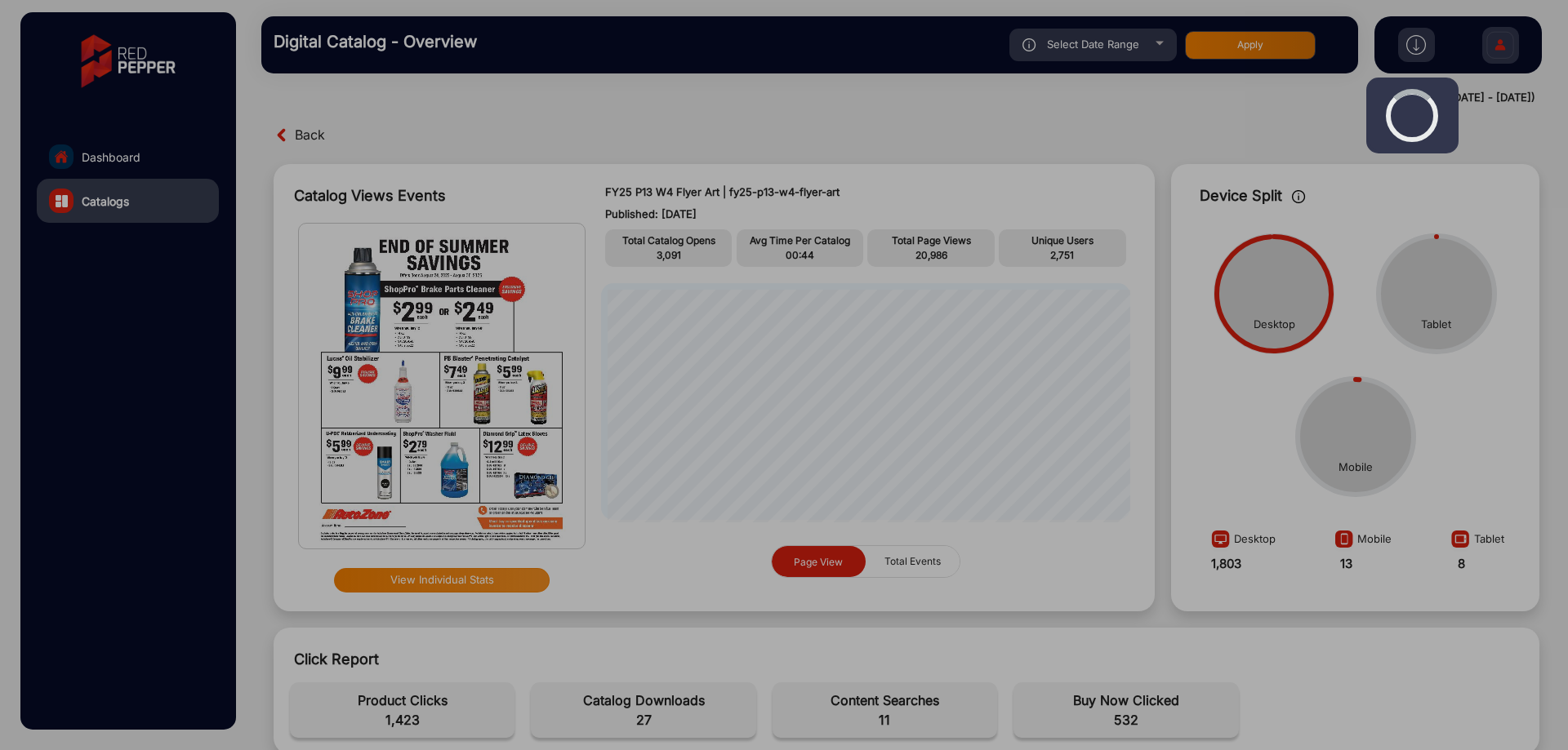
click at [1006, 219] on div at bounding box center [784, 375] width 1568 height 750
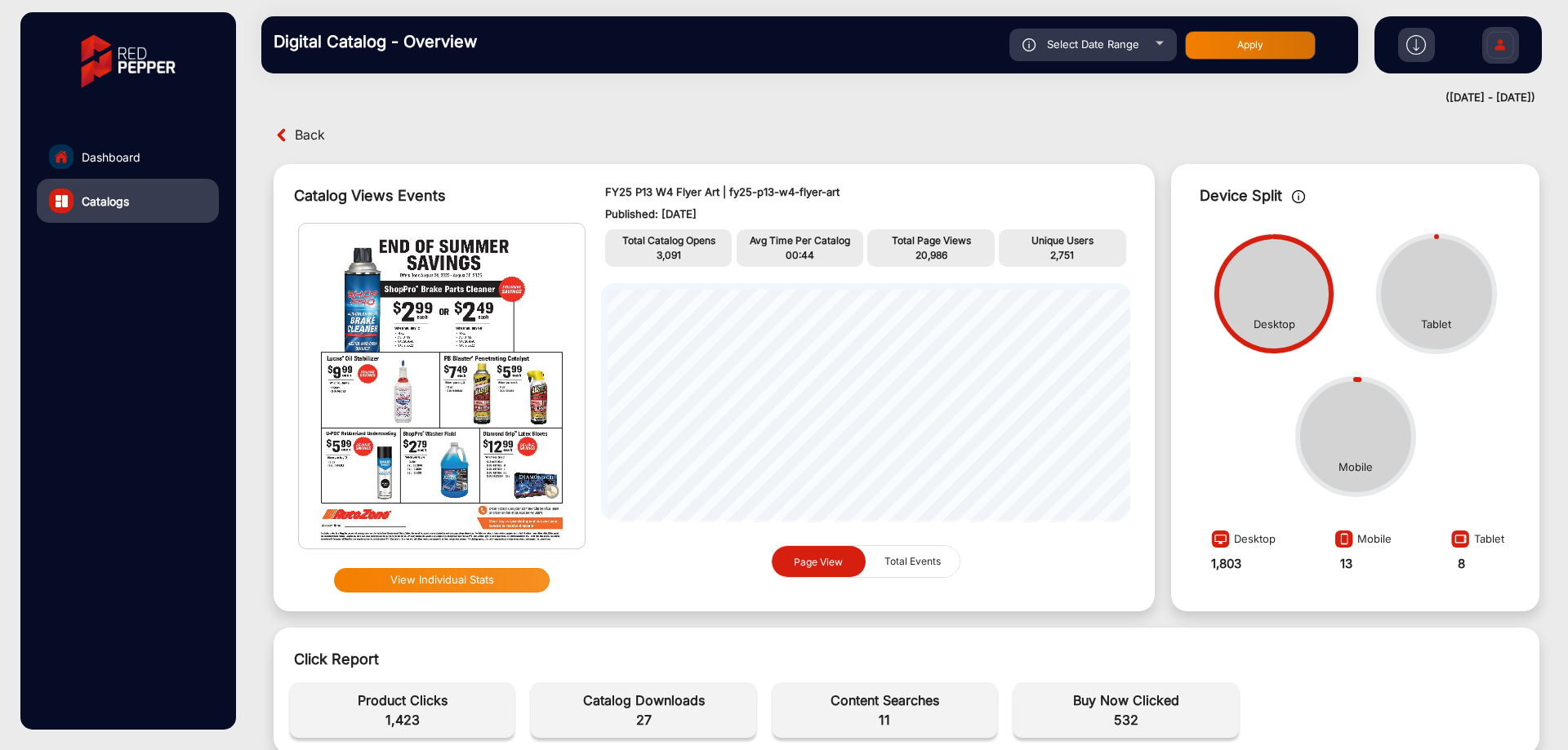
click at [168, 140] on link "Dashboard" at bounding box center [128, 156] width 182 height 44
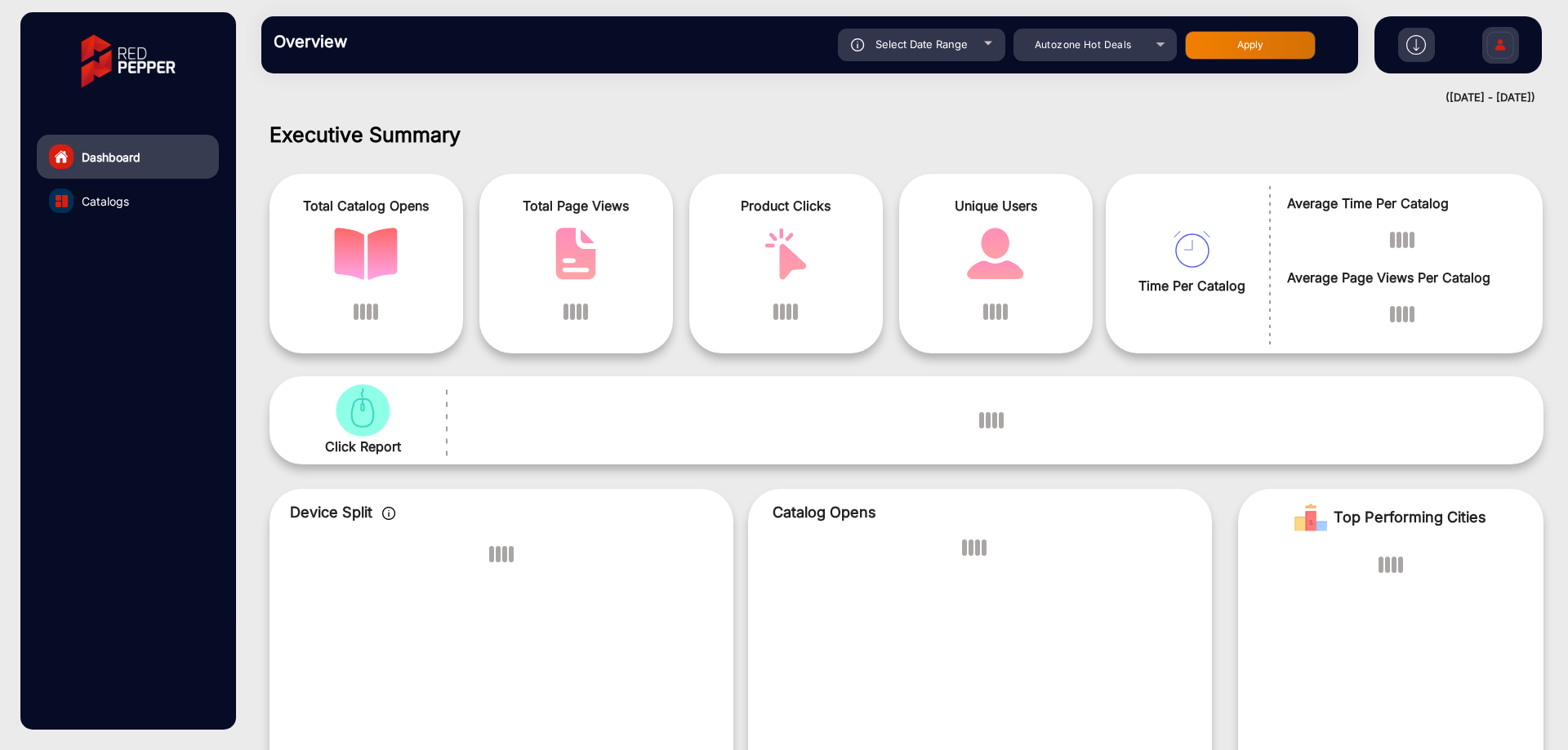
scroll to position [12, 0]
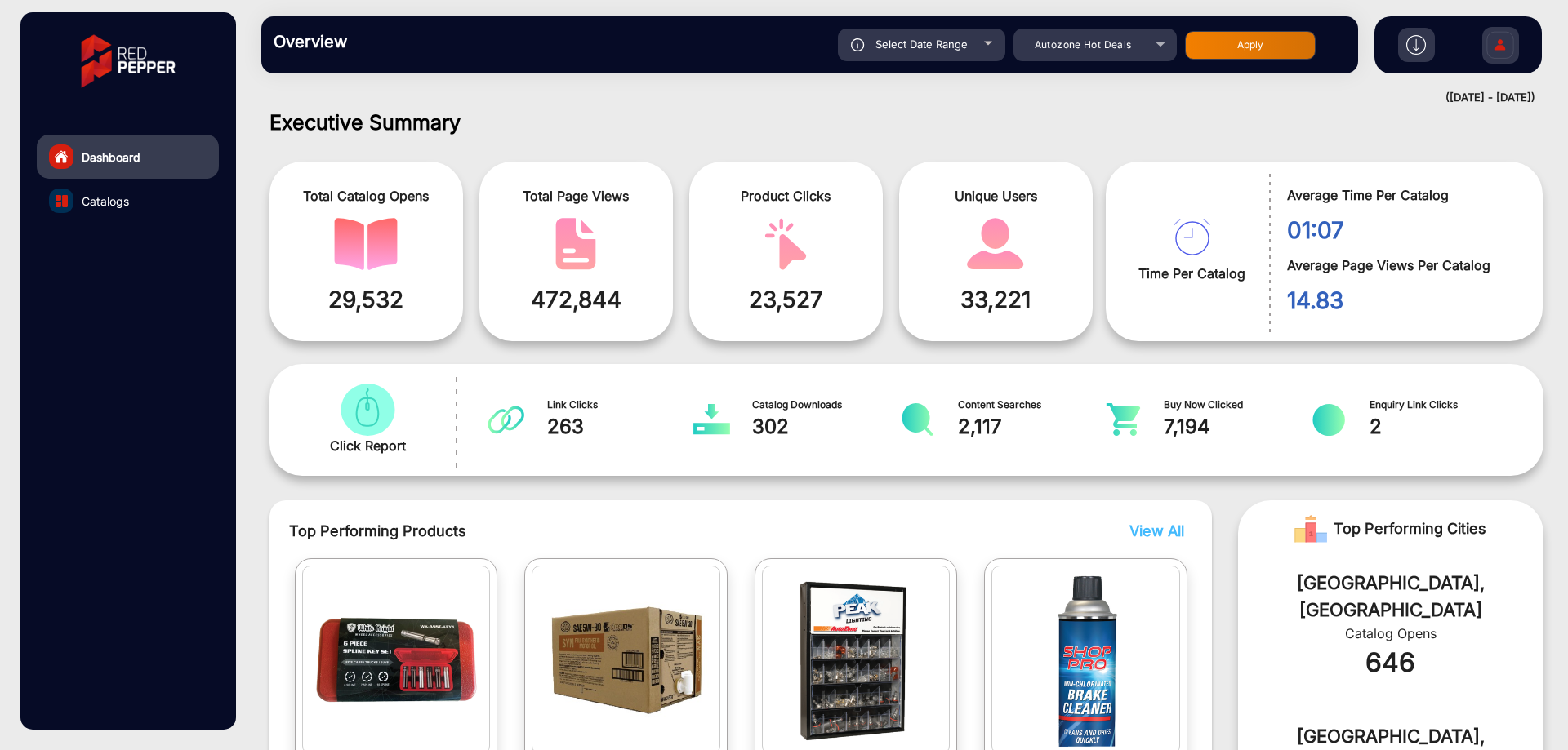
click at [1486, 59] on img at bounding box center [1500, 47] width 35 height 57
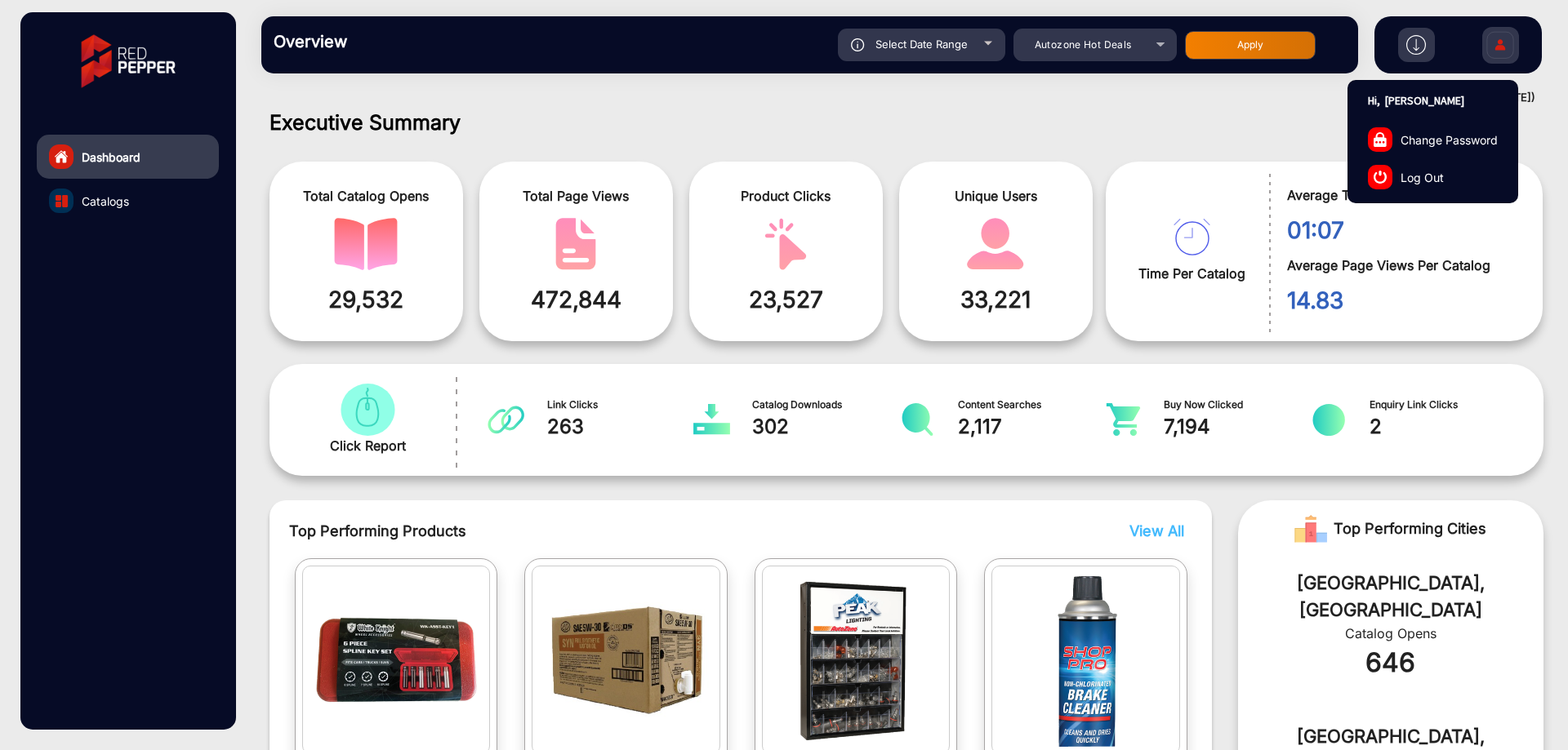
click at [1450, 168] on link "Log Out" at bounding box center [1433, 177] width 169 height 38
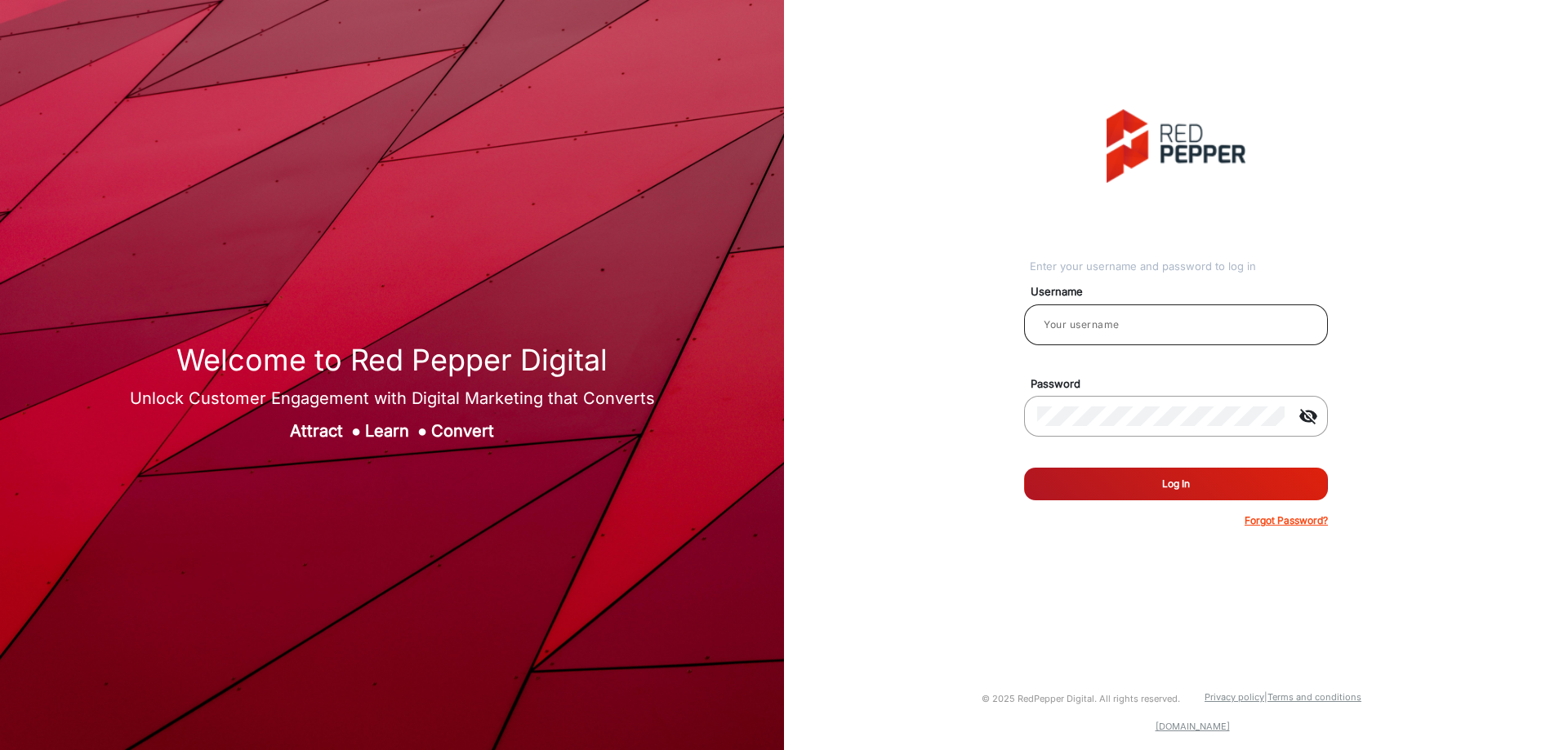
type input "[PERSON_NAME]"
click at [1131, 334] on input "[PERSON_NAME]" at bounding box center [1176, 325] width 277 height 20
click at [1093, 489] on button "Log In" at bounding box center [1176, 484] width 304 height 33
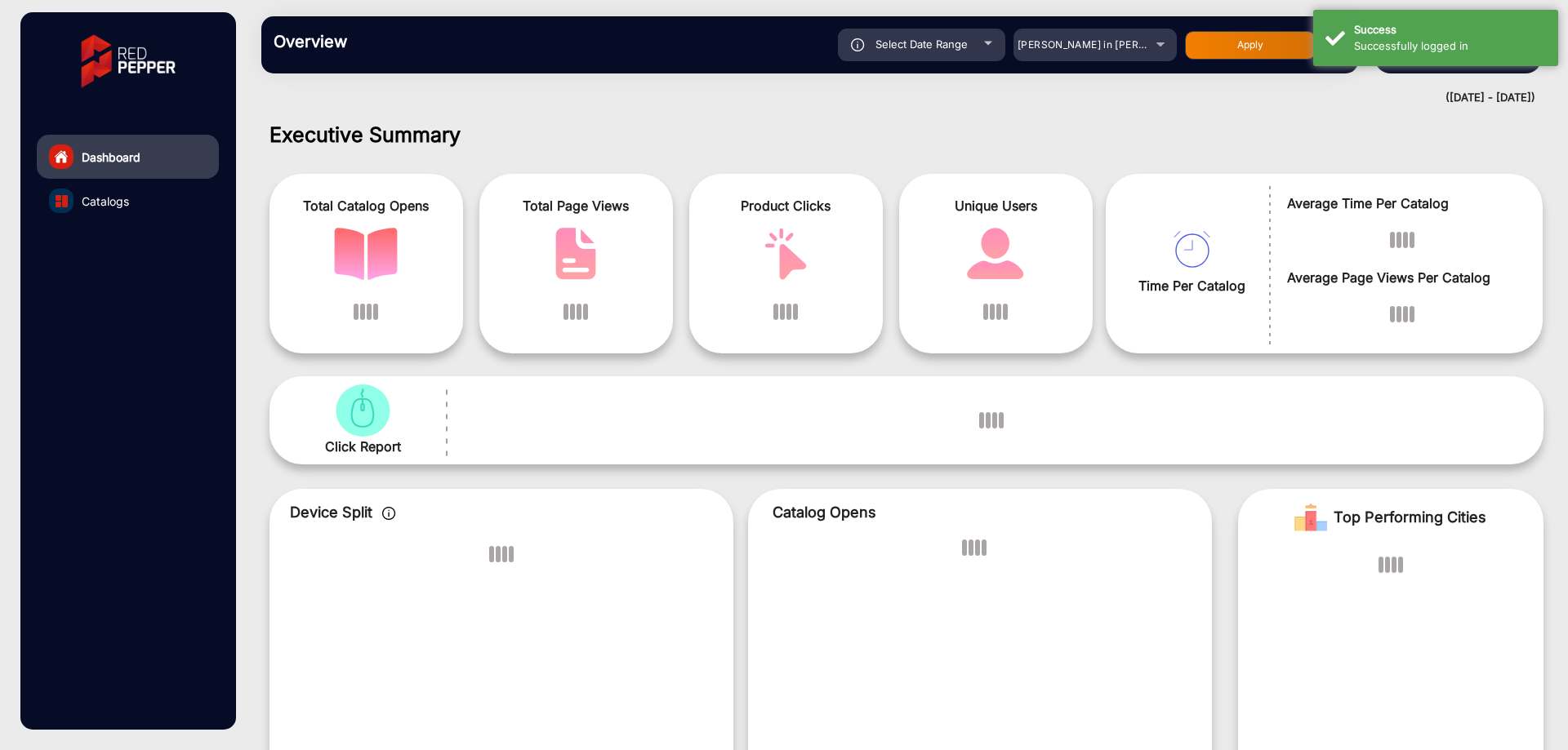
scroll to position [12, 0]
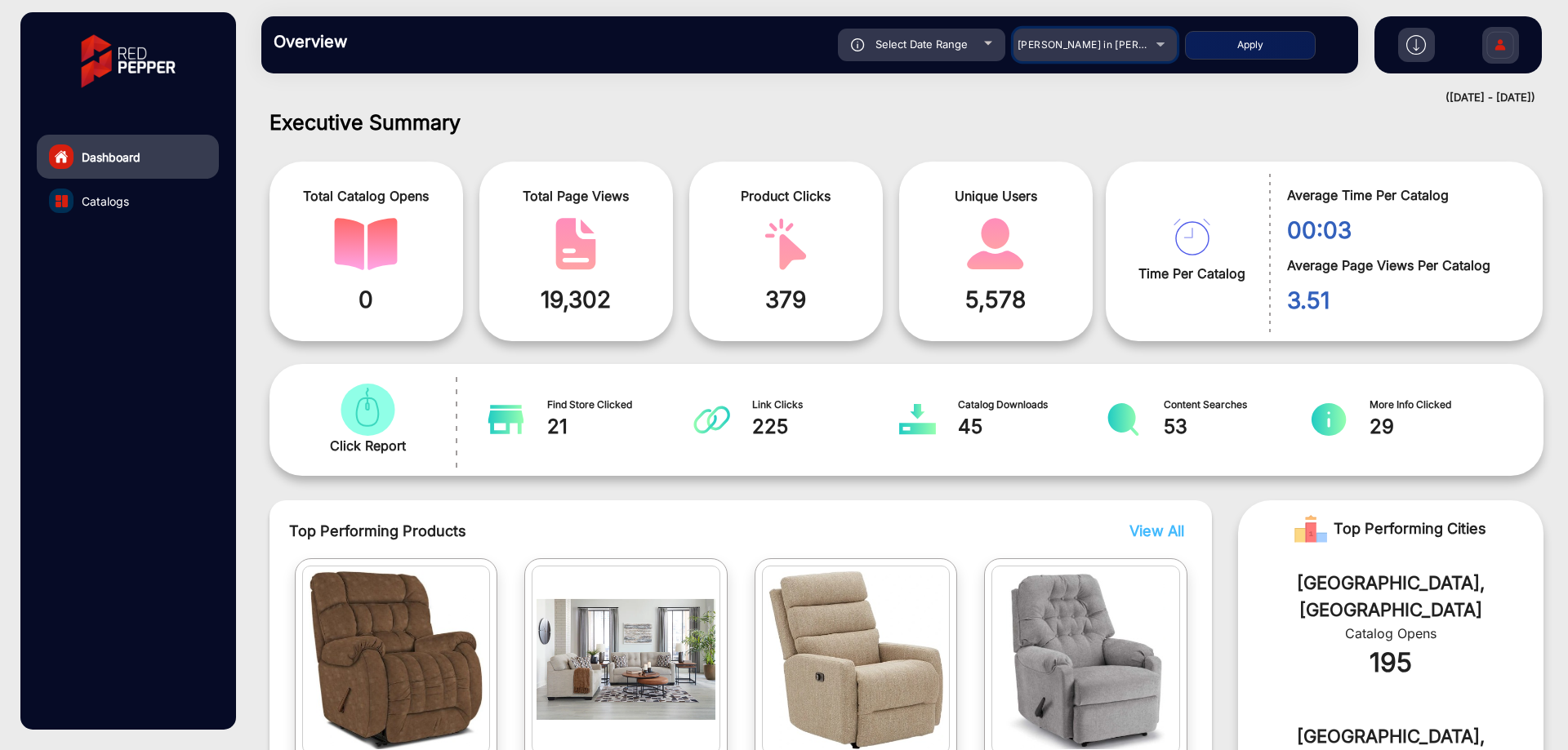
click at [1065, 51] on div "[PERSON_NAME] in [PERSON_NAME]" at bounding box center [1083, 45] width 130 height 20
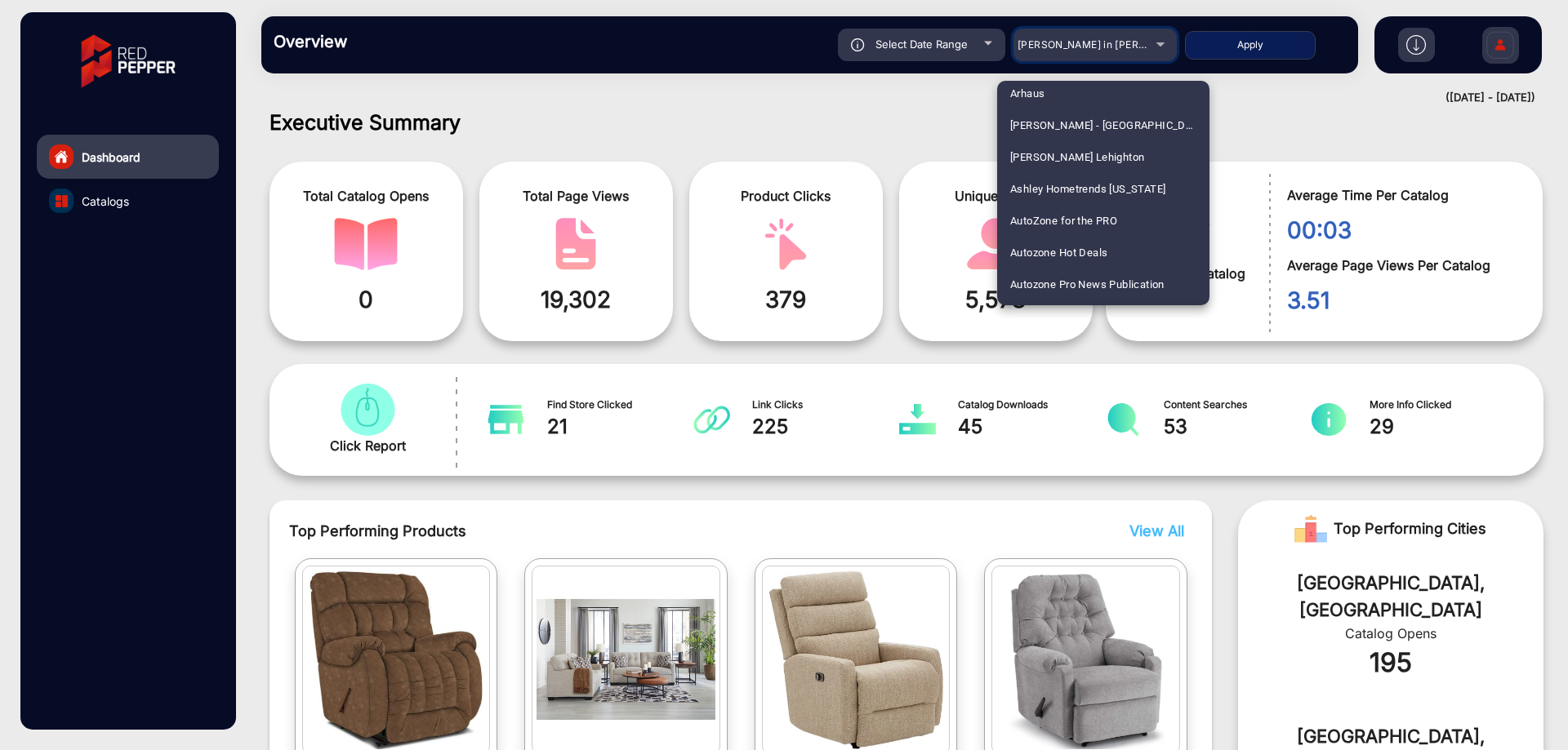
scroll to position [762, 0]
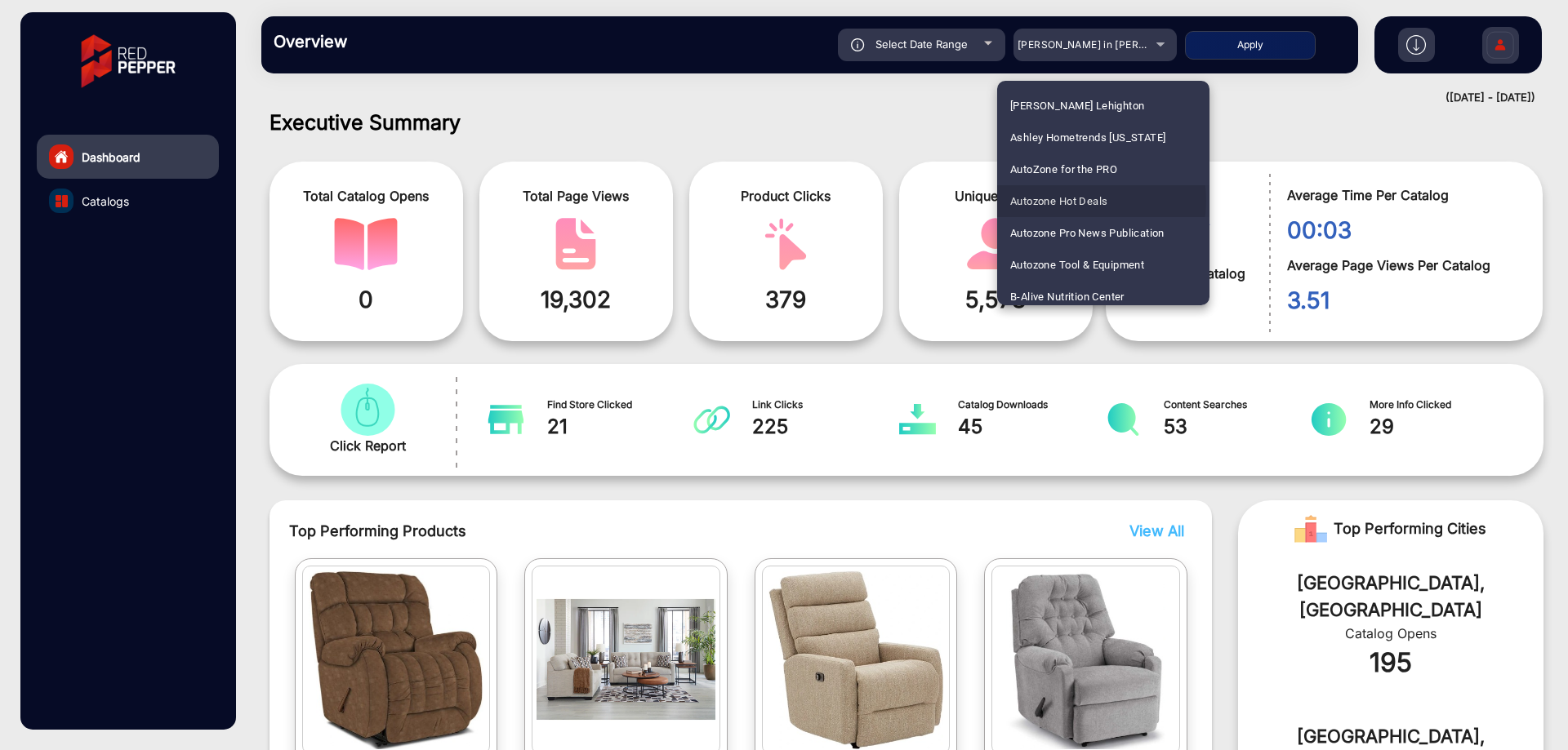
drag, startPoint x: 1087, startPoint y: 200, endPoint x: 1190, endPoint y: 132, distance: 123.4
click at [1087, 200] on span "Autozone Hot Deals" at bounding box center [1059, 201] width 97 height 32
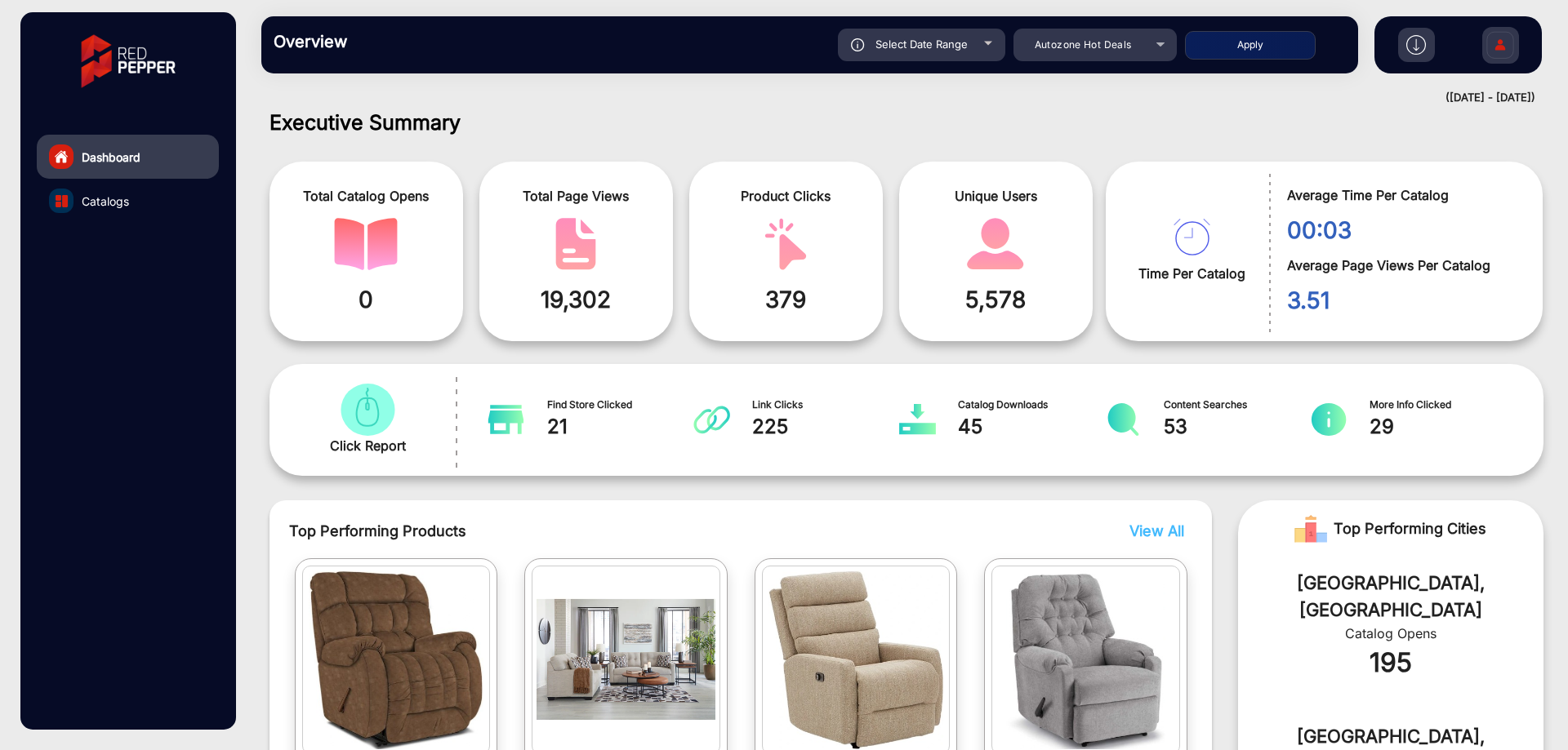
drag, startPoint x: 1250, startPoint y: 45, endPoint x: 1263, endPoint y: 40, distance: 13.9
click at [1253, 44] on button "Apply" at bounding box center [1250, 45] width 130 height 29
type input "[DATE]"
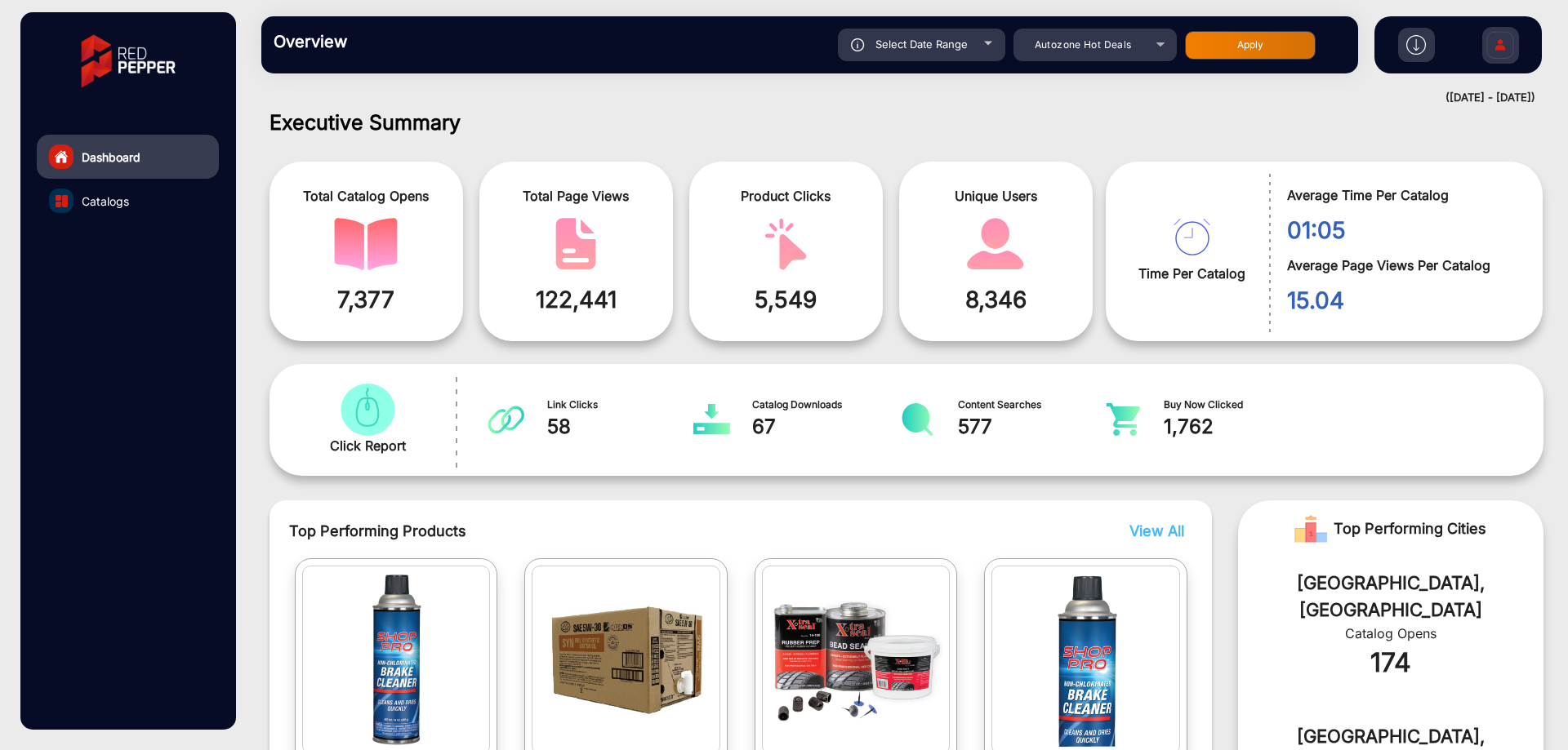
click at [151, 200] on link "Catalogs" at bounding box center [128, 200] width 182 height 44
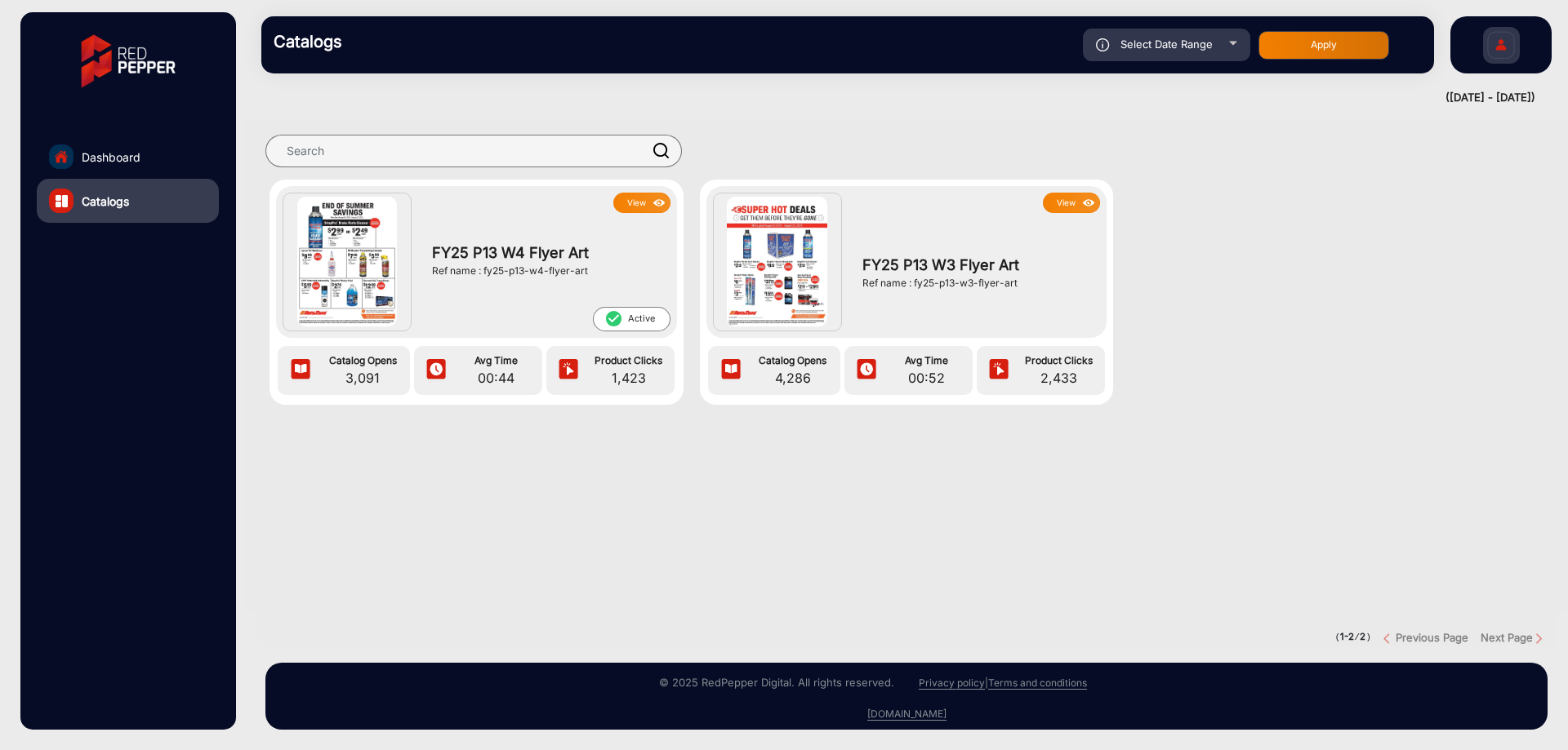
click at [643, 200] on button "View" at bounding box center [641, 203] width 57 height 21
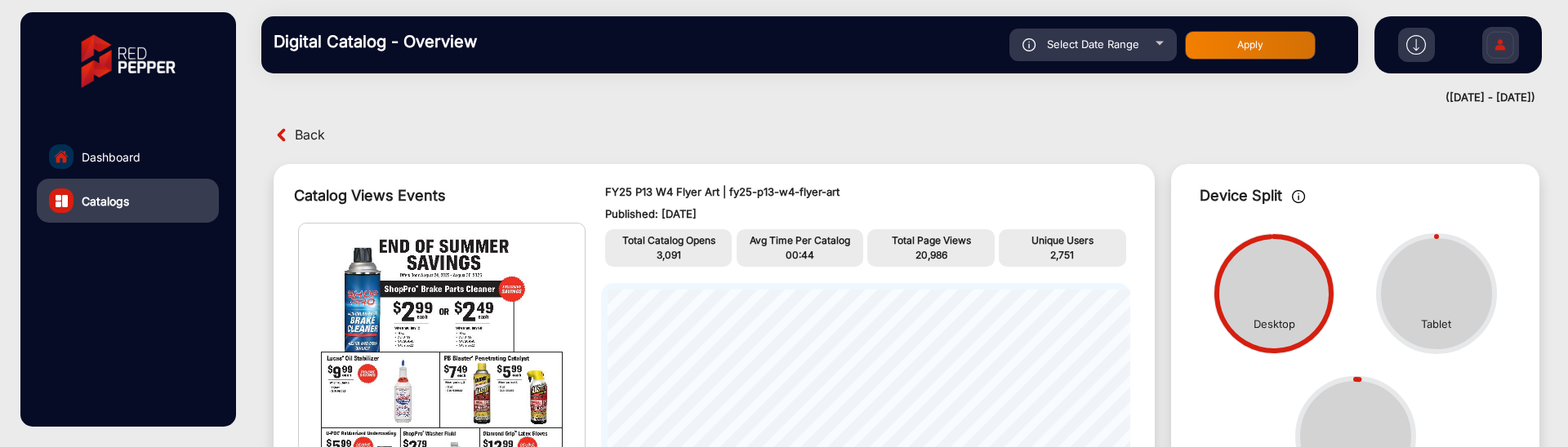
click at [1412, 53] on img at bounding box center [1416, 45] width 20 height 20
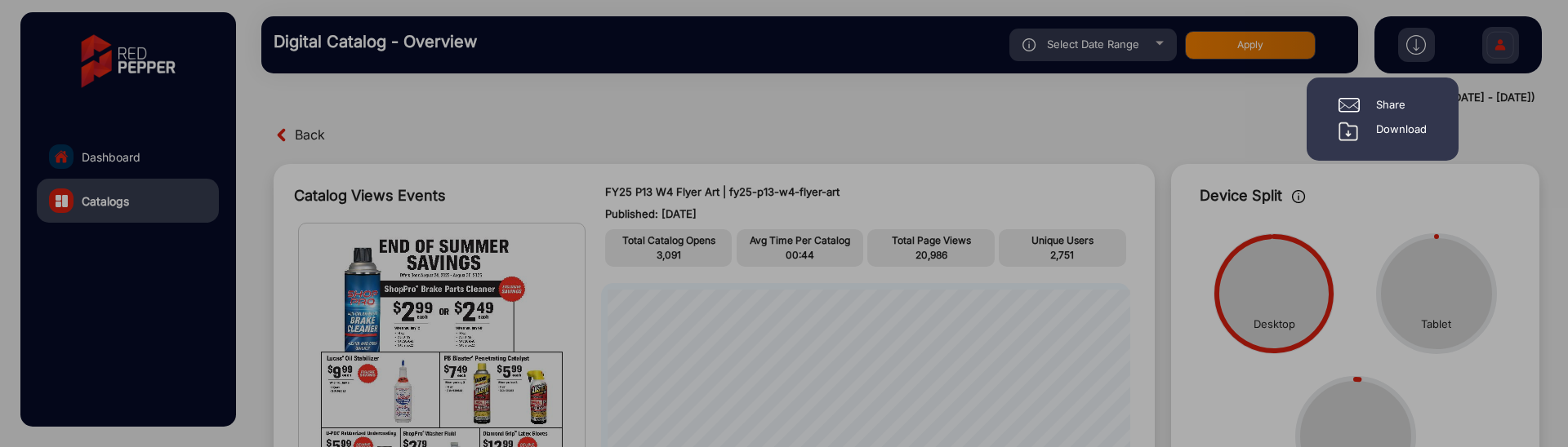
click at [1415, 130] on div "Download" at bounding box center [1400, 131] width 50 height 20
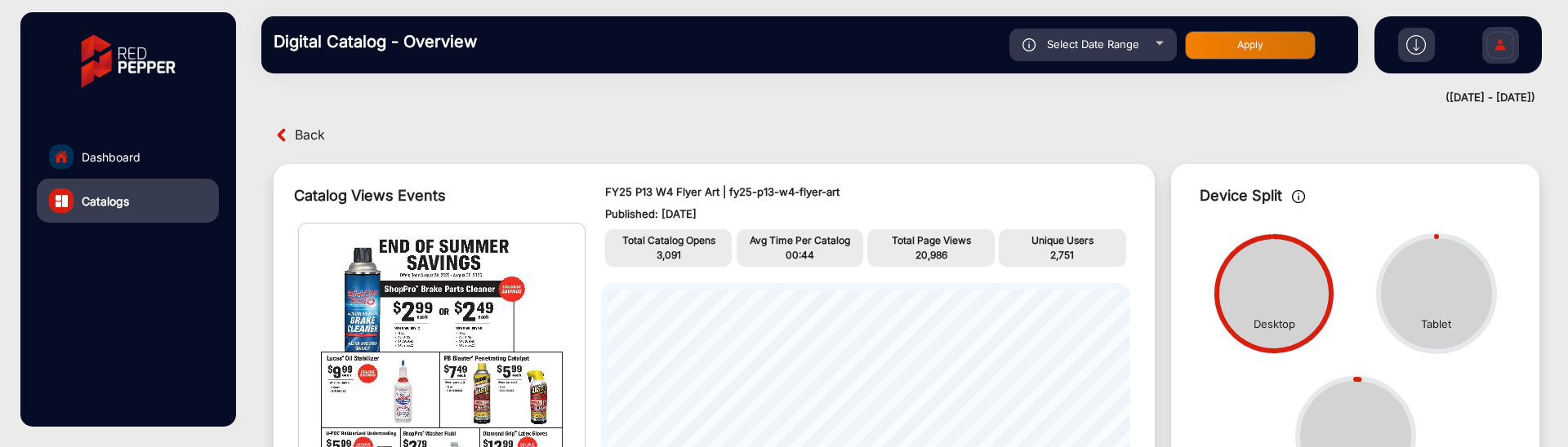
drag, startPoint x: 132, startPoint y: 147, endPoint x: 148, endPoint y: 164, distance: 23.3
click at [132, 147] on link "Dashboard" at bounding box center [128, 156] width 182 height 44
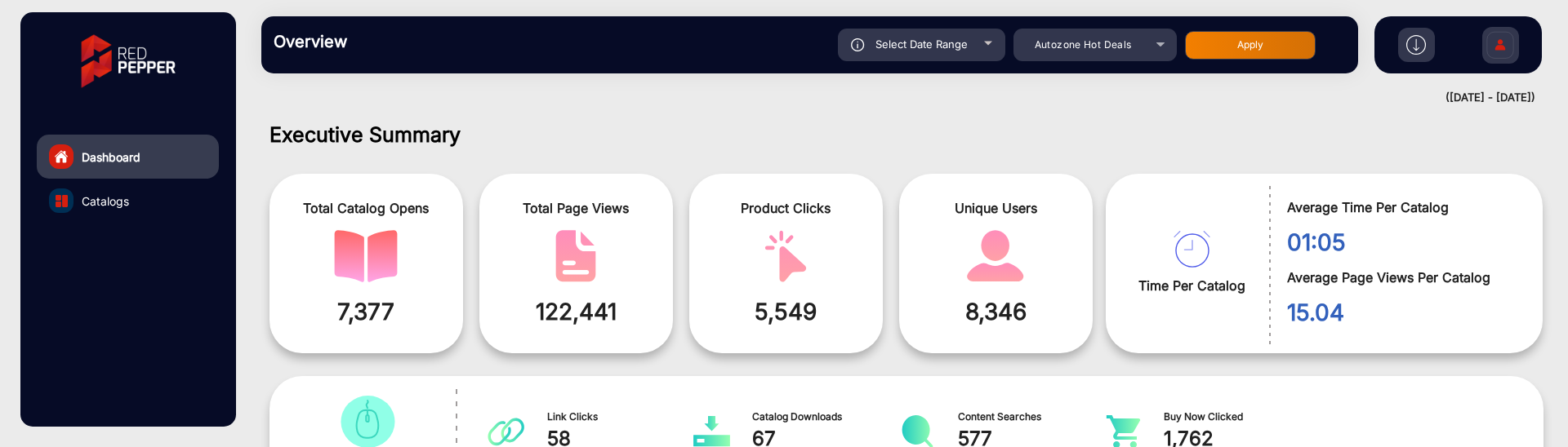
scroll to position [12, 0]
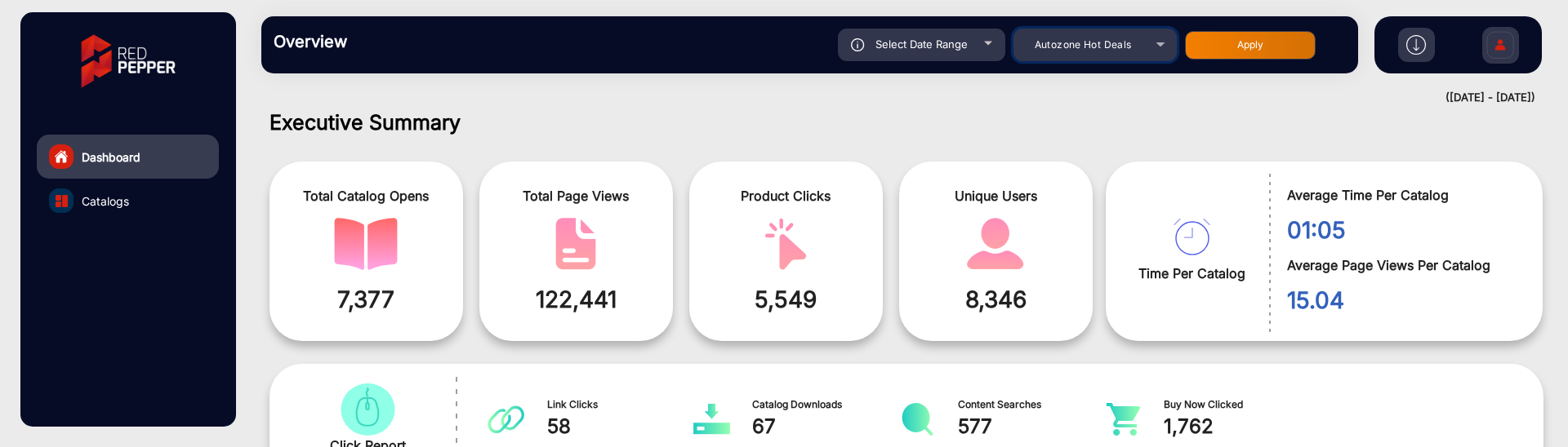
click at [1071, 56] on mat-select "Autozone Hot Deals" at bounding box center [1095, 45] width 163 height 33
click at [1096, 44] on span "Autozone Hot Deals" at bounding box center [1084, 45] width 97 height 12
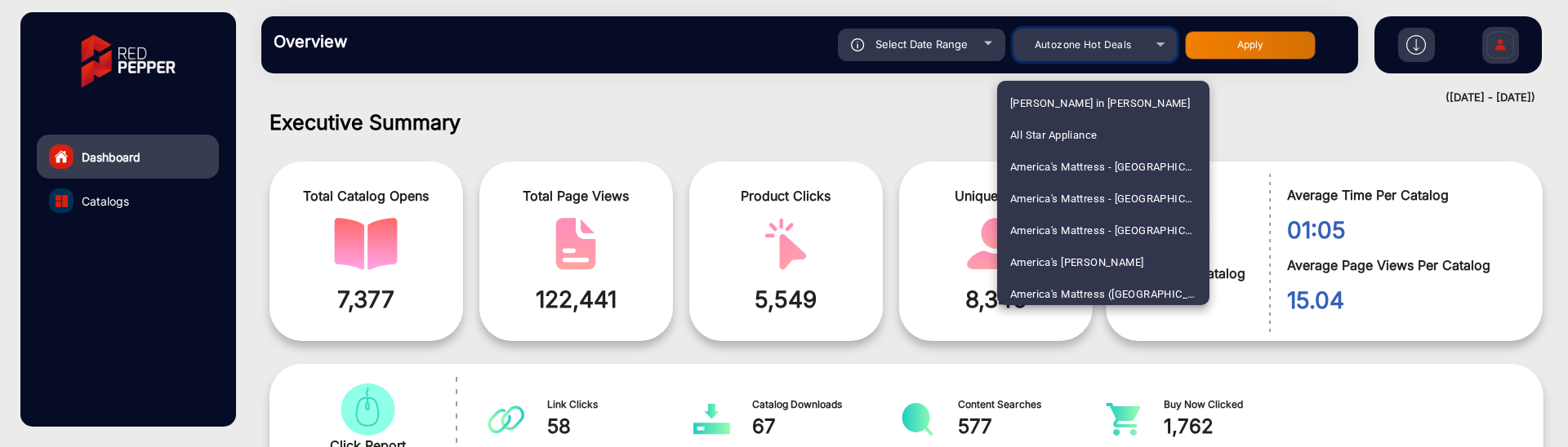
scroll to position [673, 0]
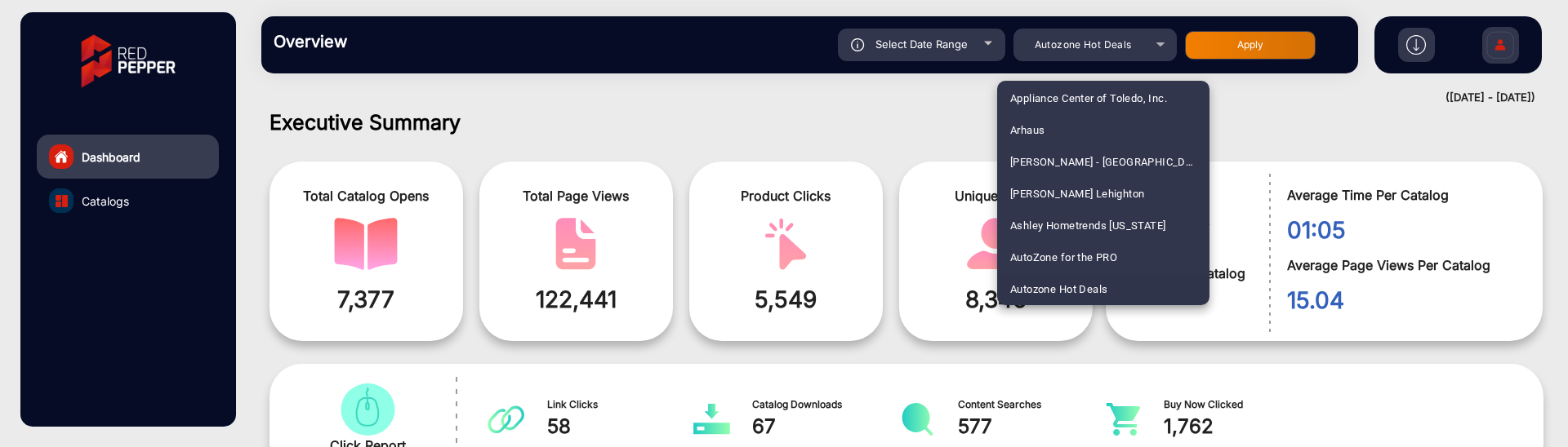
click at [966, 49] on div at bounding box center [784, 224] width 1568 height 447
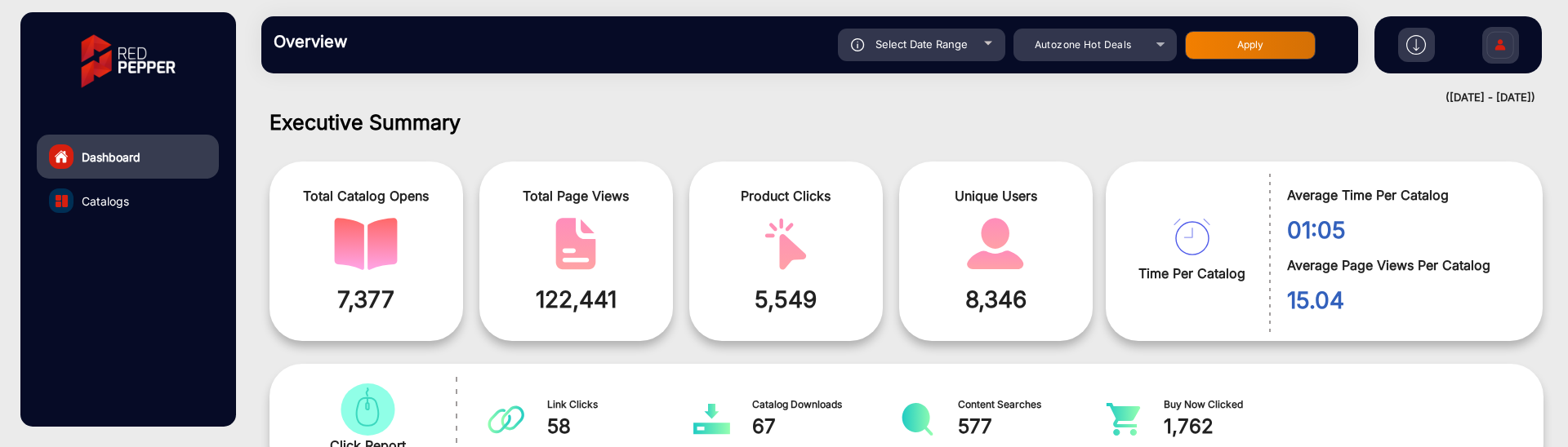
click at [966, 49] on span "Select Date Range" at bounding box center [922, 45] width 92 height 13
type input "[DATE]"
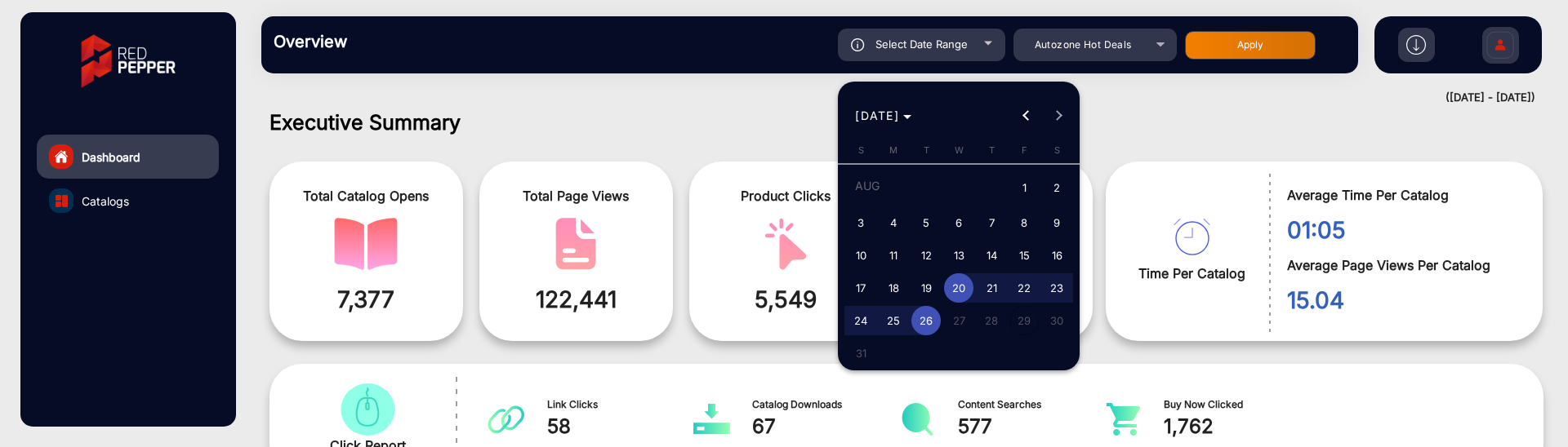
click at [1018, 185] on span "1" at bounding box center [1024, 189] width 30 height 34
type input "[DATE]"
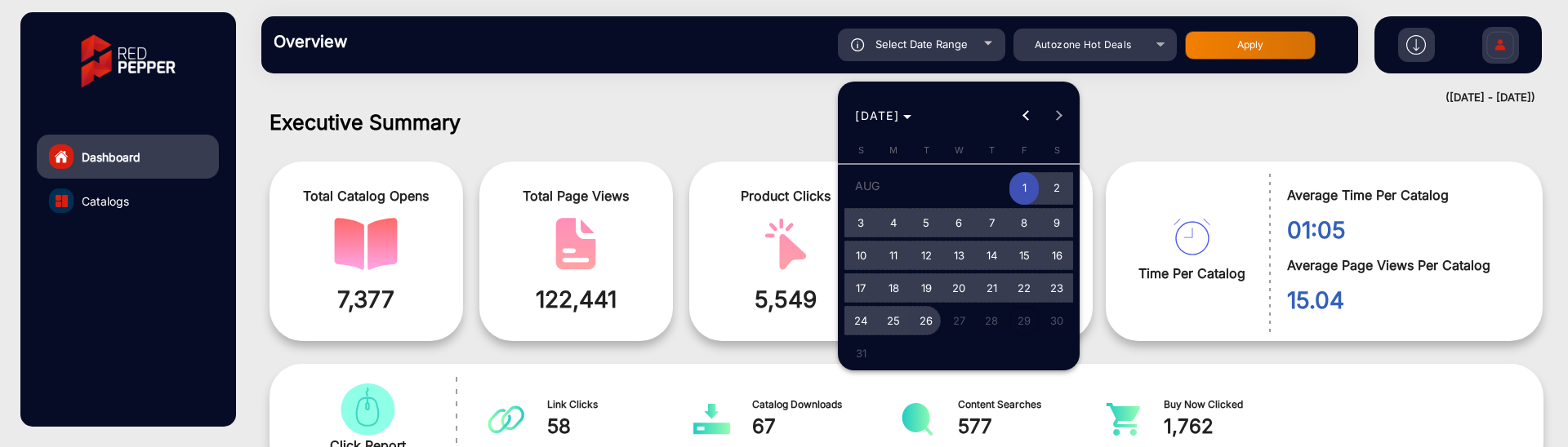
click at [933, 316] on span "26" at bounding box center [926, 321] width 30 height 30
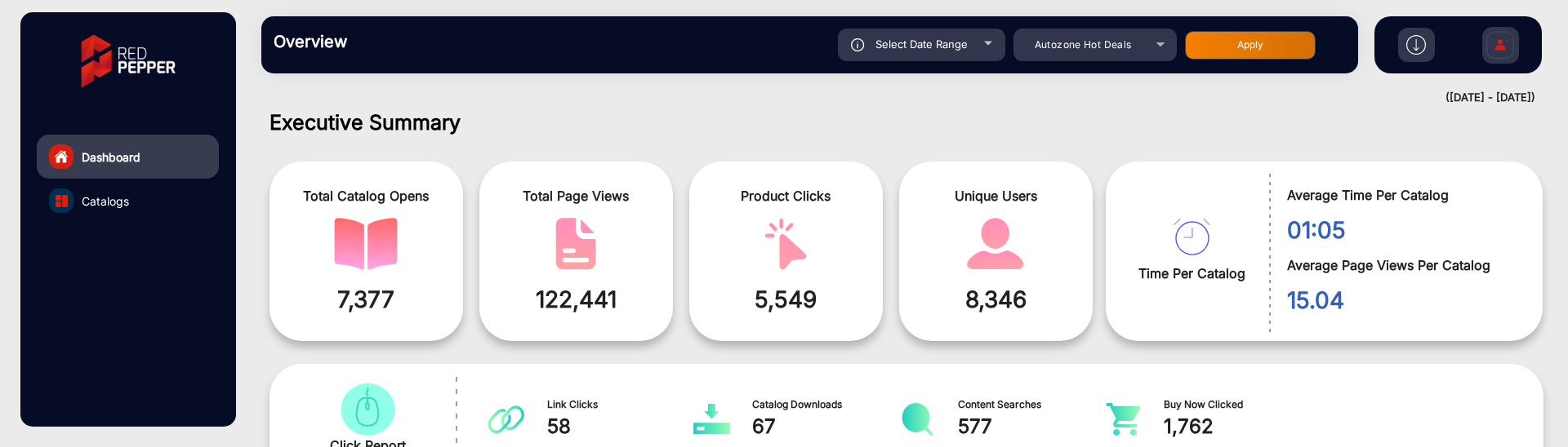
type input "[DATE]"
click at [1243, 39] on button "Apply" at bounding box center [1250, 45] width 130 height 29
type input "[DATE]"
click at [150, 196] on link "Catalogs" at bounding box center [128, 200] width 182 height 44
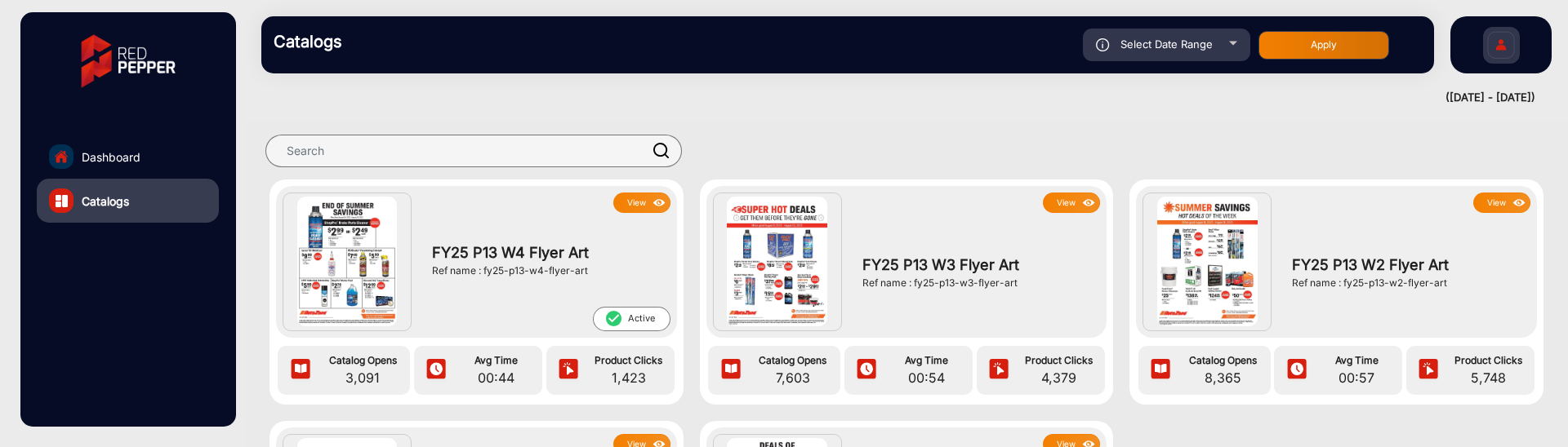
click at [629, 213] on div "FY25 P13 W4 Flyer Art Ref name : fy25-p13-w4-flyer-art" at bounding box center [547, 260] width 246 height 94
click at [632, 208] on button "View" at bounding box center [641, 203] width 57 height 21
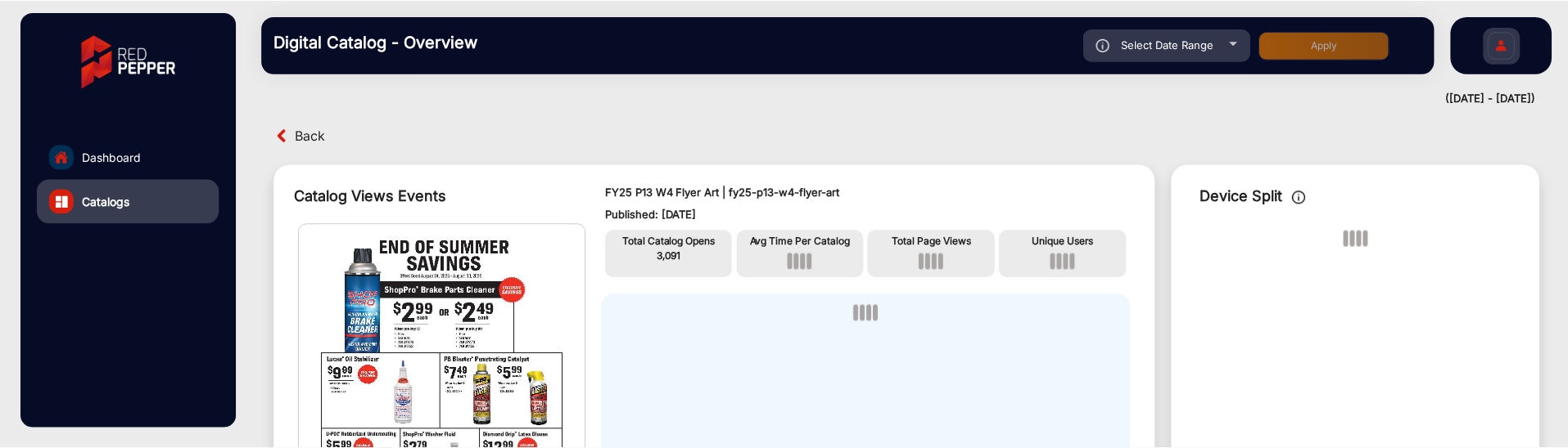
scroll to position [12, 0]
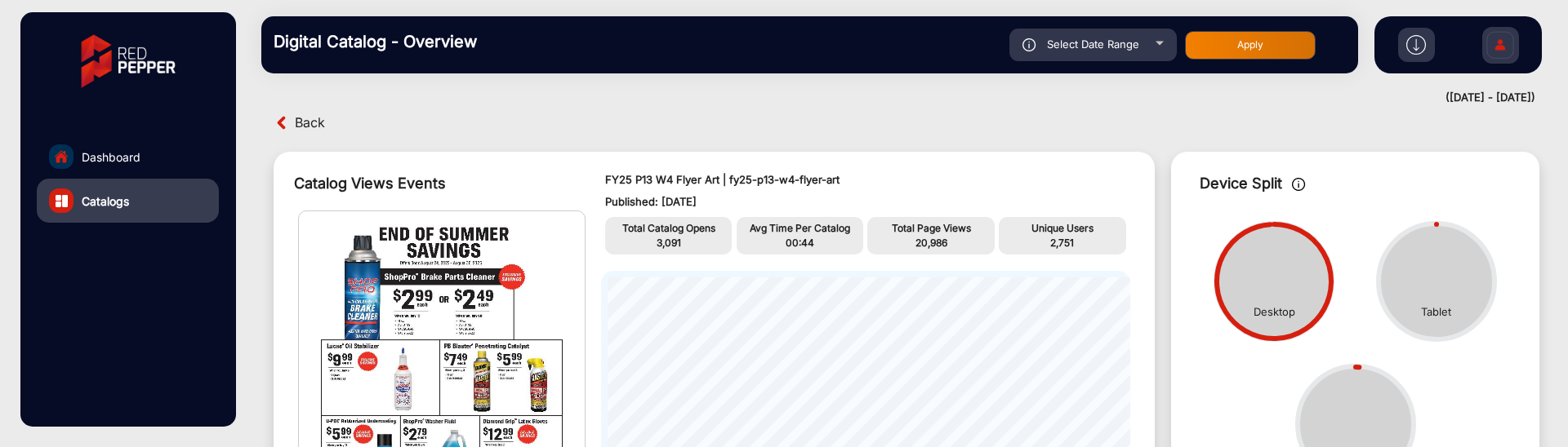
click at [1422, 49] on img at bounding box center [1416, 45] width 20 height 20
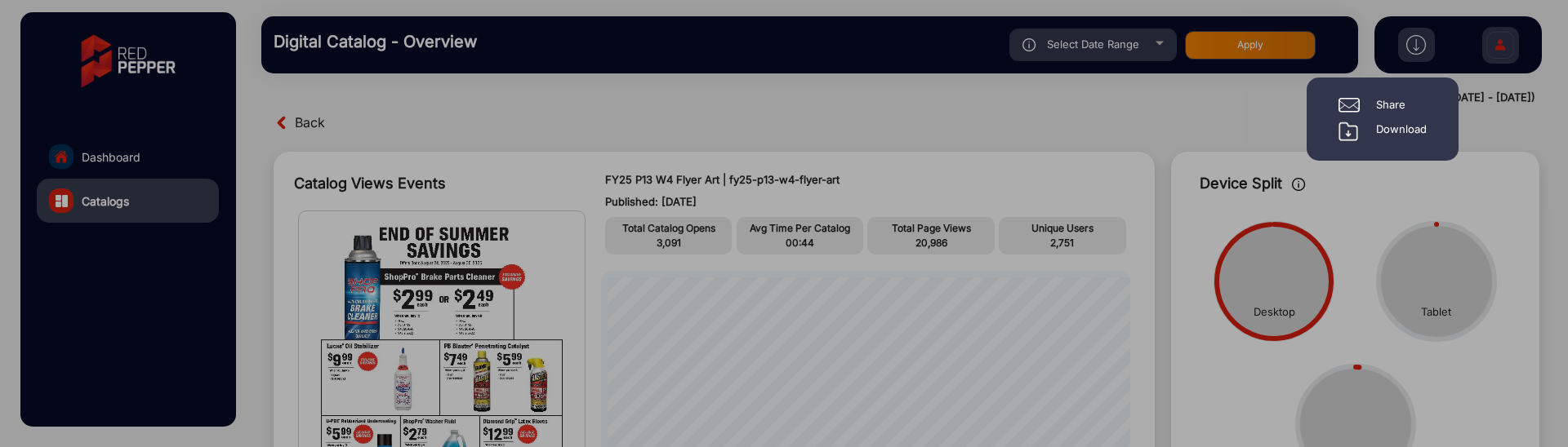
click at [1413, 126] on div "Download" at bounding box center [1400, 131] width 50 height 20
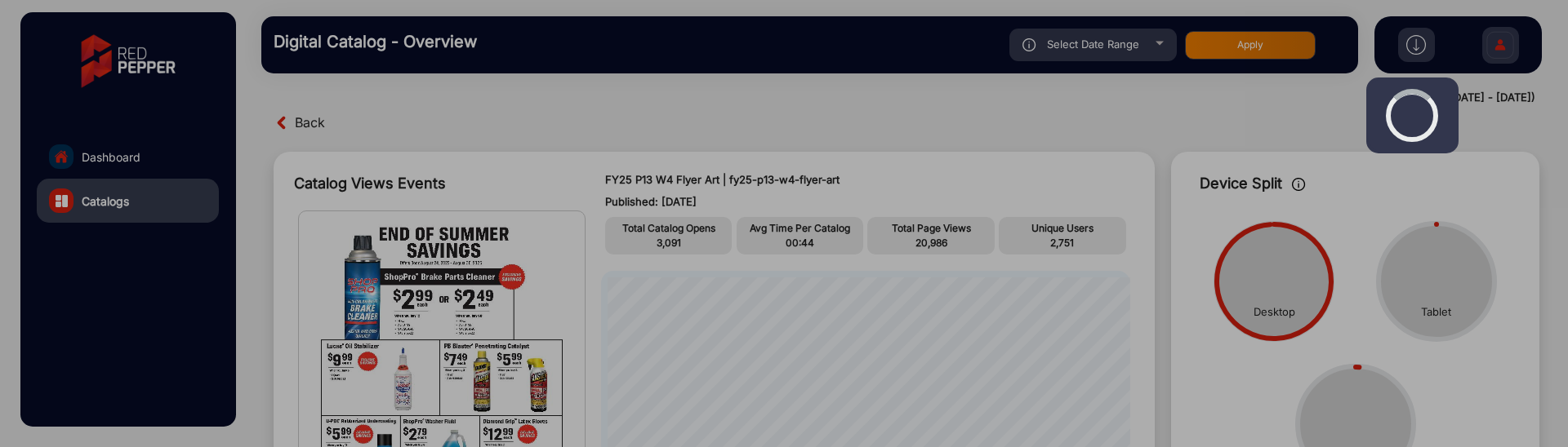
click at [1386, 159] on div at bounding box center [784, 224] width 1568 height 447
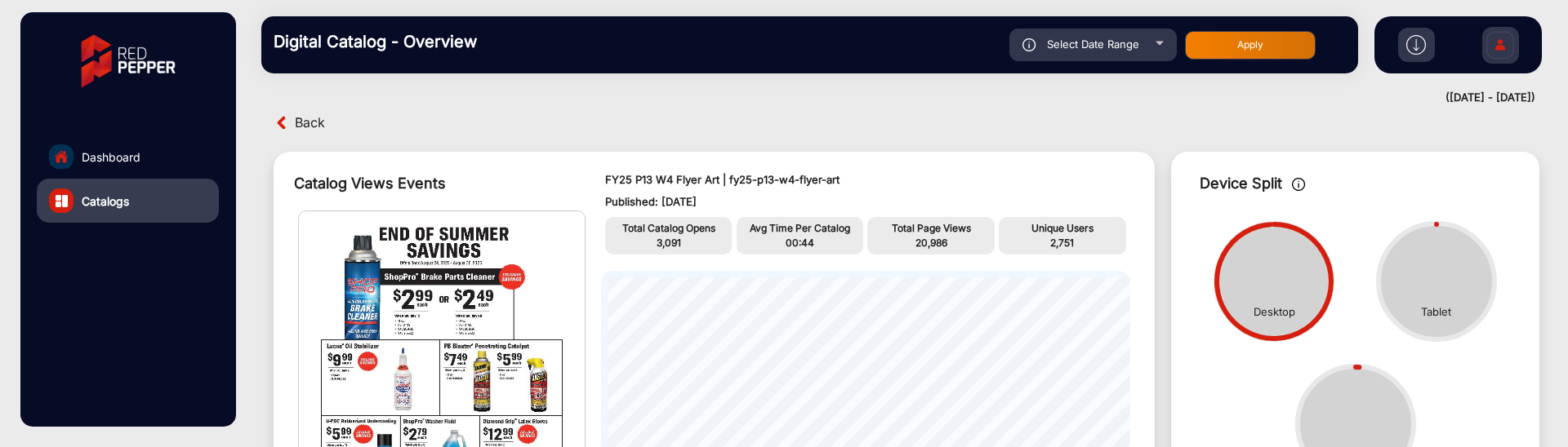
click at [1502, 54] on img at bounding box center [1500, 47] width 35 height 57
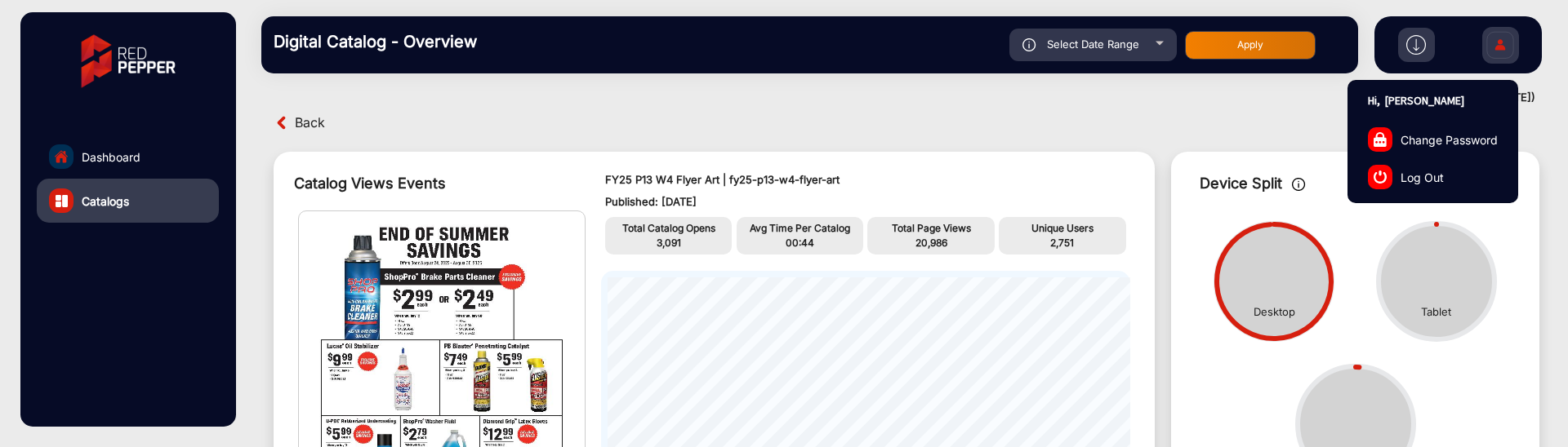
click at [1457, 179] on link "Log Out" at bounding box center [1433, 177] width 169 height 38
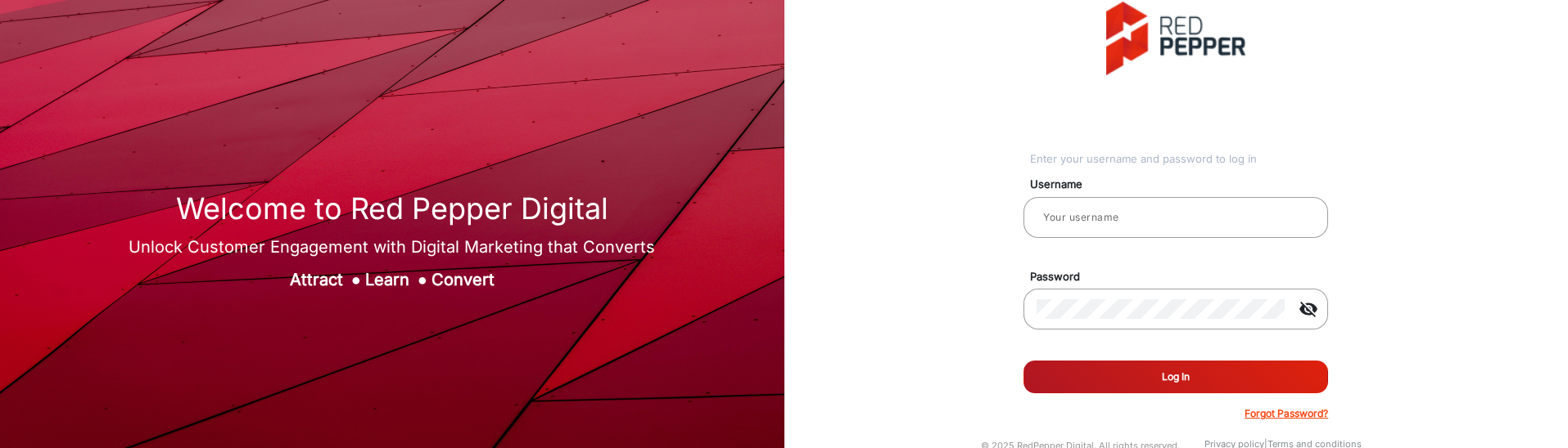
type input "[PERSON_NAME]"
